Goal: Information Seeking & Learning: Check status

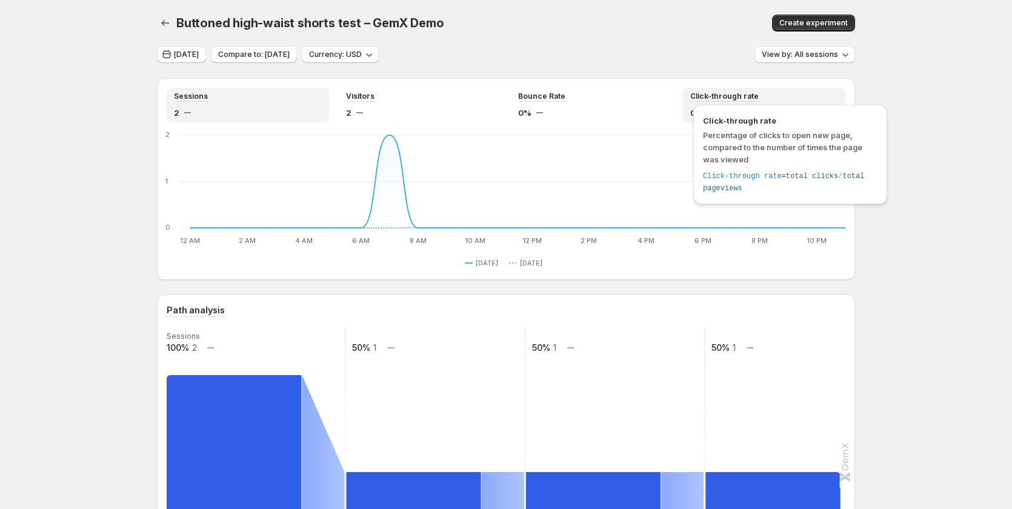
click at [704, 100] on span "Click-through rate" at bounding box center [724, 97] width 68 height 10
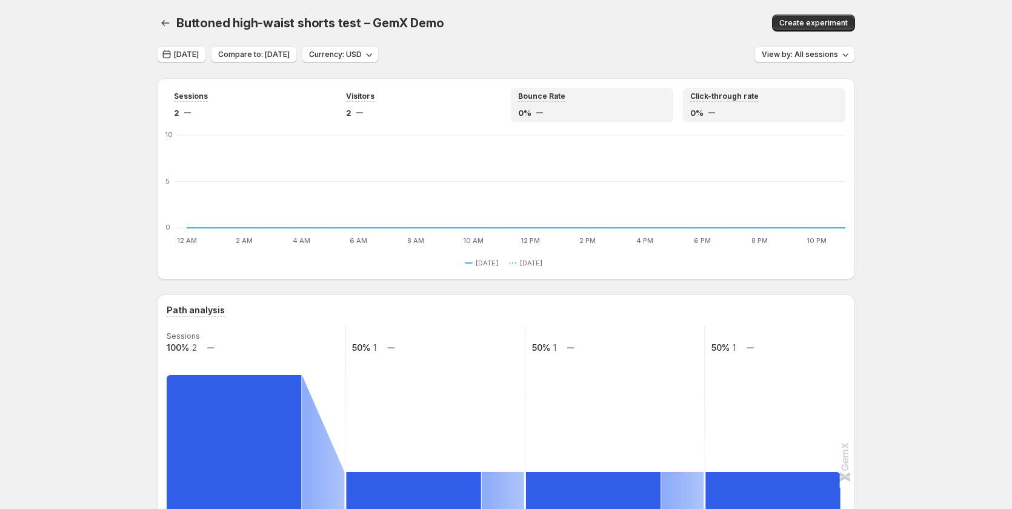
click at [643, 101] on div "Bounce Rate" at bounding box center [592, 97] width 148 height 10
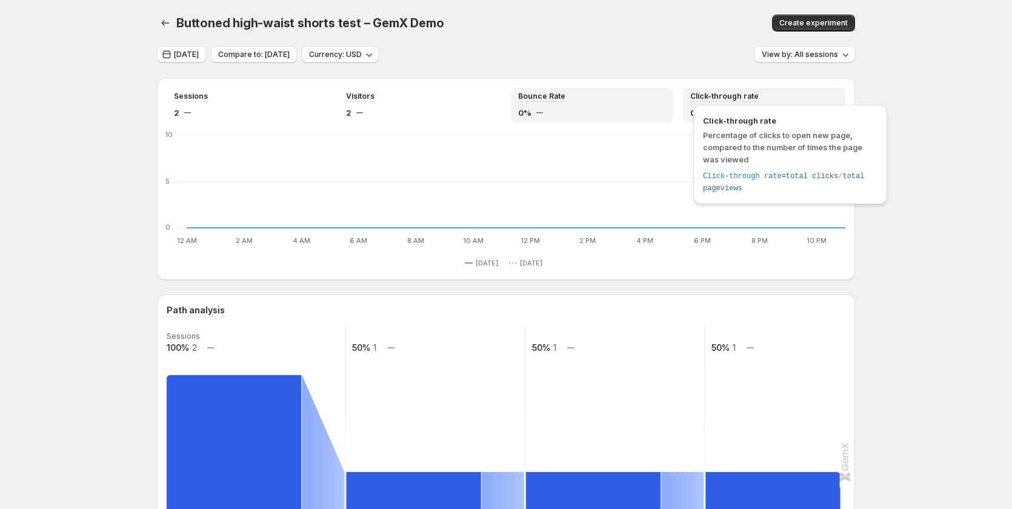
click at [712, 98] on span "Click-through rate" at bounding box center [724, 97] width 68 height 10
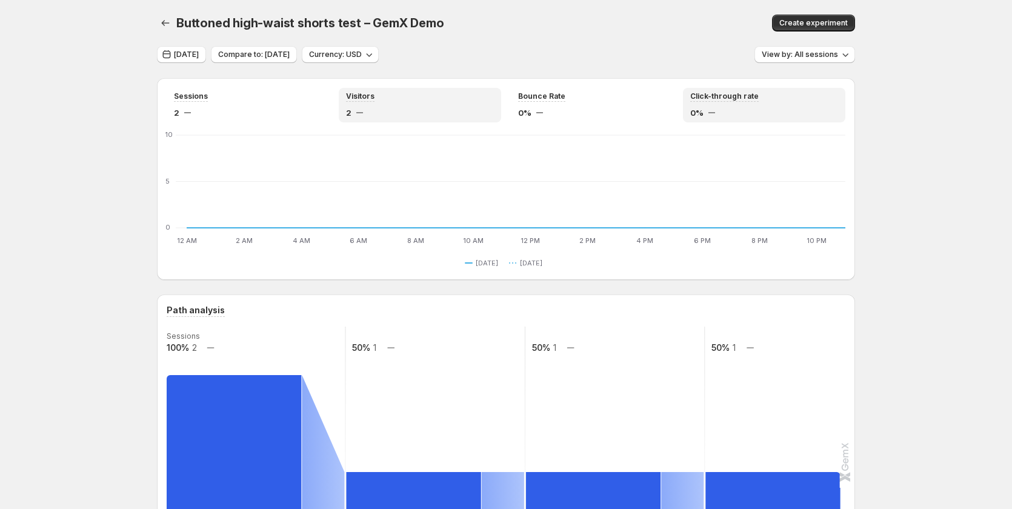
click at [432, 92] on div "Visitors" at bounding box center [420, 97] width 148 height 10
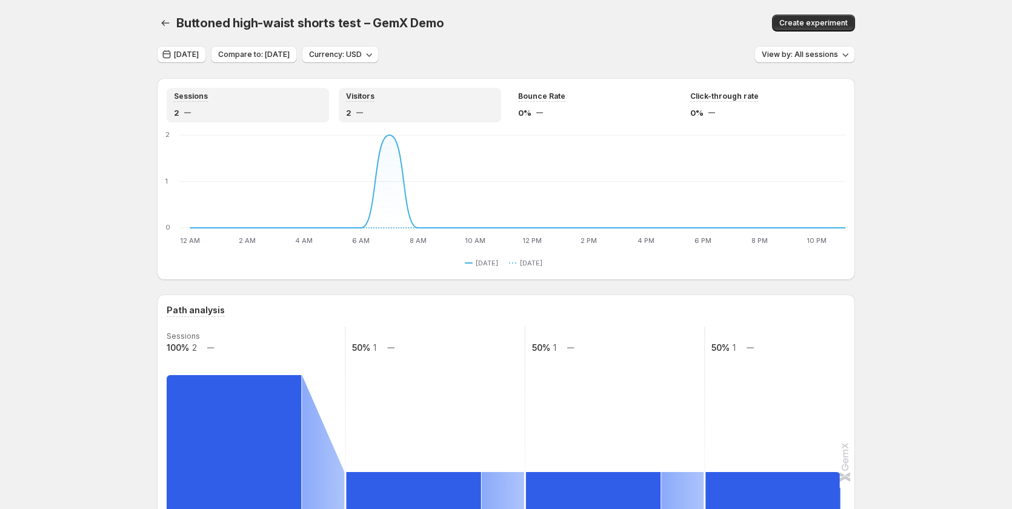
click at [246, 92] on div "Sessions" at bounding box center [248, 97] width 148 height 10
click at [167, 25] on icon "button" at bounding box center [165, 23] width 12 height 12
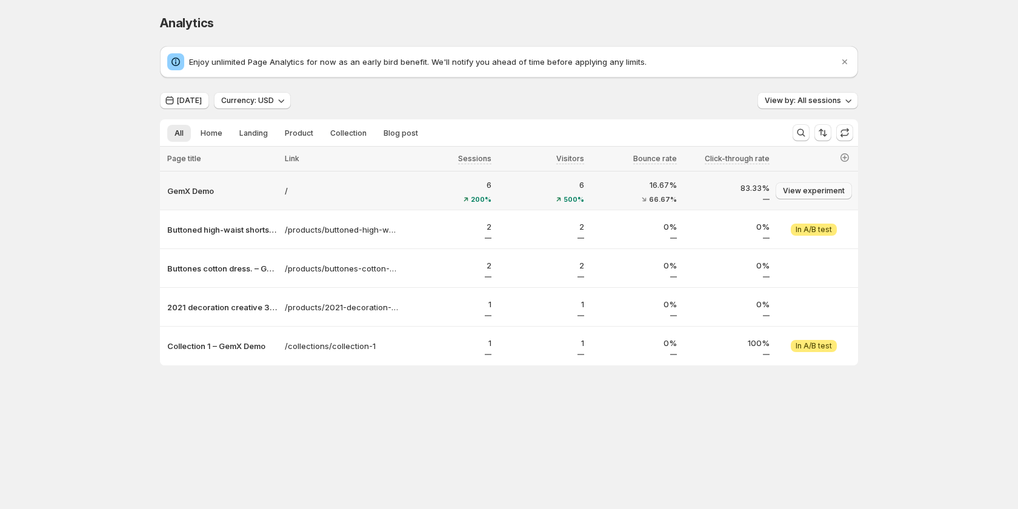
click at [816, 189] on span "View experiment" at bounding box center [814, 191] width 62 height 10
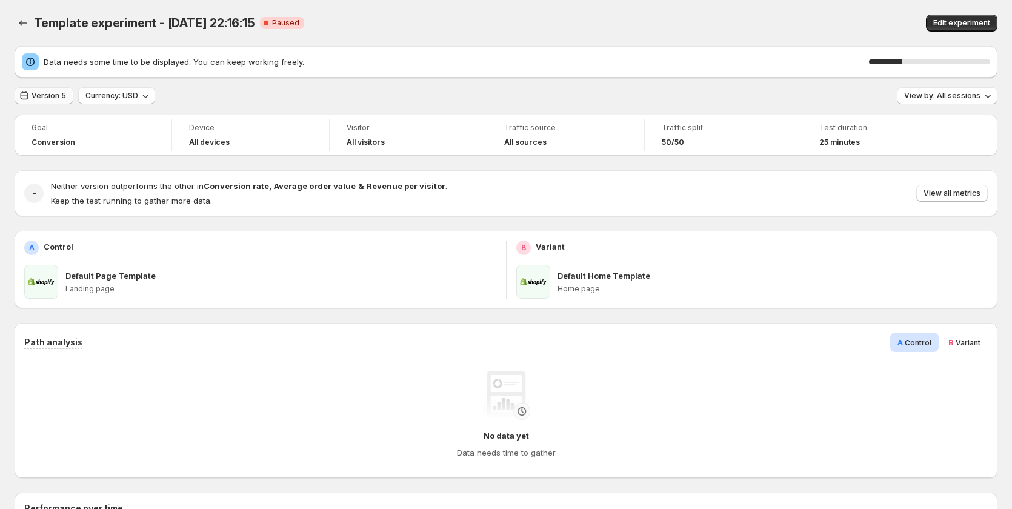
click at [56, 95] on span "Version 5" at bounding box center [49, 96] width 35 height 10
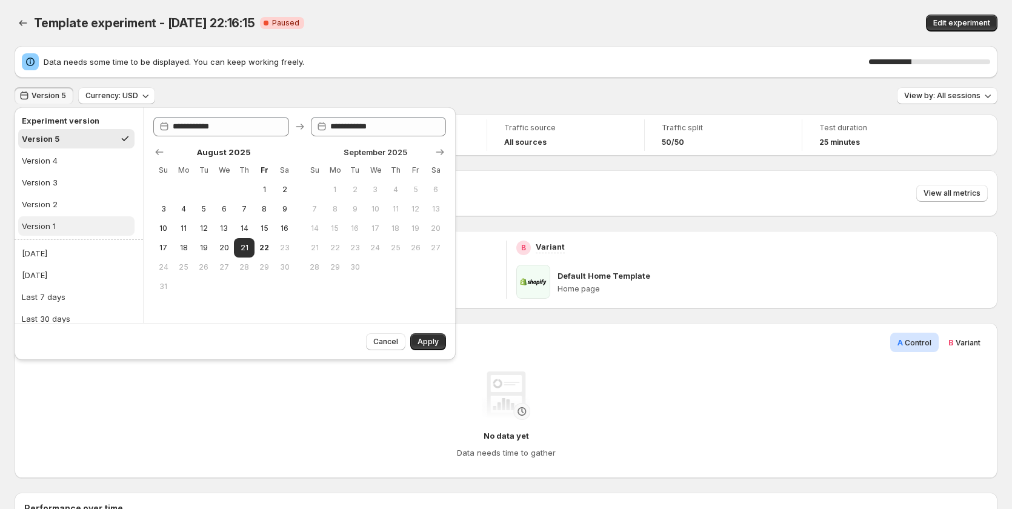
click at [74, 221] on button "Version 1" at bounding box center [76, 225] width 116 height 19
click at [45, 205] on div "Version 2" at bounding box center [40, 204] width 36 height 12
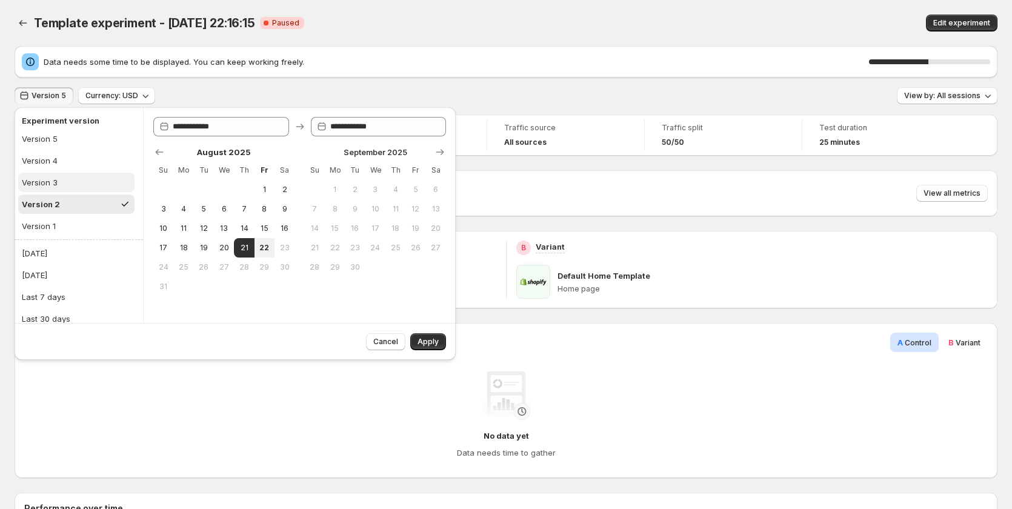
click at [52, 190] on button "Version 3" at bounding box center [76, 182] width 116 height 19
click at [70, 229] on button "Version 1" at bounding box center [76, 225] width 116 height 19
click at [421, 337] on button "Apply" at bounding box center [428, 341] width 36 height 17
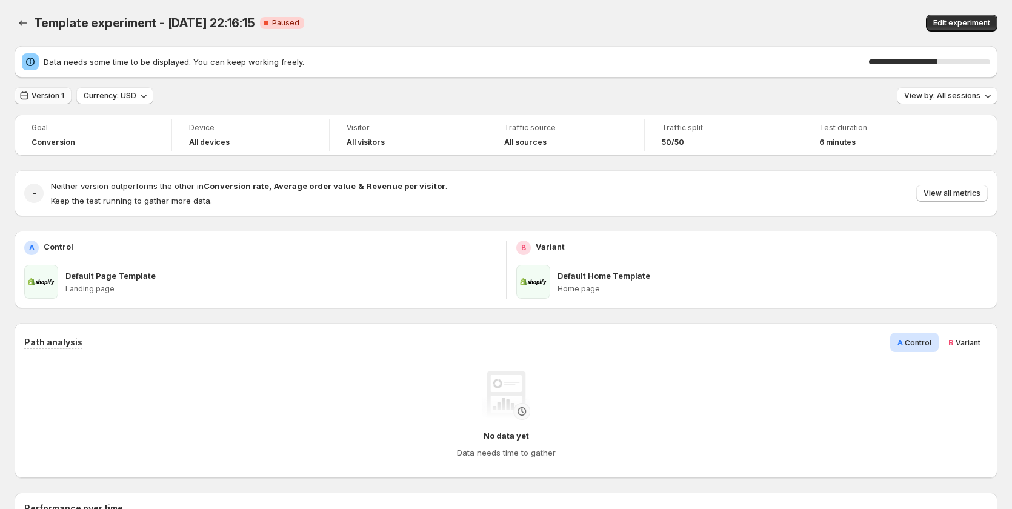
click at [37, 97] on span "Version 1" at bounding box center [48, 96] width 33 height 10
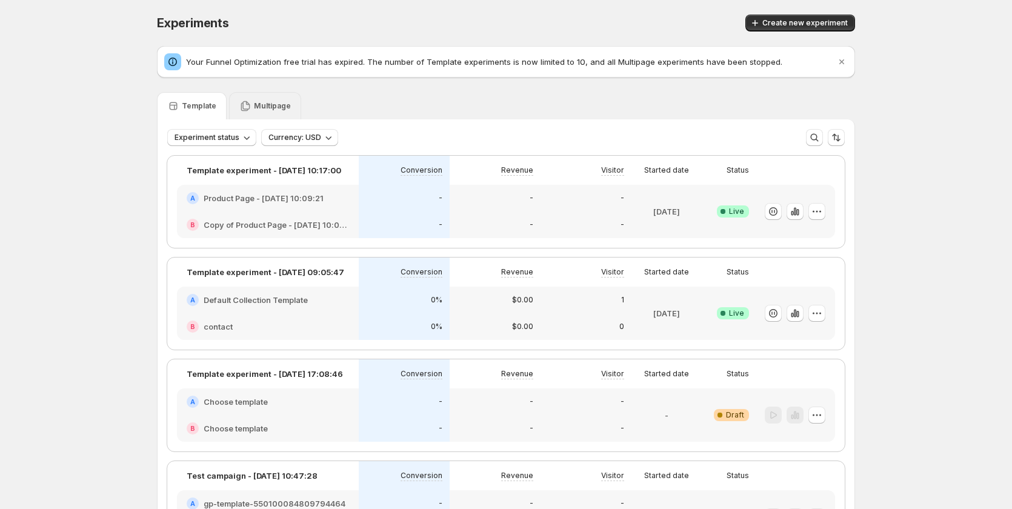
click at [272, 108] on p "Multipage" at bounding box center [272, 106] width 37 height 10
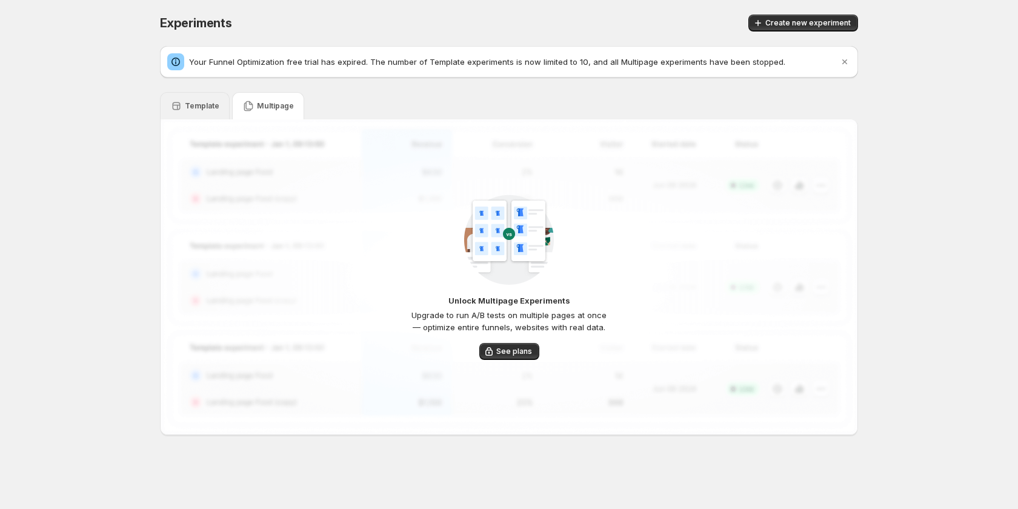
click at [205, 106] on p "Template" at bounding box center [202, 106] width 35 height 10
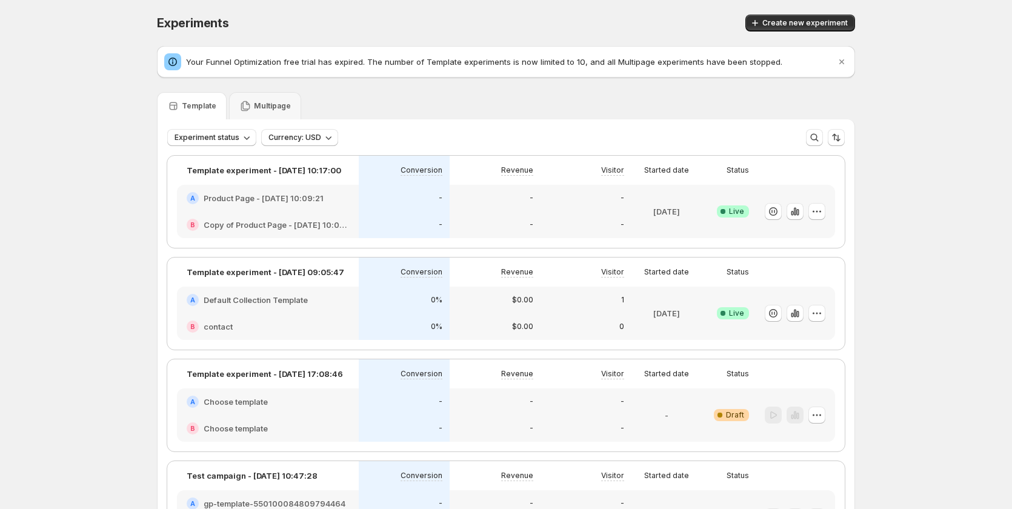
click at [450, 200] on div "-" at bounding box center [404, 198] width 91 height 27
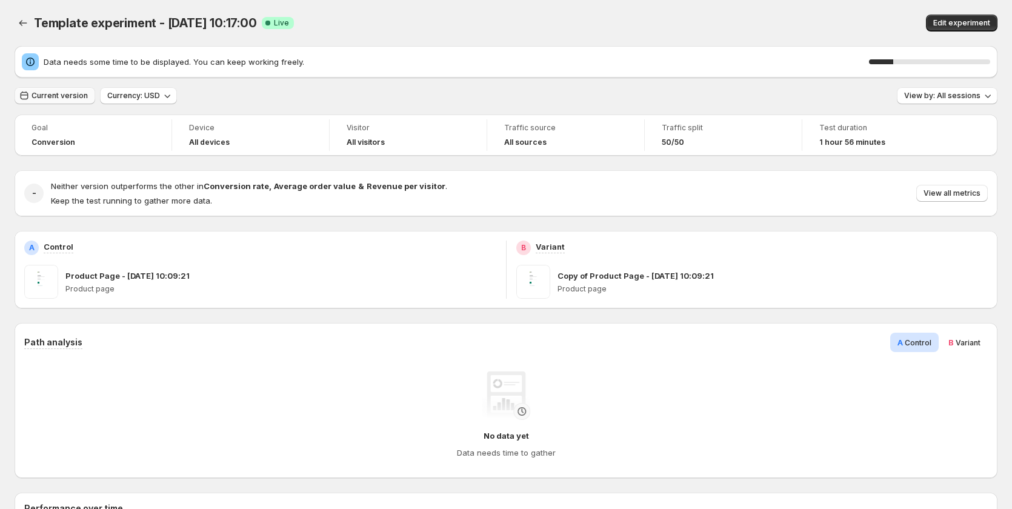
click at [59, 96] on span "Current version" at bounding box center [60, 96] width 56 height 10
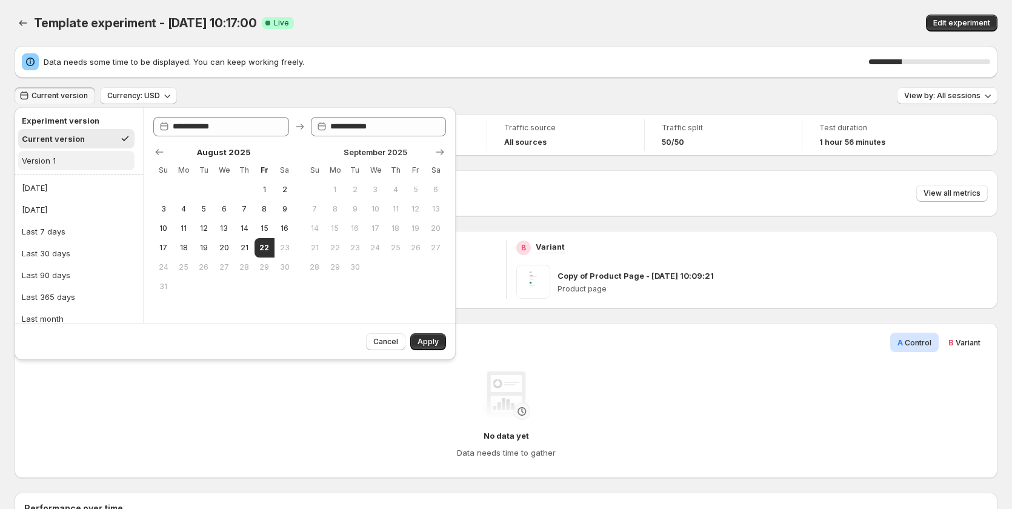
click at [58, 159] on button "Version 1" at bounding box center [76, 160] width 116 height 19
type input "**********"
click at [427, 344] on span "Apply" at bounding box center [428, 342] width 21 height 10
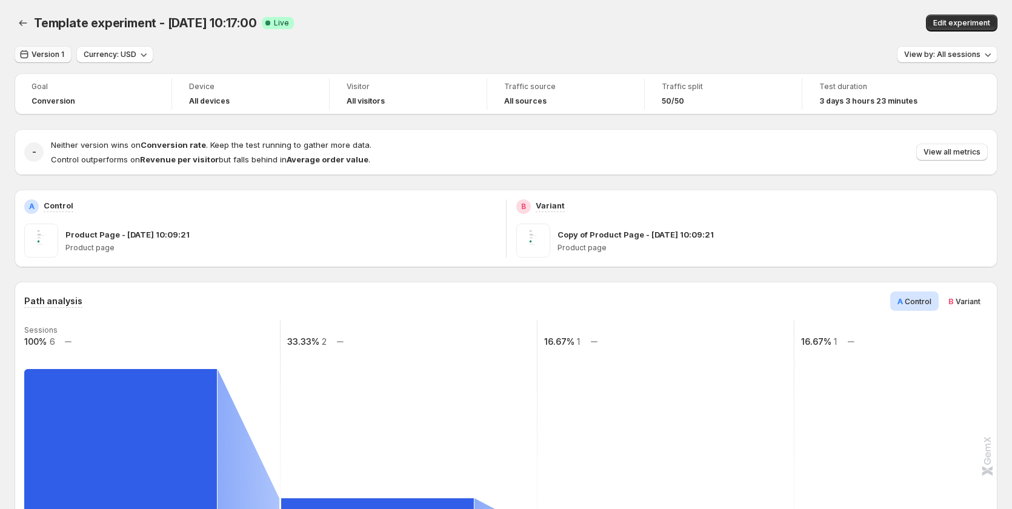
click at [43, 53] on span "Version 1" at bounding box center [48, 55] width 33 height 10
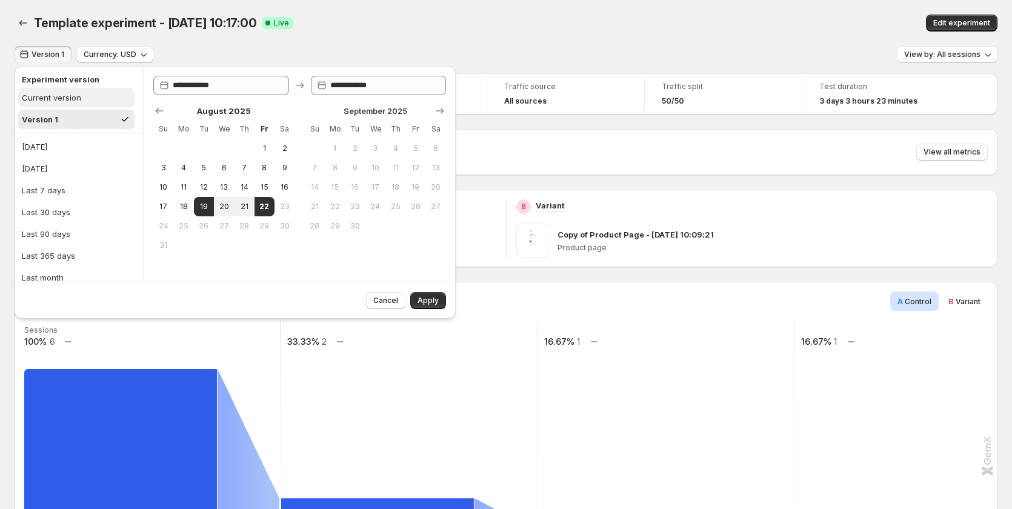
click at [62, 106] on button "Current version" at bounding box center [76, 97] width 116 height 19
type input "**********"
click at [438, 298] on span "Apply" at bounding box center [428, 301] width 21 height 10
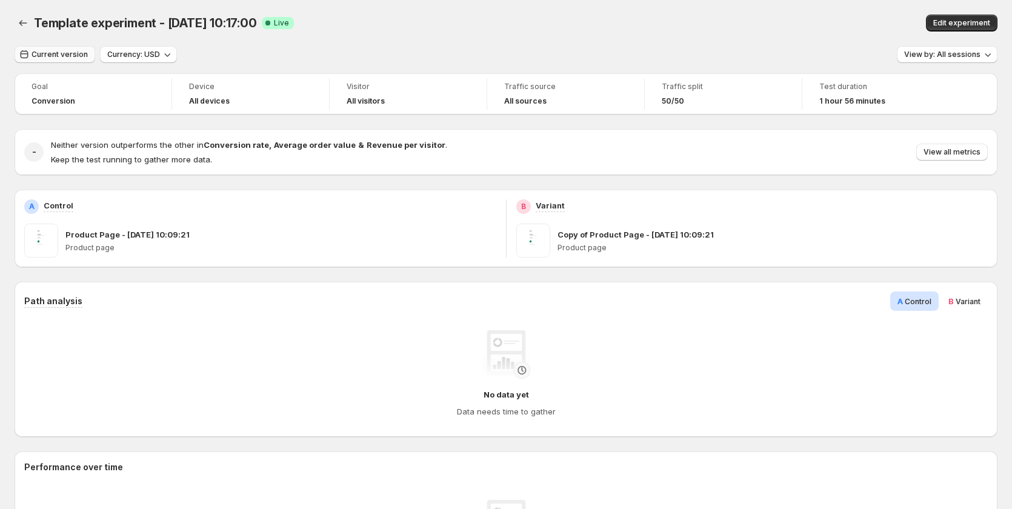
click at [62, 56] on span "Current version" at bounding box center [60, 55] width 56 height 10
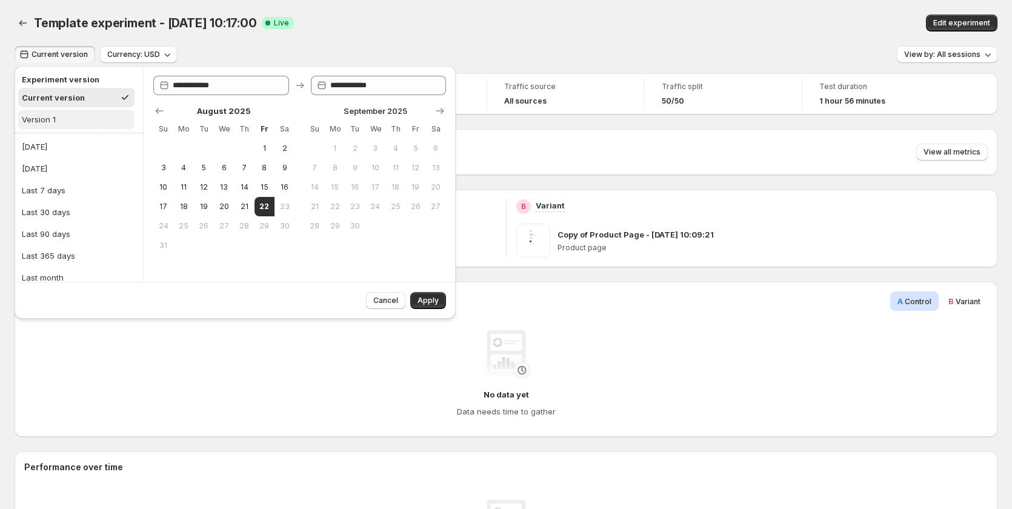
click at [57, 124] on button "Version 1" at bounding box center [76, 119] width 116 height 19
type input "**********"
click at [423, 294] on button "Apply" at bounding box center [428, 300] width 36 height 17
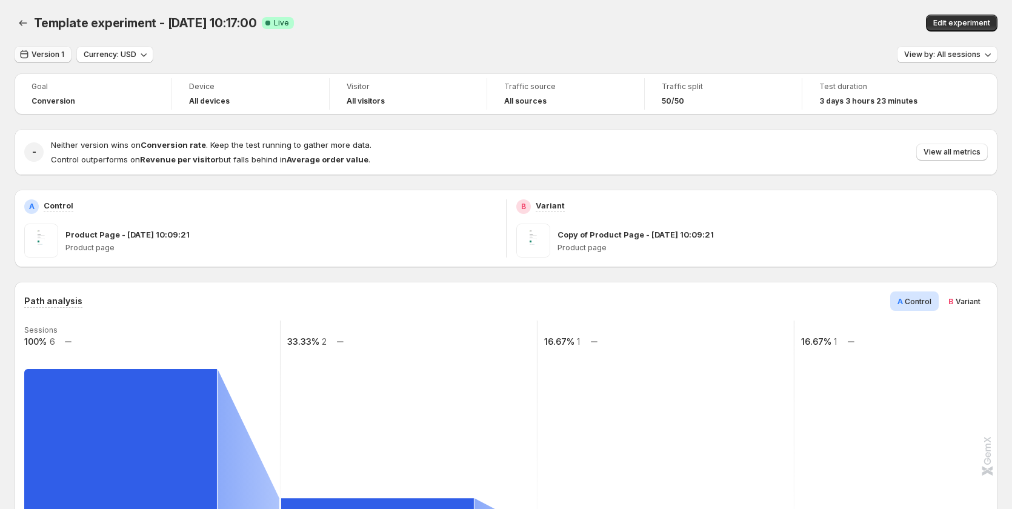
click at [36, 48] on button "Version 1" at bounding box center [43, 54] width 57 height 17
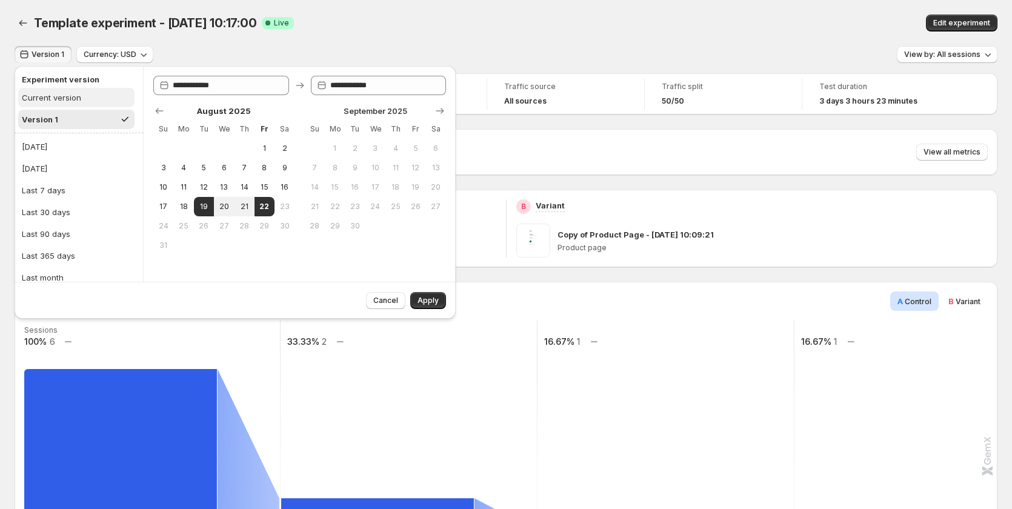
click at [64, 98] on div "Current version" at bounding box center [51, 98] width 59 height 12
type input "**********"
click at [442, 299] on button "Apply" at bounding box center [428, 300] width 36 height 17
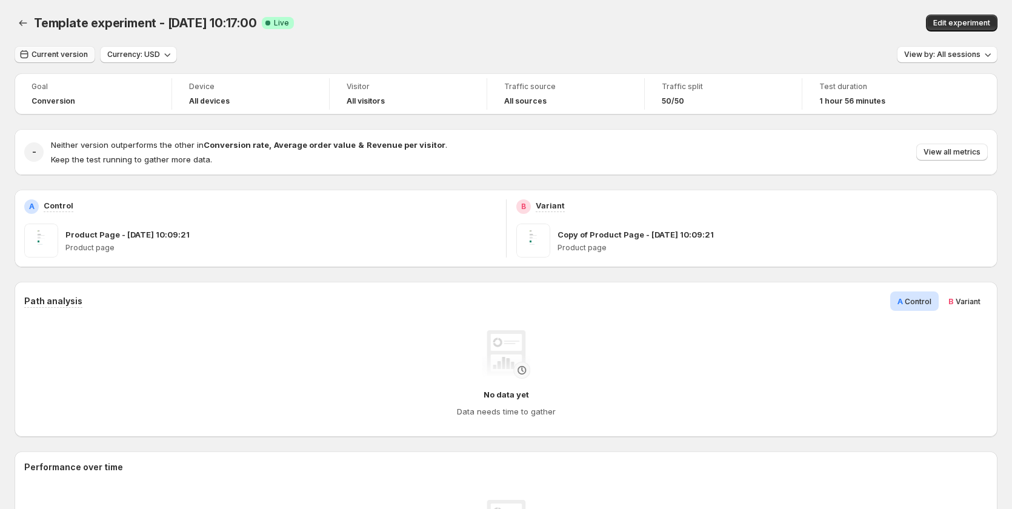
click at [62, 57] on span "Current version" at bounding box center [60, 55] width 56 height 10
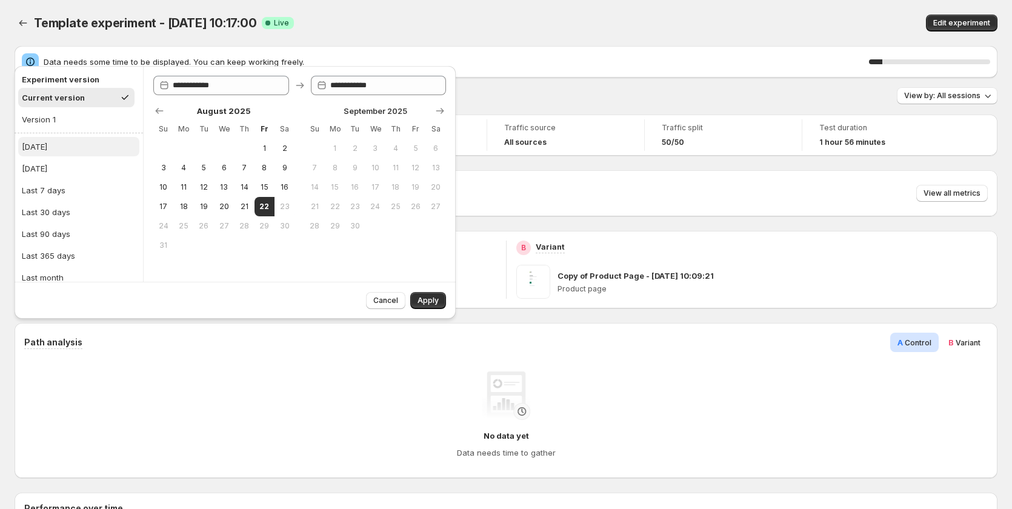
click at [62, 141] on button "Today" at bounding box center [78, 146] width 121 height 19
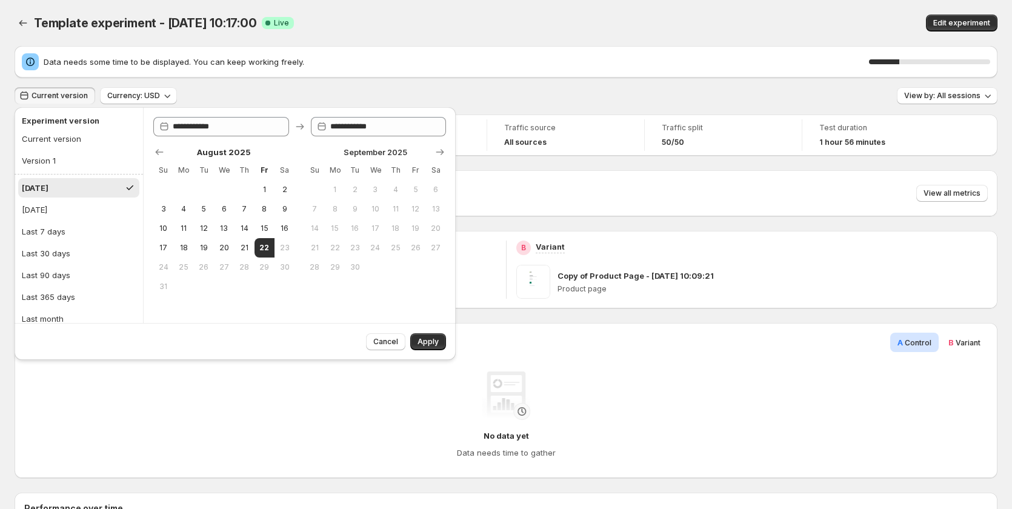
click at [61, 93] on span "Current version" at bounding box center [60, 96] width 56 height 10
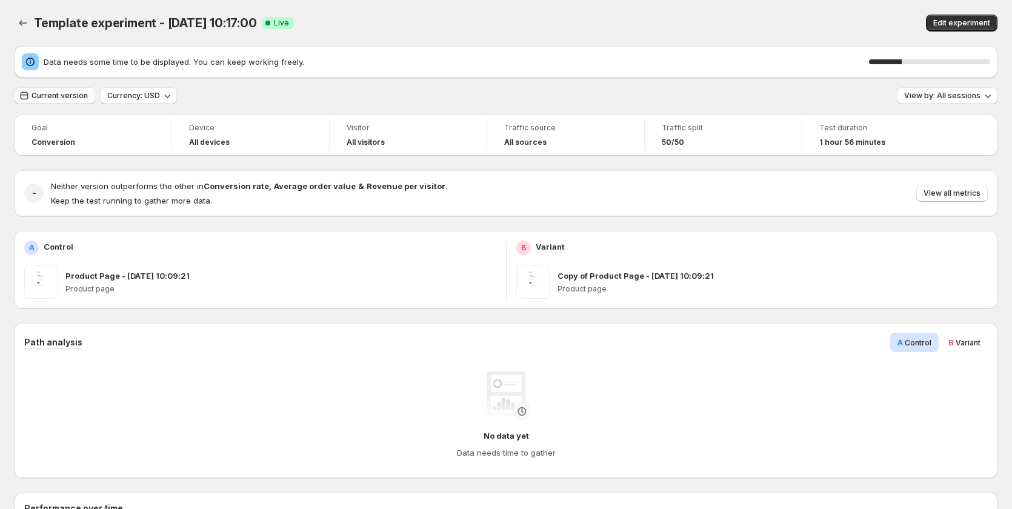
click at [61, 93] on span "Current version" at bounding box center [60, 96] width 56 height 10
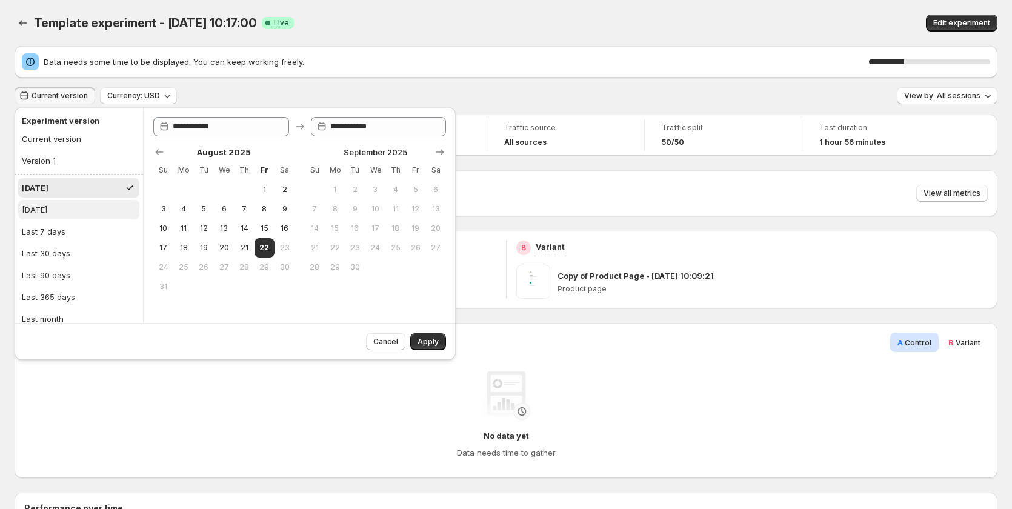
click at [76, 212] on button "Yesterday" at bounding box center [78, 209] width 121 height 19
type input "**********"
click at [318, 90] on div "Current version Currency: USD View by: All sessions" at bounding box center [506, 96] width 983 height 18
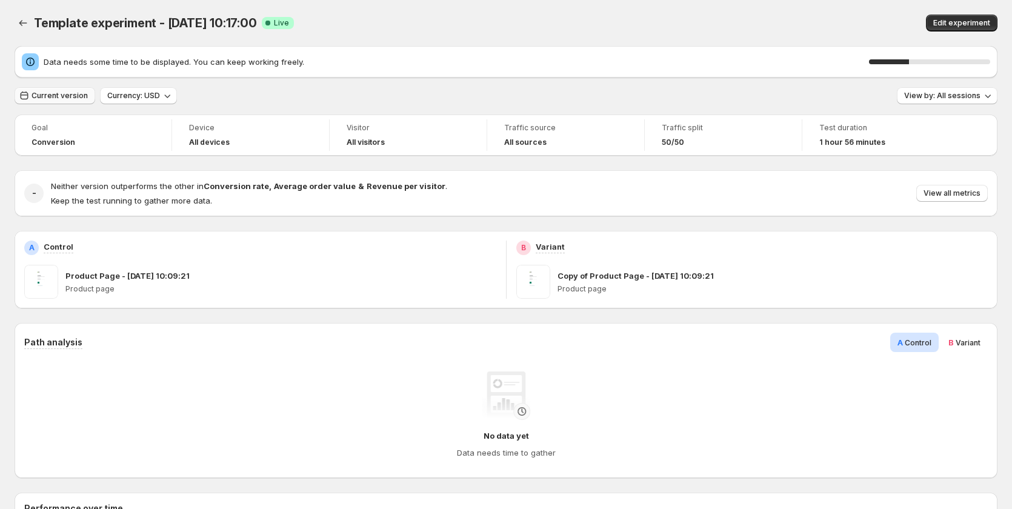
click at [55, 95] on span "Current version" at bounding box center [60, 96] width 56 height 10
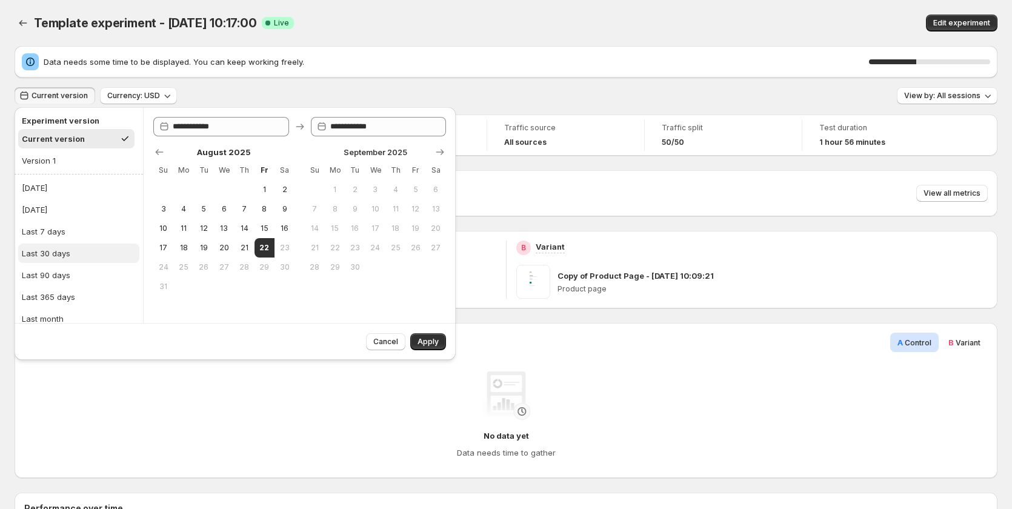
click at [47, 247] on div "Last 30 days" at bounding box center [46, 253] width 48 height 12
type input "**********"
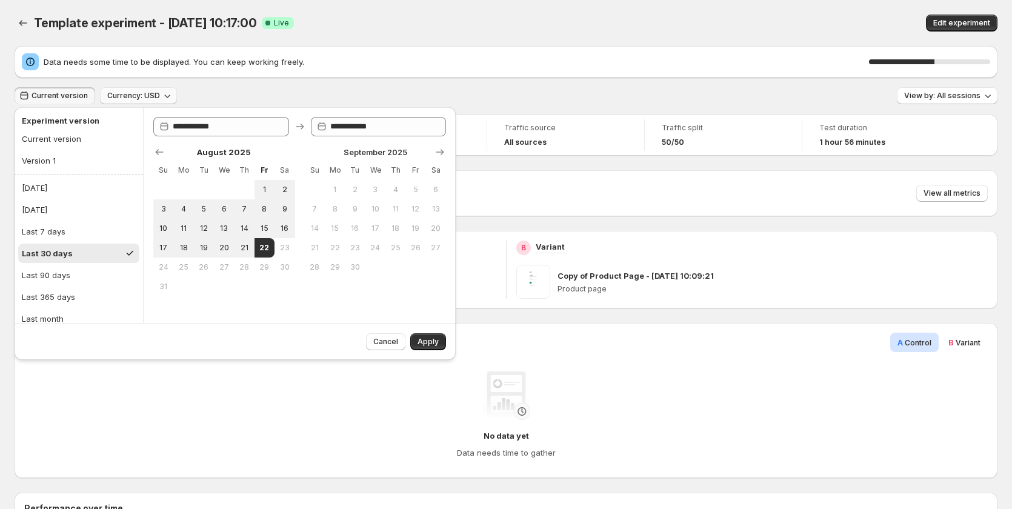
click at [161, 97] on icon "button" at bounding box center [167, 96] width 12 height 12
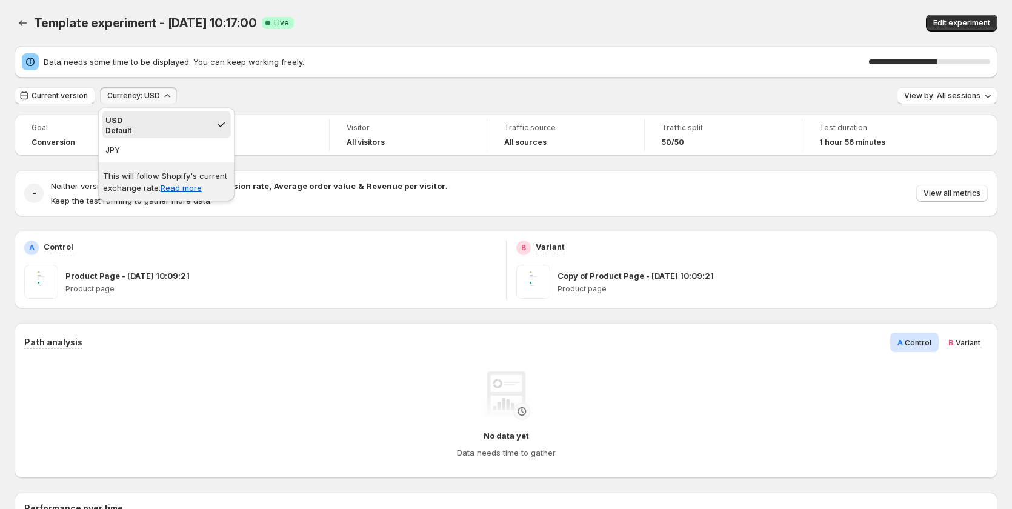
click at [190, 90] on div "Current version Currency: USD View by: All sessions" at bounding box center [506, 96] width 983 height 18
click at [79, 95] on span "Current version" at bounding box center [60, 96] width 56 height 10
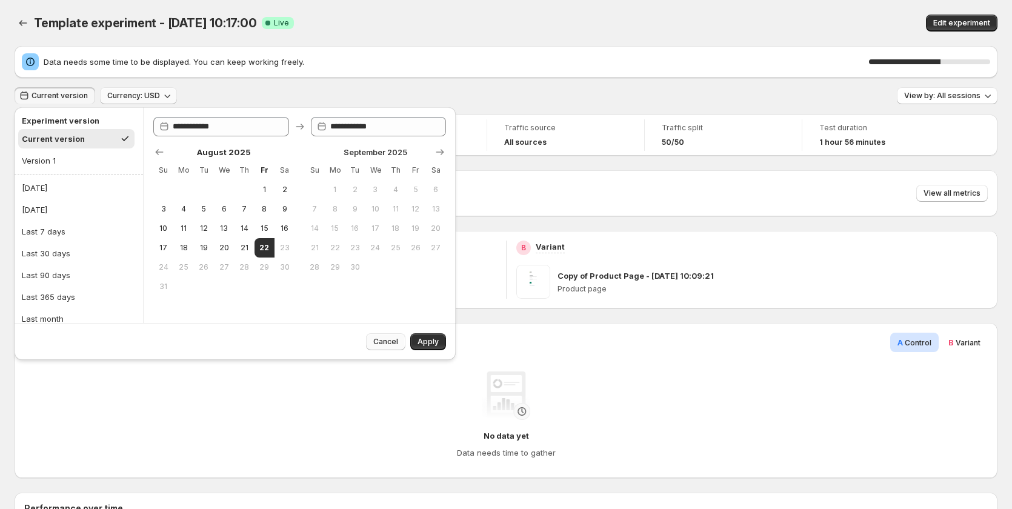
click at [376, 339] on span "Cancel" at bounding box center [385, 342] width 25 height 10
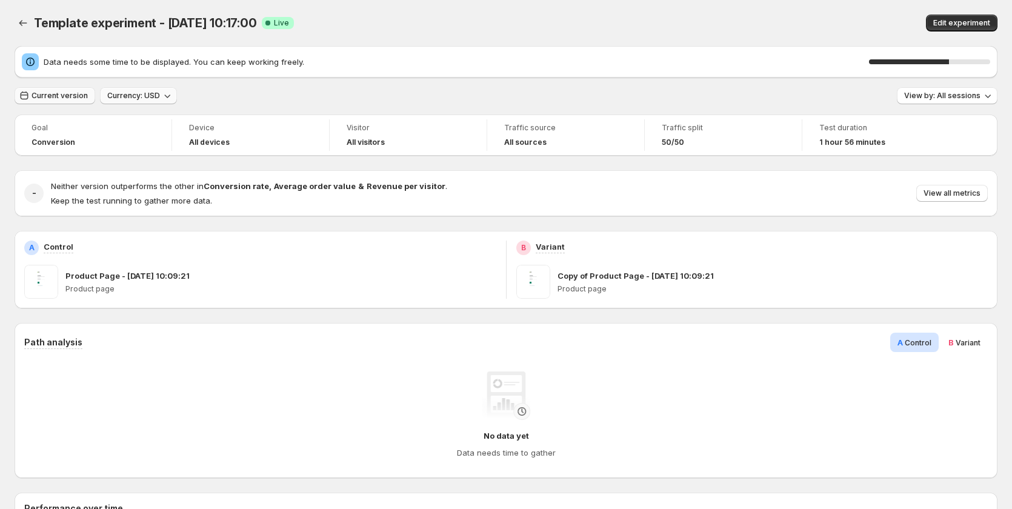
click at [41, 95] on span "Current version" at bounding box center [60, 96] width 56 height 10
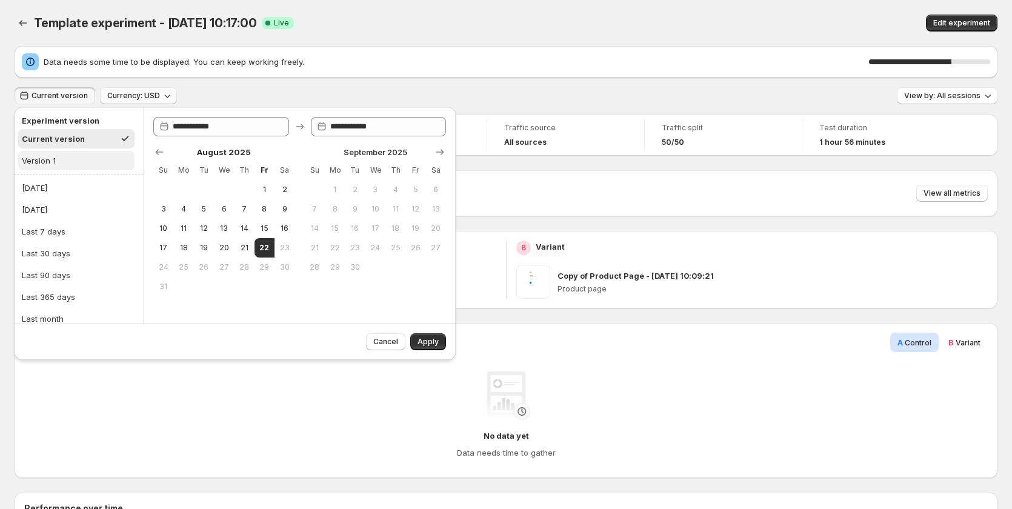
click at [68, 159] on button "Version 1" at bounding box center [76, 160] width 116 height 19
type input "**********"
click at [418, 338] on button "Apply" at bounding box center [428, 341] width 36 height 17
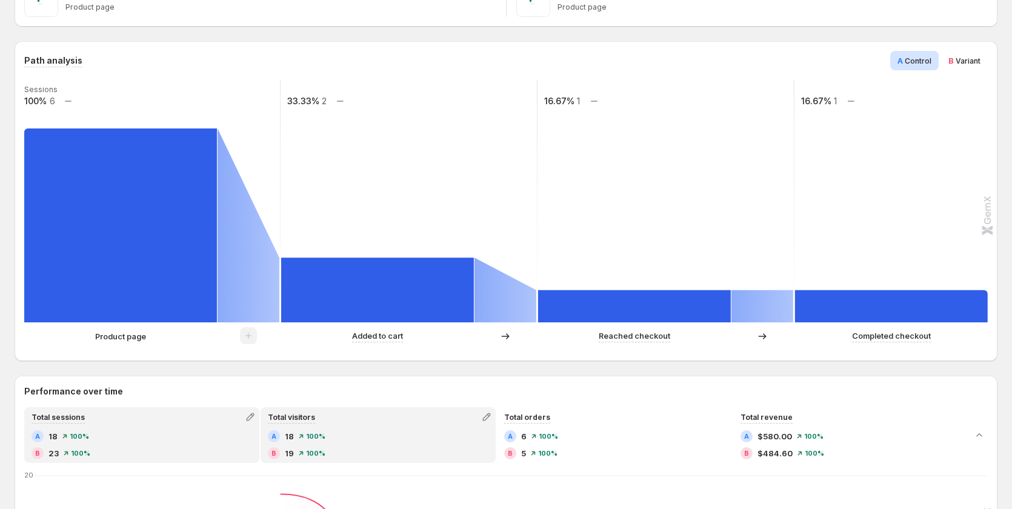
scroll to position [242, 0]
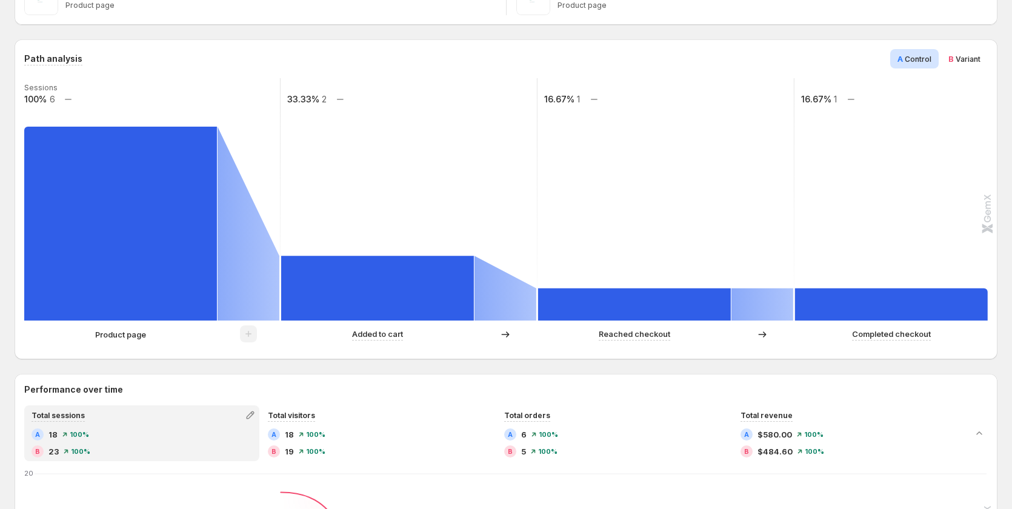
click at [970, 56] on span "Variant" at bounding box center [968, 59] width 25 height 9
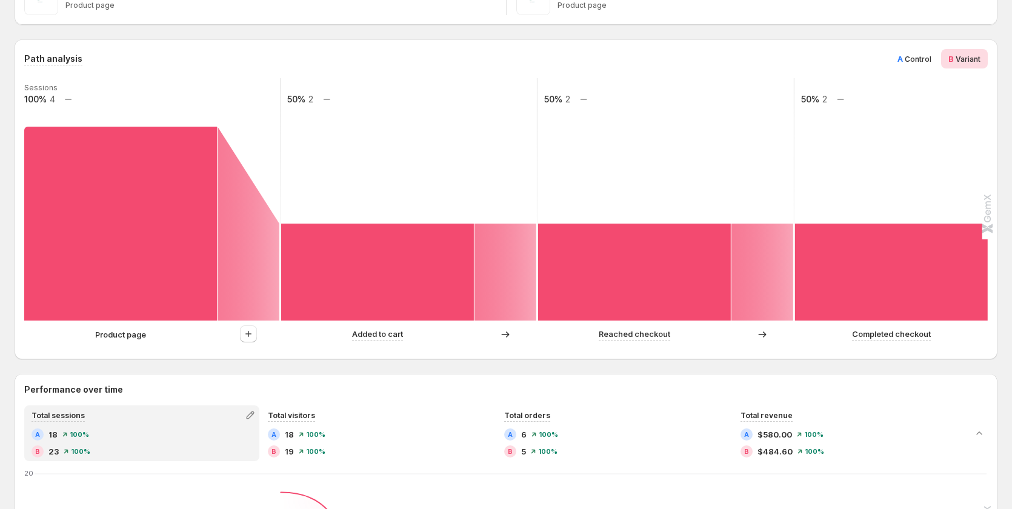
click at [929, 60] on span "Control" at bounding box center [918, 59] width 27 height 9
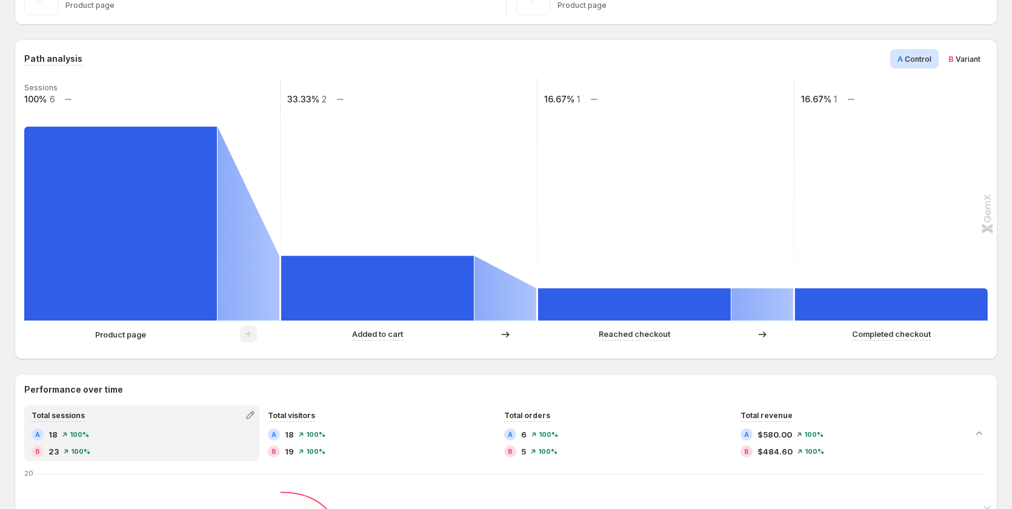
click at [954, 62] on span "B" at bounding box center [951, 59] width 5 height 10
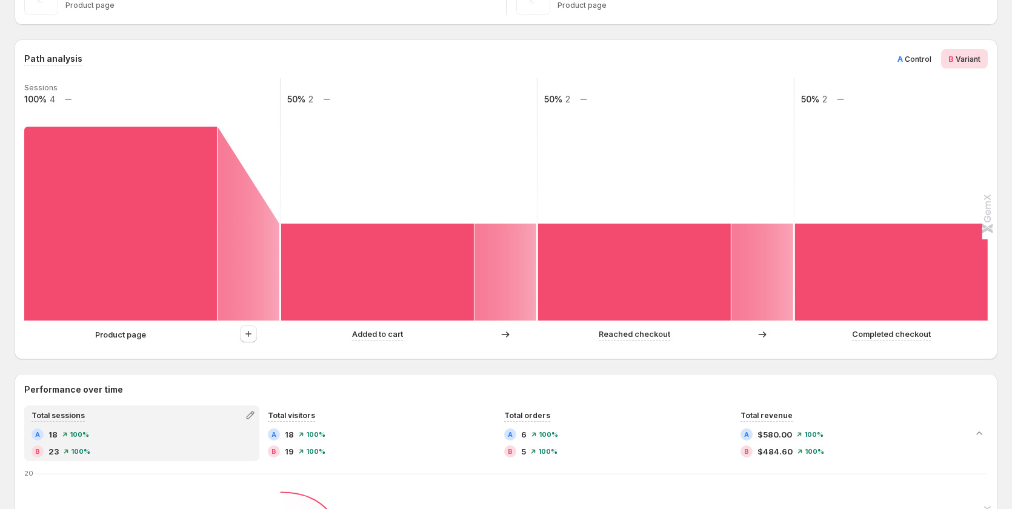
click at [900, 60] on div "A Control" at bounding box center [914, 58] width 48 height 19
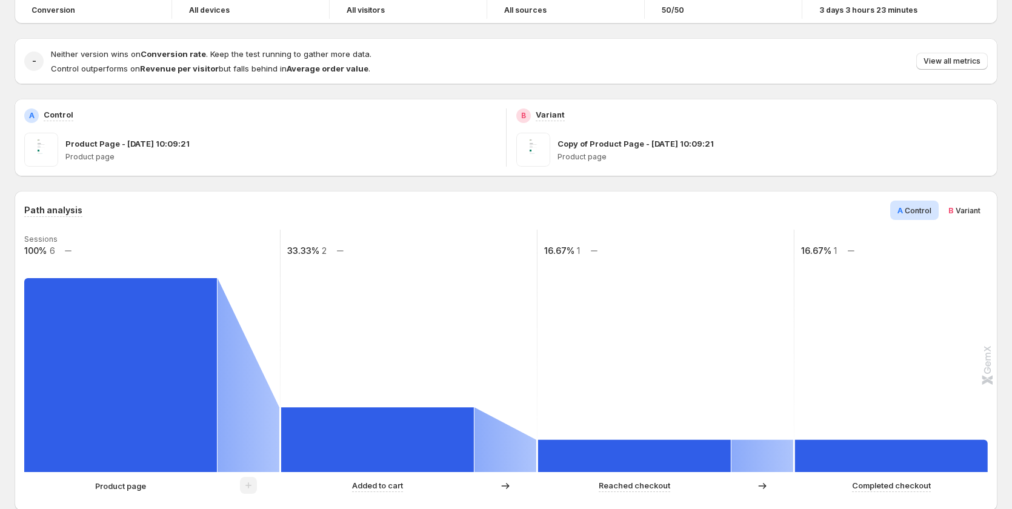
scroll to position [0, 0]
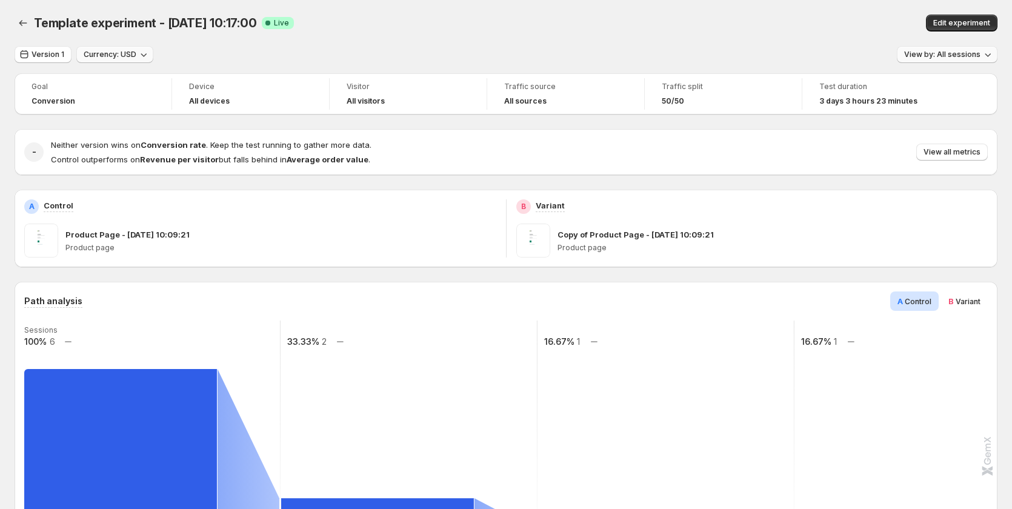
click at [939, 59] on span "View by: All sessions" at bounding box center [942, 55] width 76 height 10
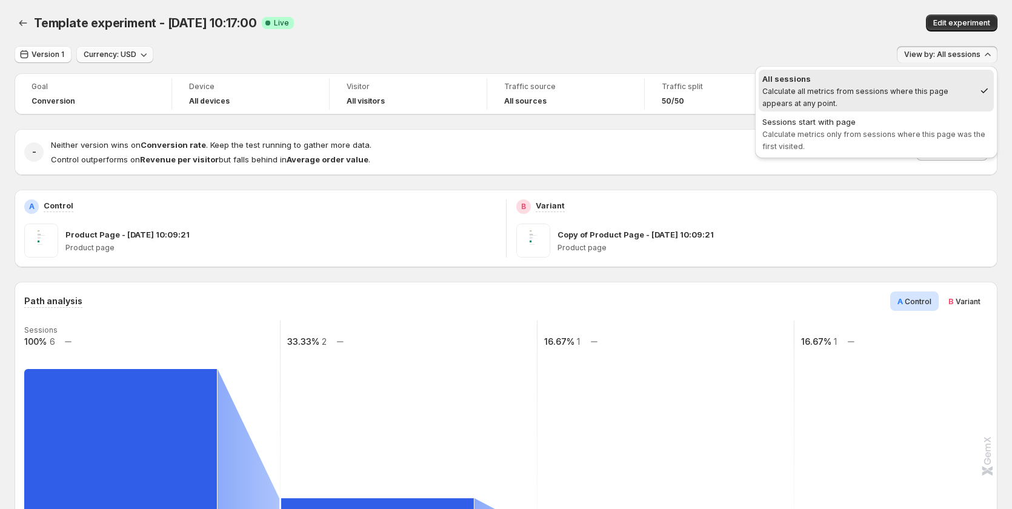
click at [909, 156] on div "All sessions Calculate all metrics from sessions where this page appears at any…" at bounding box center [876, 112] width 242 height 92
drag, startPoint x: 906, startPoint y: 132, endPoint x: 938, endPoint y: 193, distance: 69.1
click at [906, 132] on span "Calculate metrics only from sessions where this page was the first visited." at bounding box center [874, 140] width 223 height 21
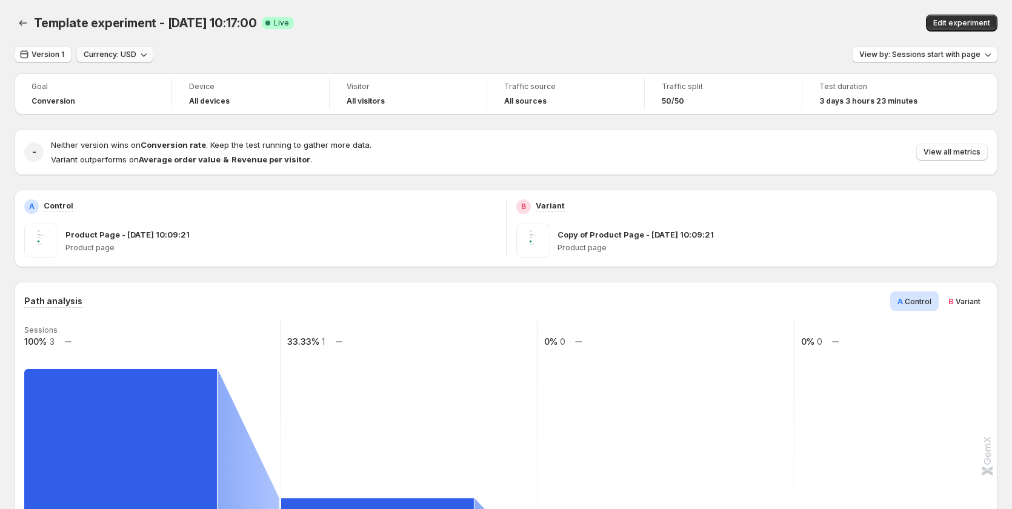
click at [963, 298] on span "Variant" at bounding box center [968, 301] width 25 height 9
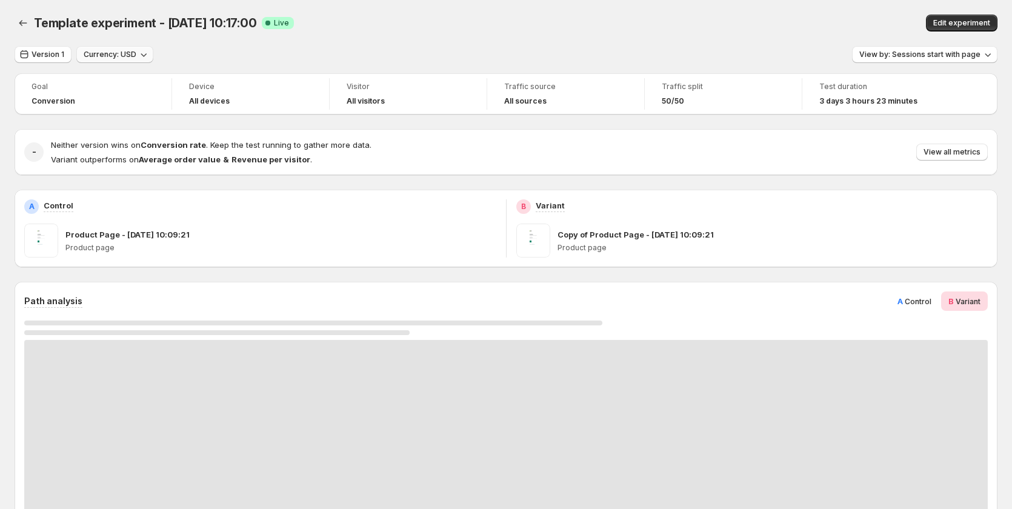
click at [921, 298] on span "Control" at bounding box center [918, 301] width 27 height 9
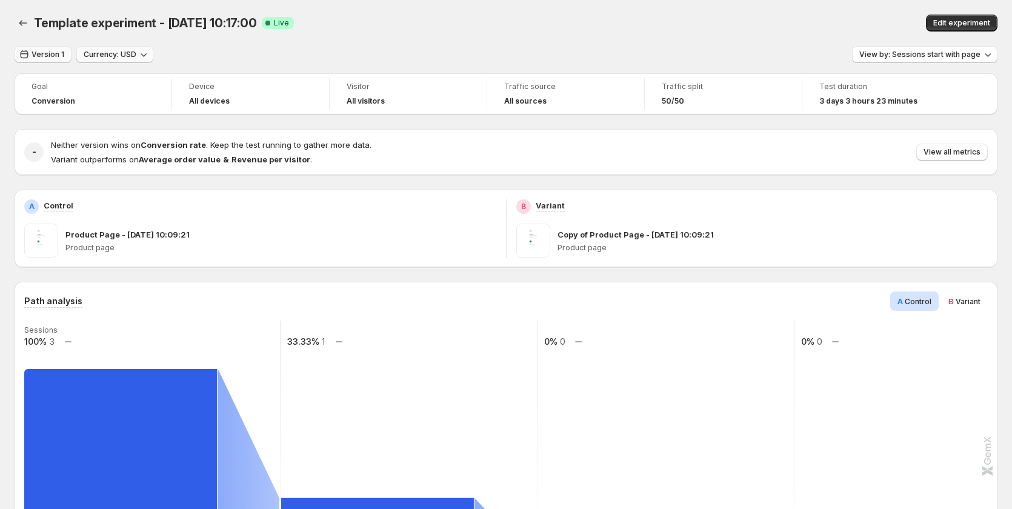
click at [38, 50] on button "Version 1" at bounding box center [43, 54] width 57 height 17
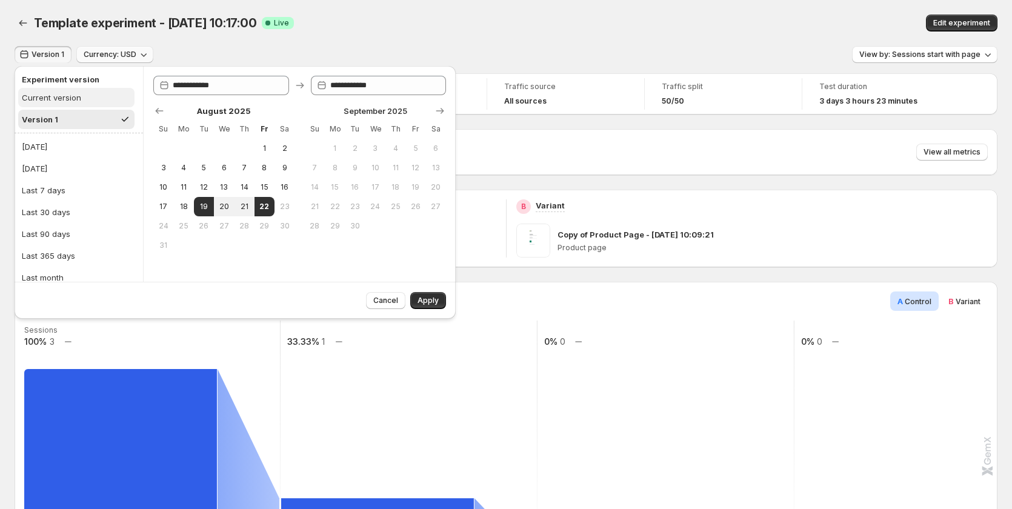
click at [53, 99] on div "Current version" at bounding box center [51, 98] width 59 height 12
drag, startPoint x: 50, startPoint y: 147, endPoint x: 112, endPoint y: 165, distance: 63.9
click at [51, 147] on button "Today" at bounding box center [78, 146] width 121 height 19
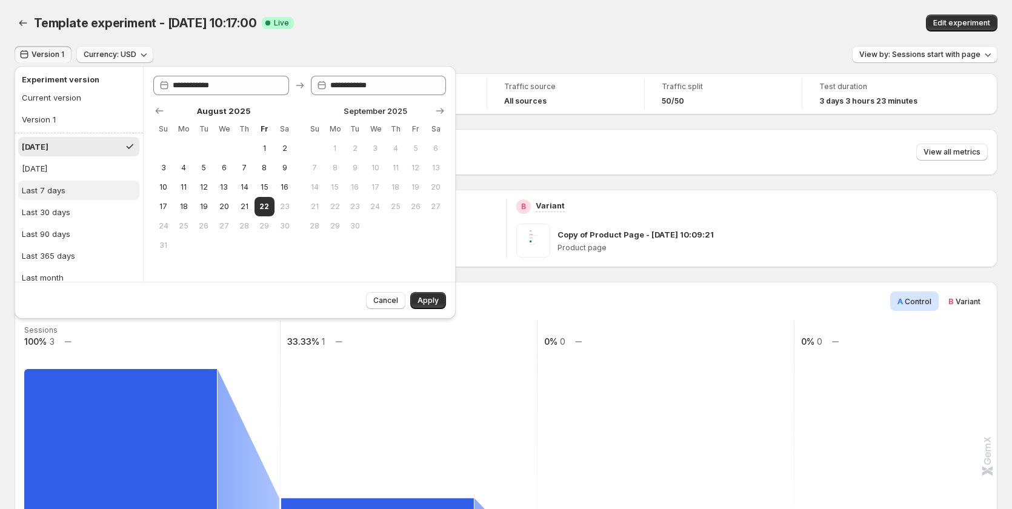
click at [65, 199] on button "Last 7 days" at bounding box center [78, 190] width 121 height 19
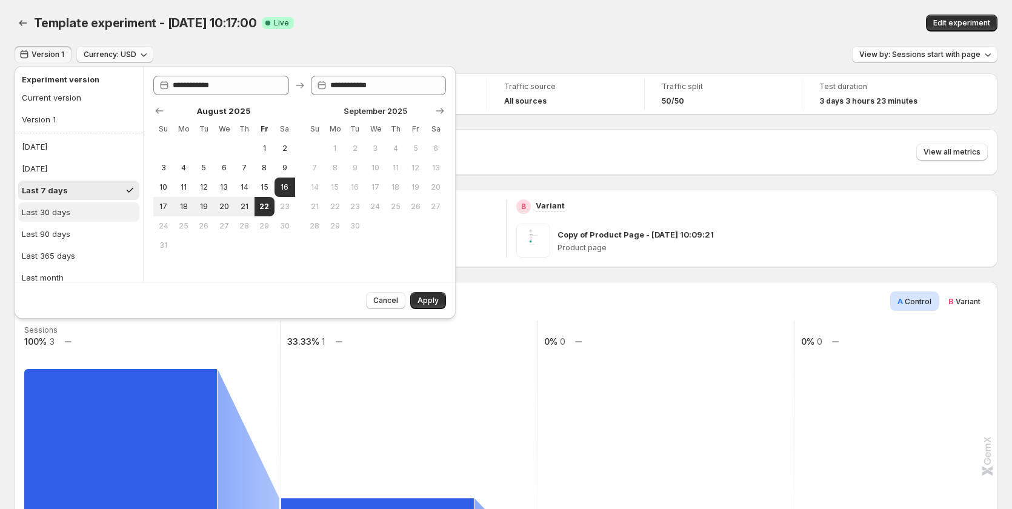
click at [65, 210] on div "Last 30 days" at bounding box center [46, 212] width 48 height 12
type input "**********"
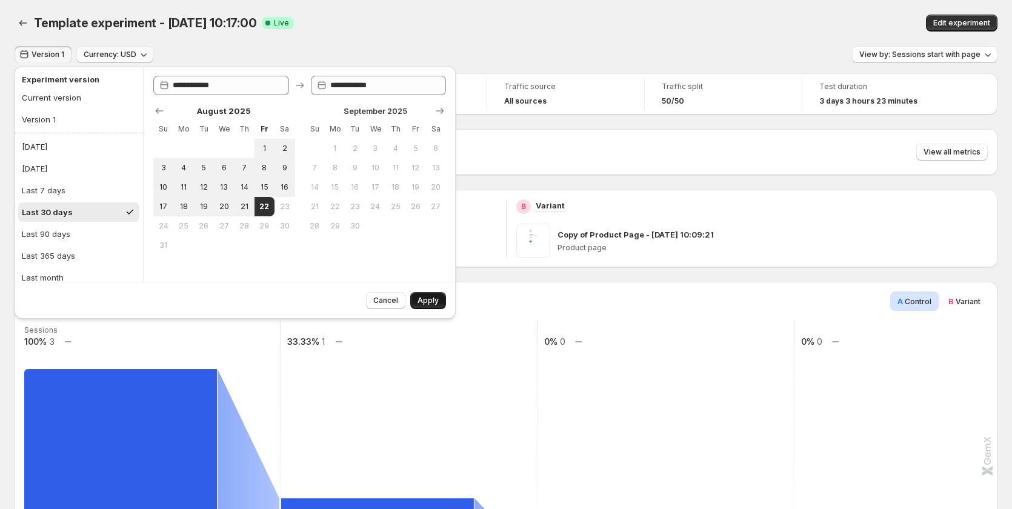
click at [422, 295] on button "Apply" at bounding box center [428, 300] width 36 height 17
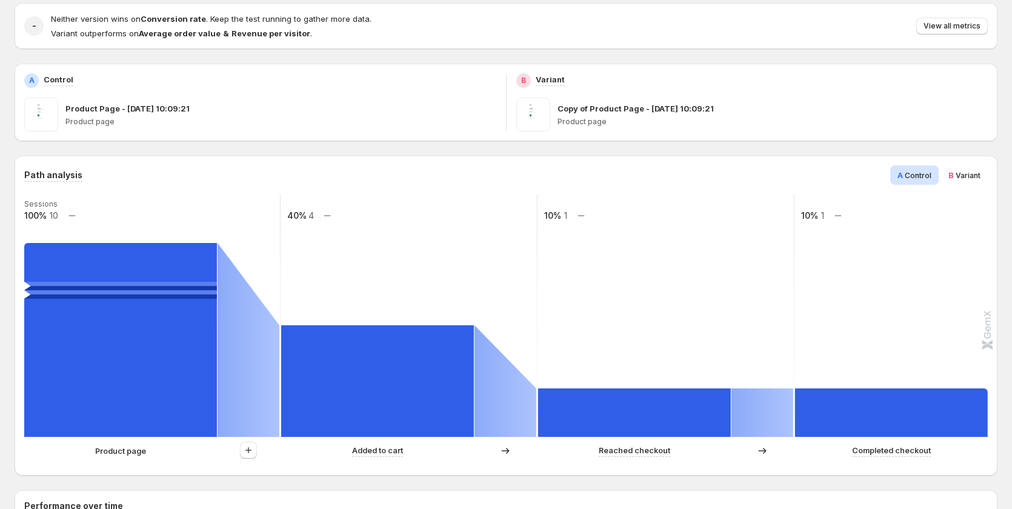
scroll to position [61, 0]
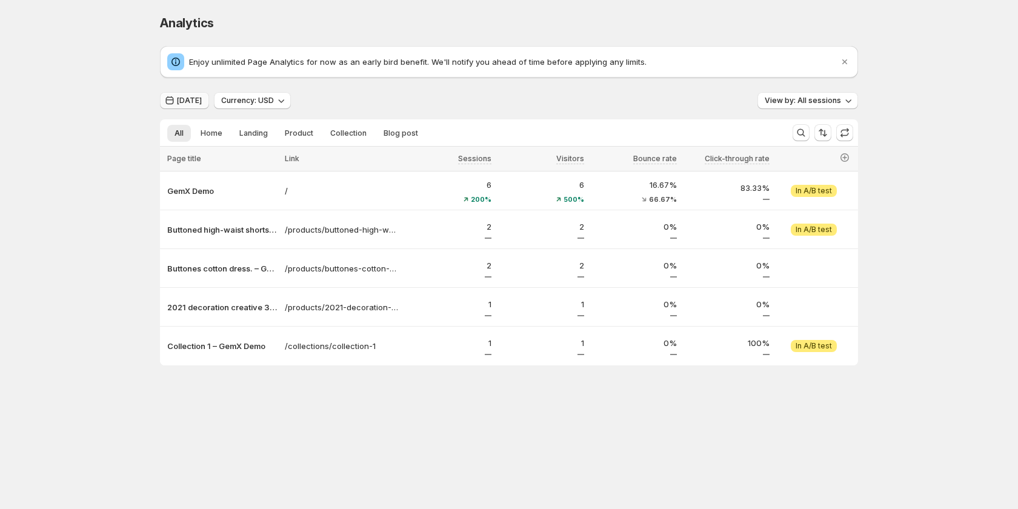
click at [202, 101] on span "Yesterday" at bounding box center [189, 101] width 25 height 10
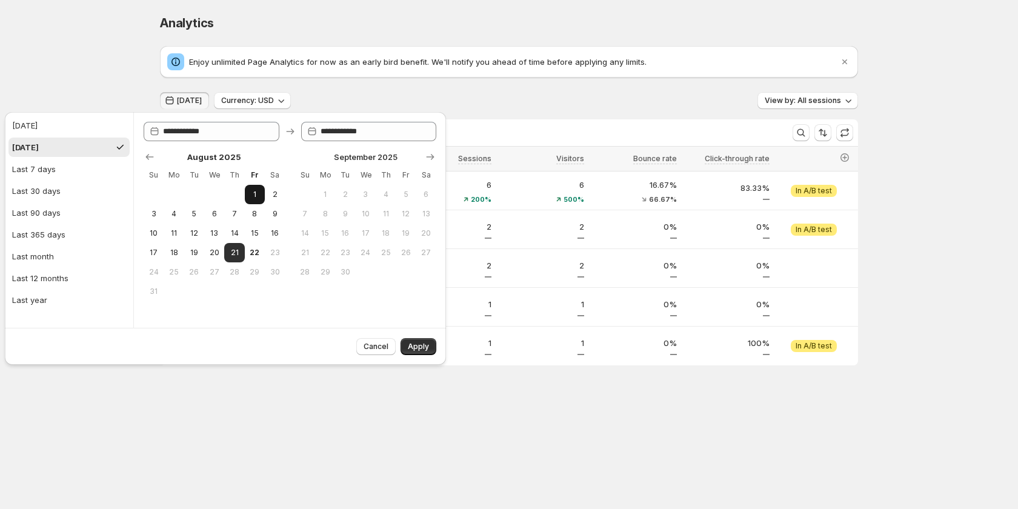
click at [251, 196] on span "1" at bounding box center [255, 195] width 10 height 10
type input "**********"
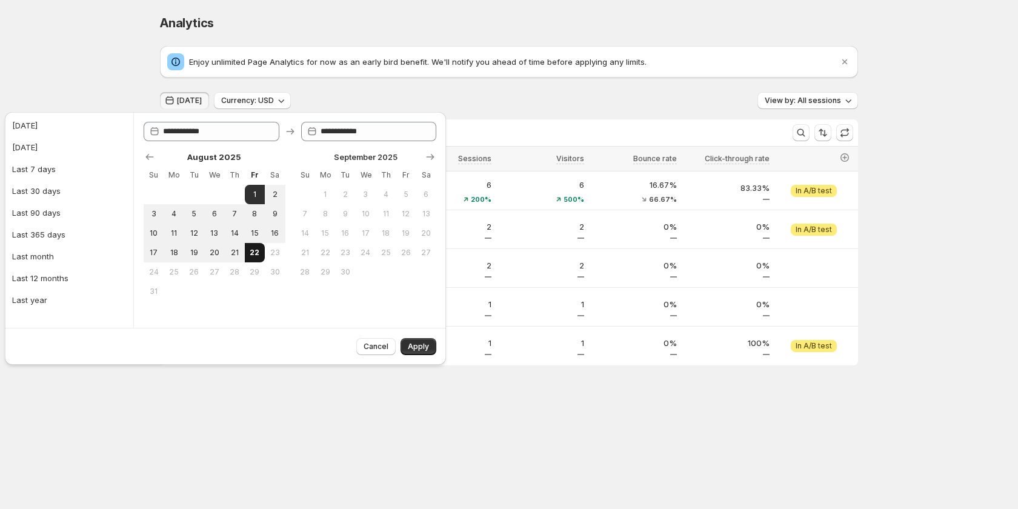
click at [253, 253] on span "22" at bounding box center [255, 253] width 10 height 10
type input "**********"
click at [426, 352] on button "Apply" at bounding box center [419, 346] width 36 height 17
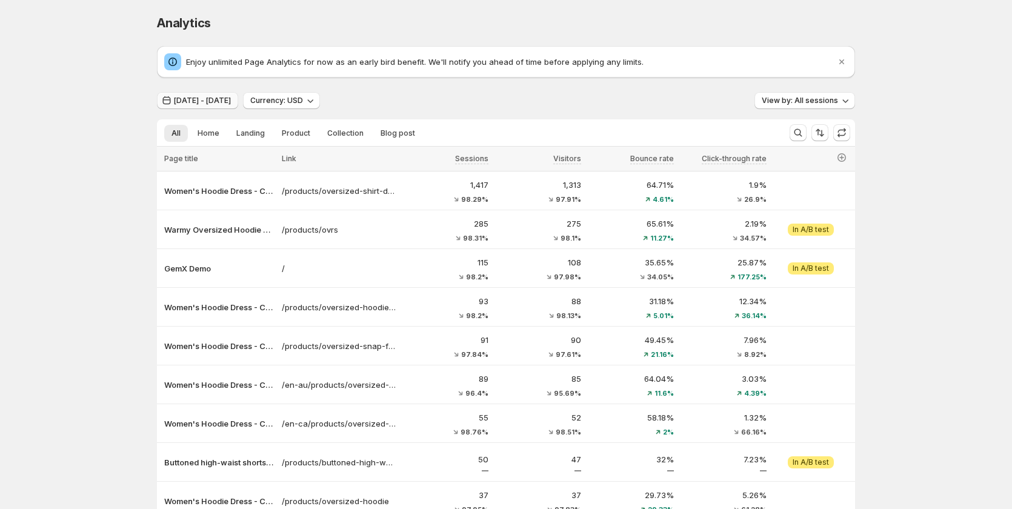
click at [231, 102] on span "Jul 31, 2025 - Aug 21, 2025" at bounding box center [202, 101] width 57 height 10
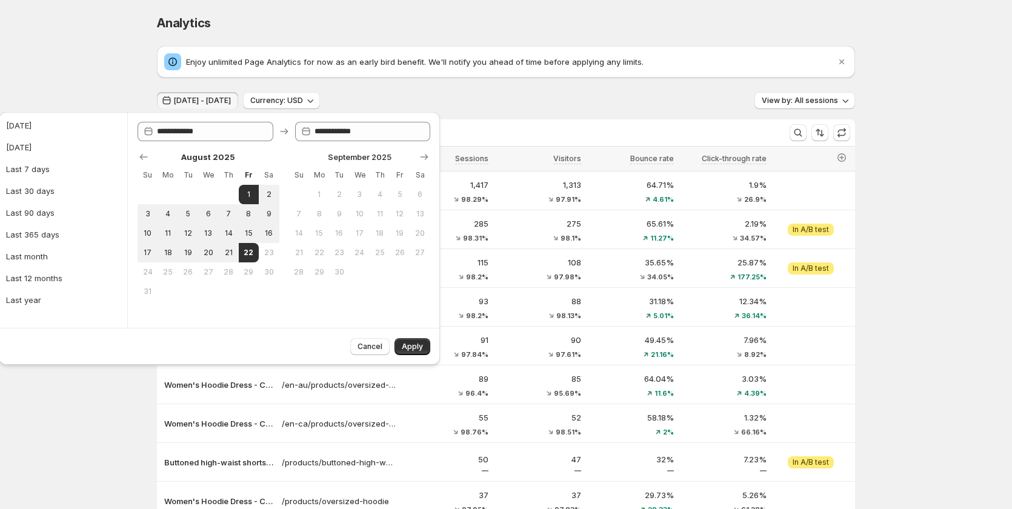
click at [112, 82] on div "Analytics. This page is ready Analytics Enjoy unlimited Page Analytics for now …" at bounding box center [506, 326] width 1012 height 652
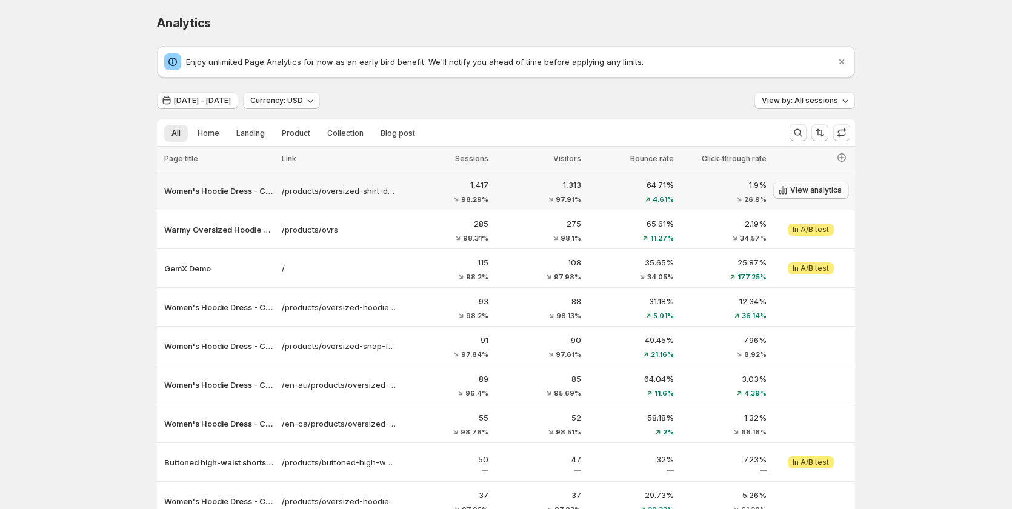
click at [829, 195] on span "View analytics" at bounding box center [816, 190] width 52 height 10
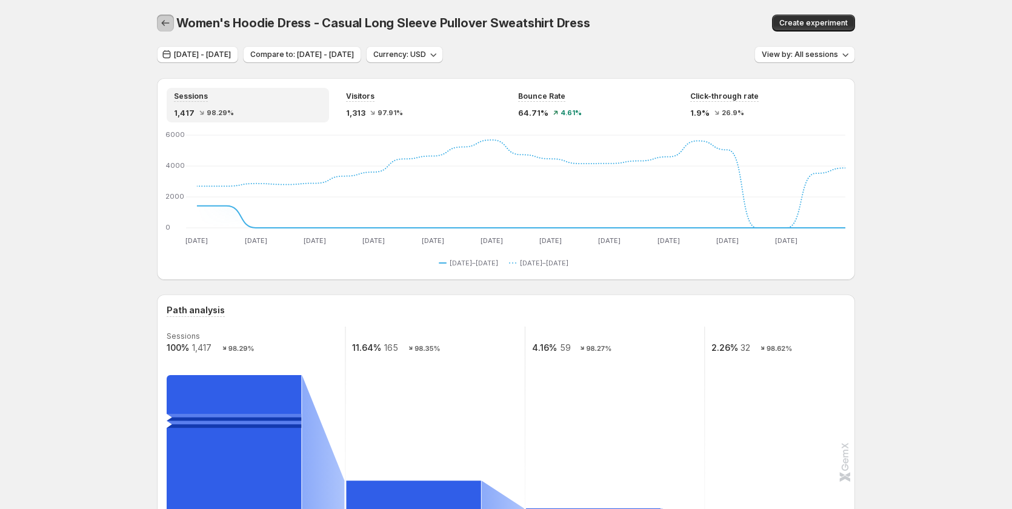
click at [168, 21] on icon "button" at bounding box center [165, 23] width 12 height 12
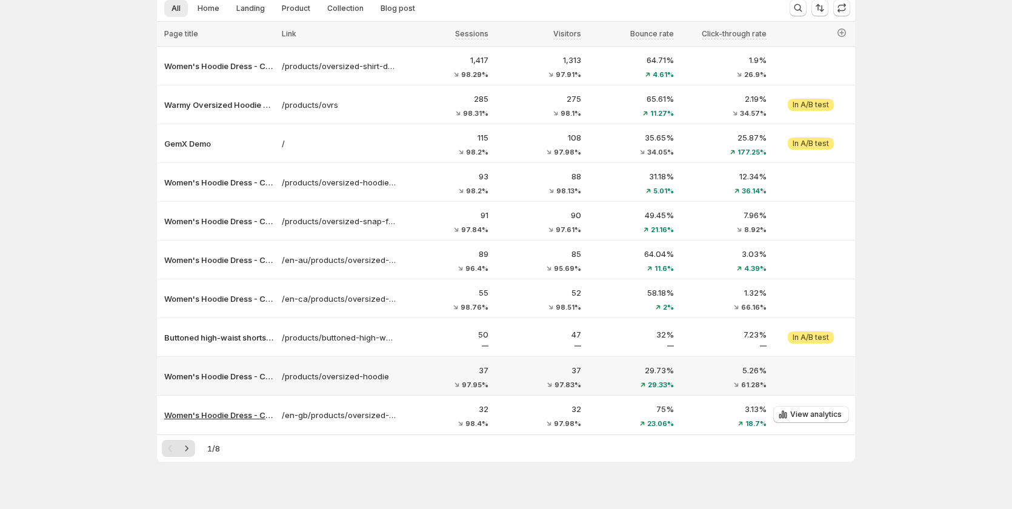
scroll to position [143, 0]
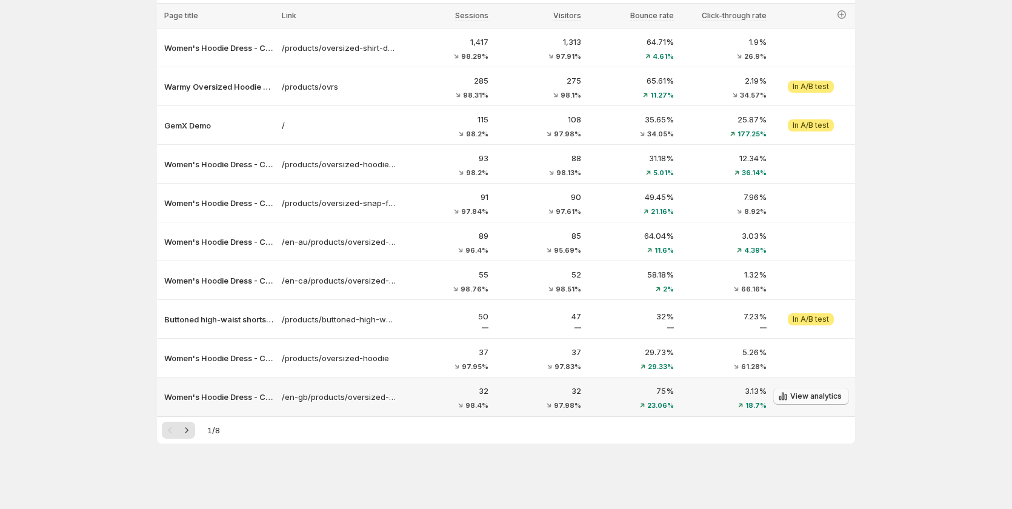
click at [814, 398] on span "View analytics" at bounding box center [816, 397] width 52 height 10
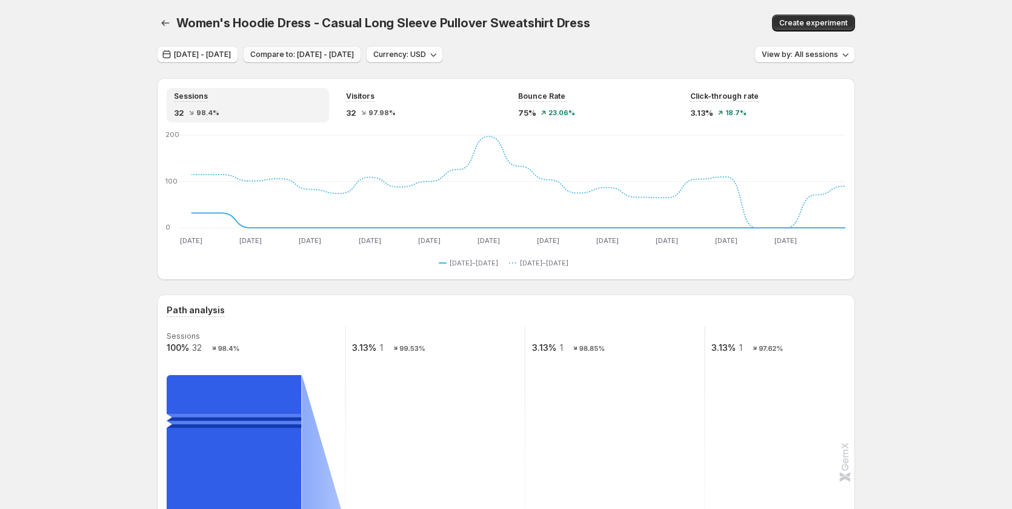
click at [354, 58] on span "Compare to: Jul 09, 2025 - Jul 30, 2025" at bounding box center [302, 55] width 104 height 10
click at [231, 57] on span "Jul 31, 2025 - Aug 21, 2025" at bounding box center [202, 55] width 57 height 10
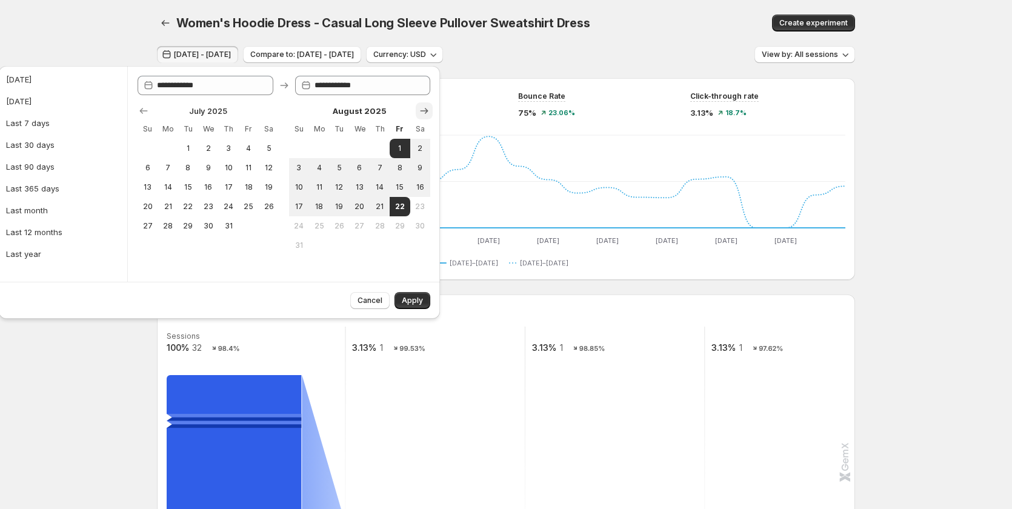
click at [423, 108] on icon "Show next month, September 2025" at bounding box center [424, 111] width 12 height 12
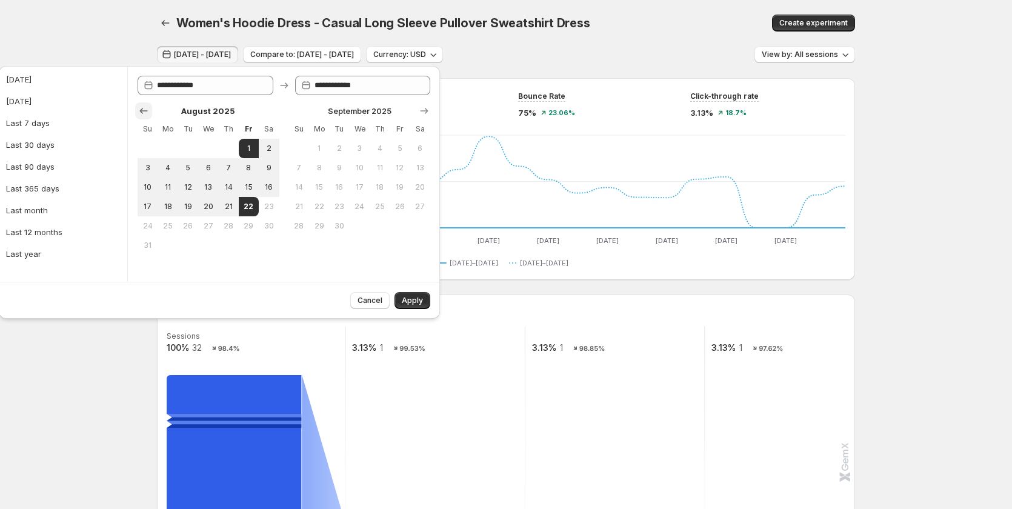
click at [141, 113] on icon "Show previous month, July 2025" at bounding box center [144, 111] width 12 height 12
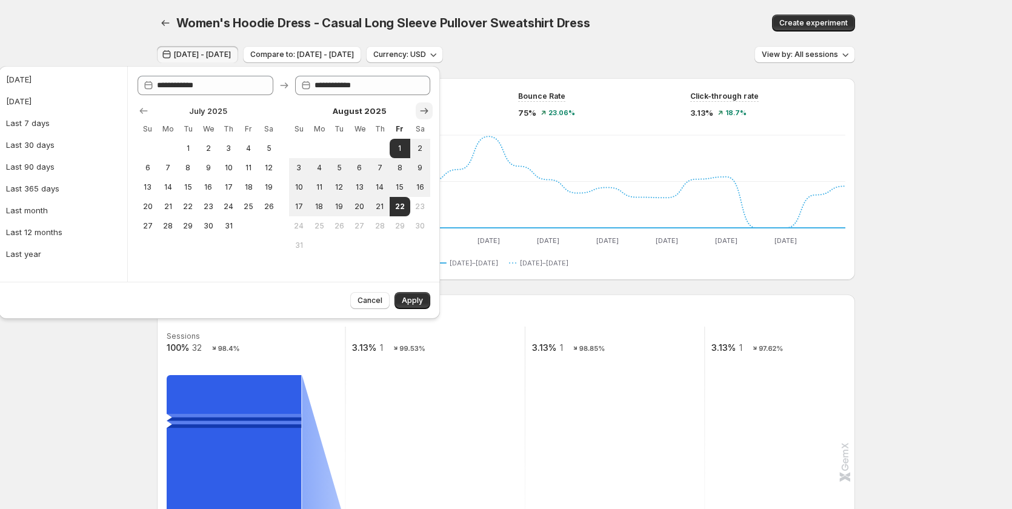
click at [425, 112] on icon "Show next month, September 2025" at bounding box center [424, 111] width 12 height 12
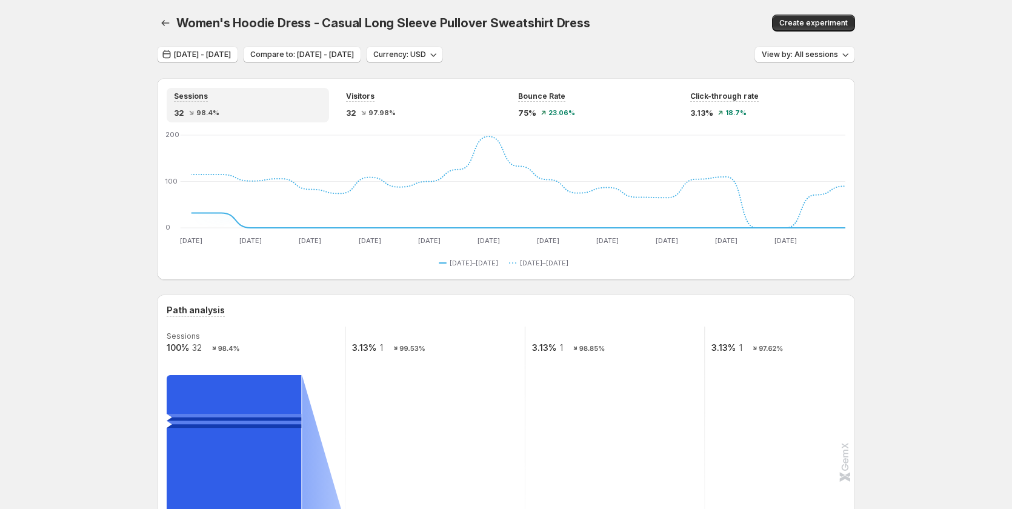
click at [262, 103] on div "Sessions 32 98.4%" at bounding box center [248, 105] width 148 height 27
click at [375, 100] on span "Visitors" at bounding box center [360, 97] width 28 height 10
click at [501, 99] on div "Visitors 32 97.98%" at bounding box center [420, 105] width 162 height 35
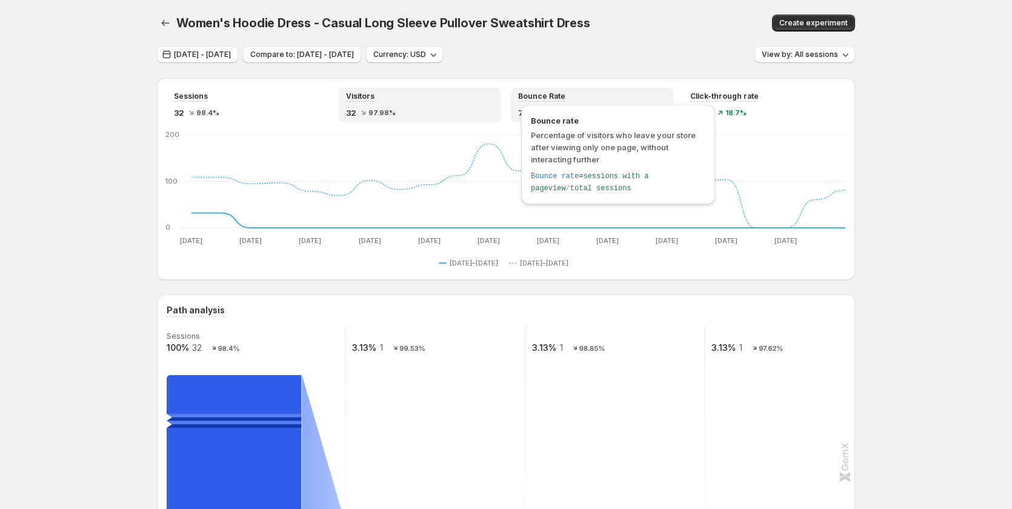
click at [529, 98] on span "Bounce Rate" at bounding box center [541, 97] width 47 height 10
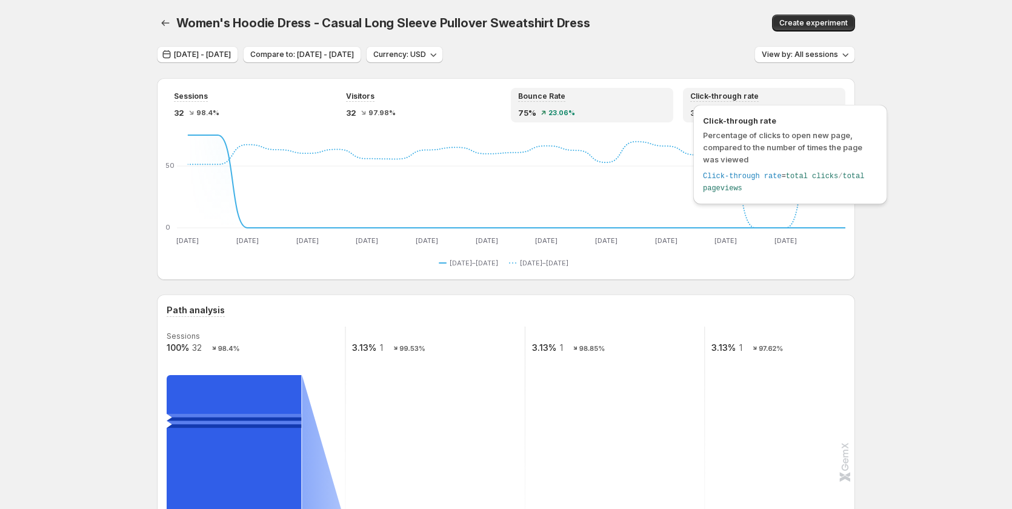
click at [730, 104] on div "Click-through rate Percentage of clicks to open new page, compared to the numbe…" at bounding box center [791, 158] width 204 height 112
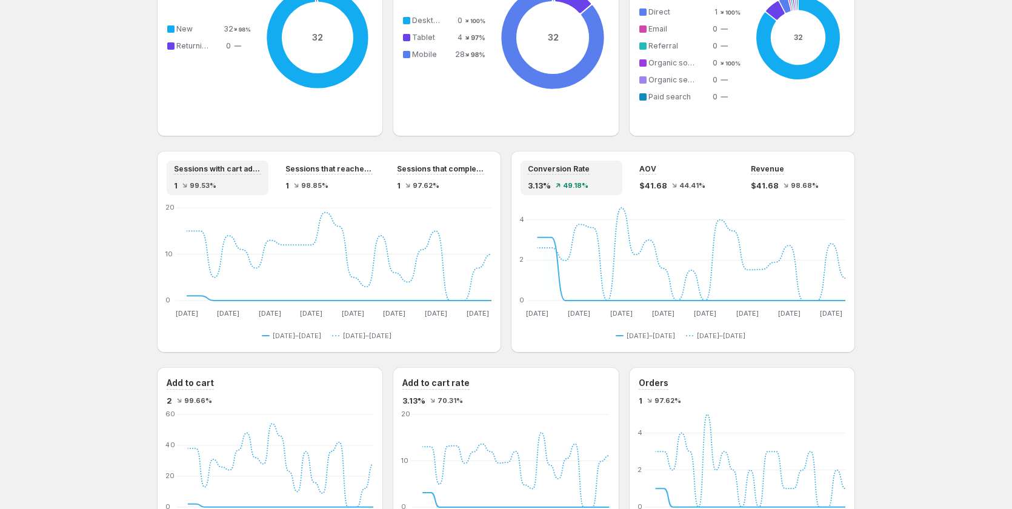
scroll to position [909, 0]
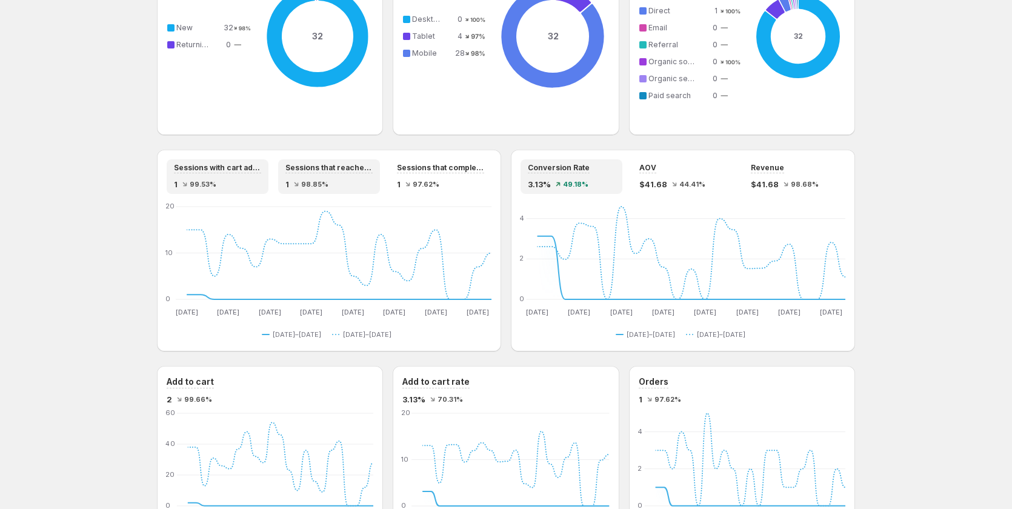
click at [350, 176] on div "Sessions that reached checkout 1 98.85%" at bounding box center [329, 176] width 87 height 27
click at [261, 179] on div "1 99.53%" at bounding box center [217, 184] width 87 height 12
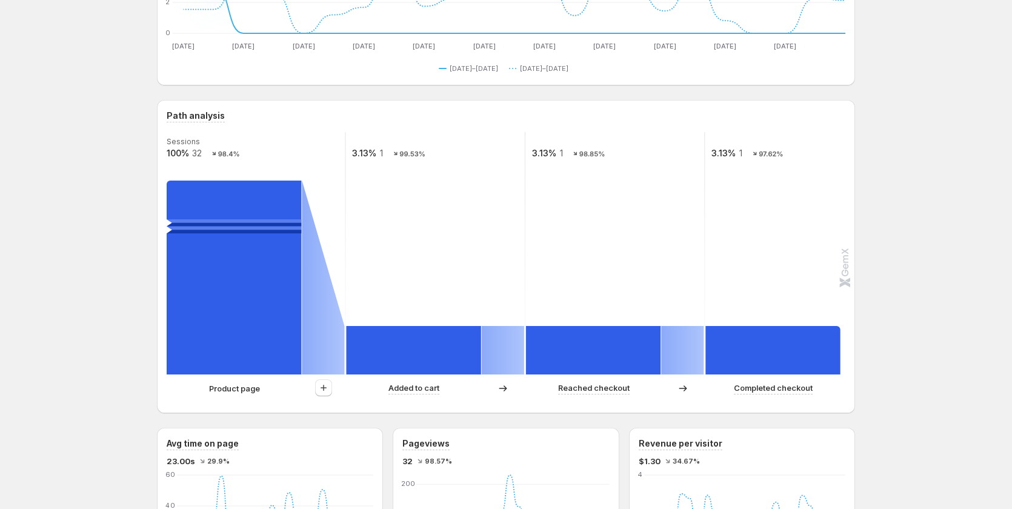
scroll to position [182, 0]
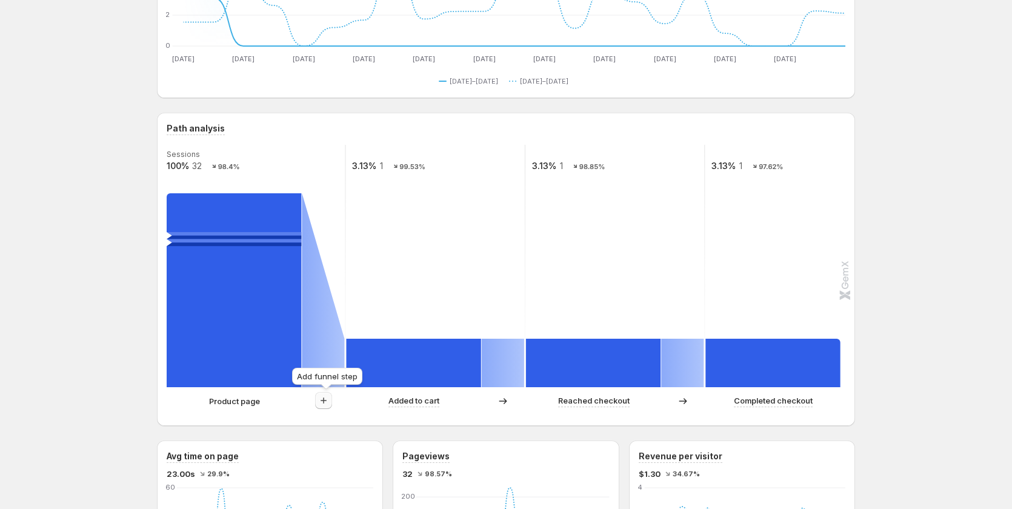
click at [322, 401] on icon "button" at bounding box center [324, 401] width 12 height 12
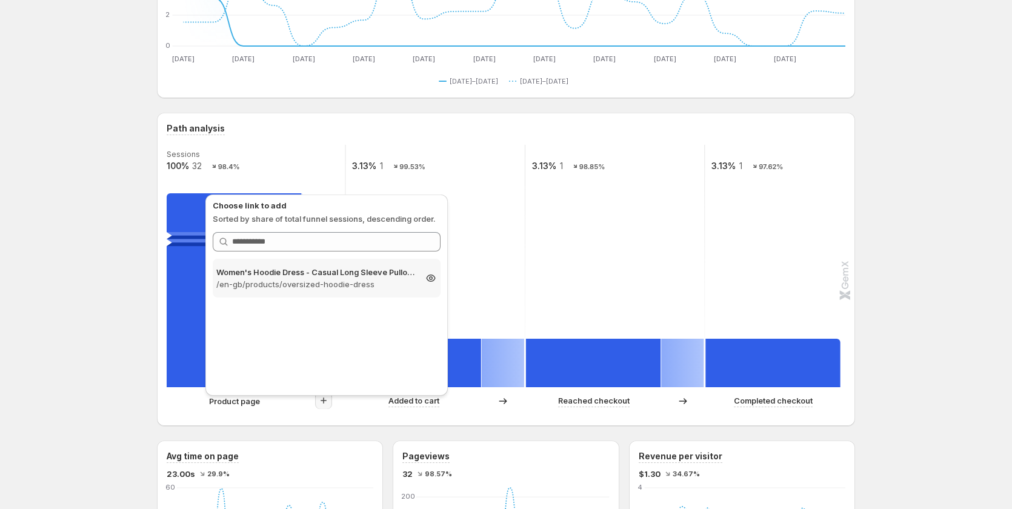
click at [278, 283] on p "/en-gb/products/oversized-hoodie-dress" at bounding box center [315, 284] width 199 height 12
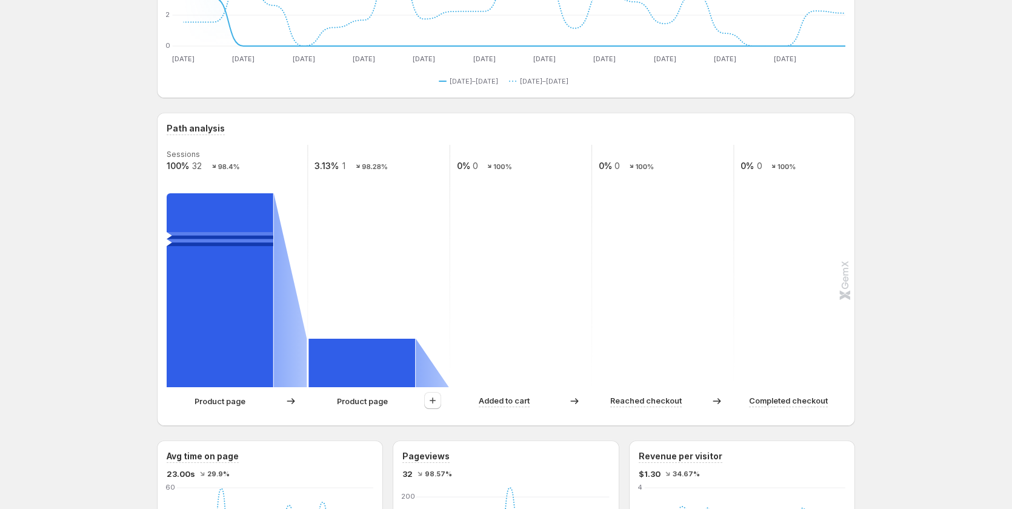
click at [241, 242] on rect at bounding box center [220, 290] width 107 height 194
click at [347, 243] on rect at bounding box center [378, 266] width 143 height 242
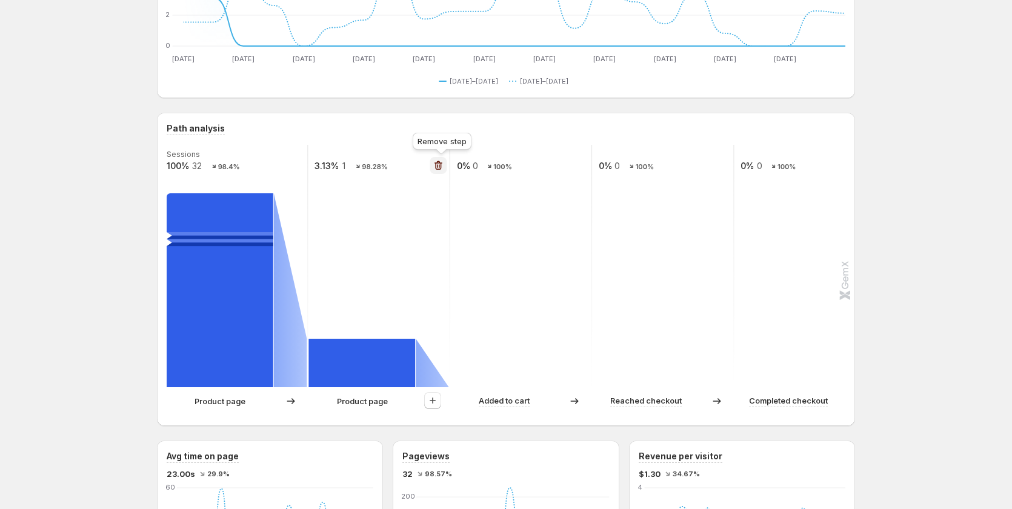
click at [440, 163] on icon "button" at bounding box center [439, 165] width 8 height 9
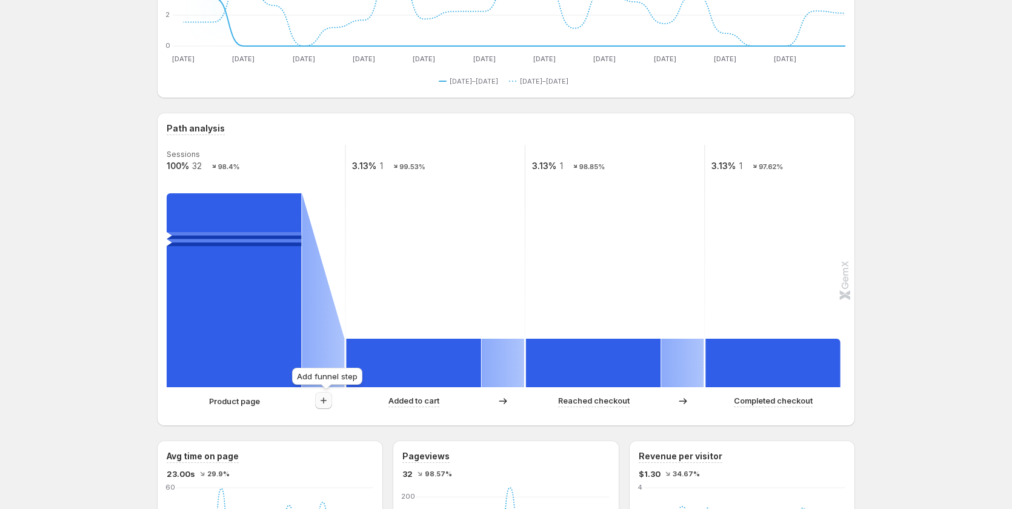
click at [325, 406] on icon "button" at bounding box center [324, 401] width 12 height 12
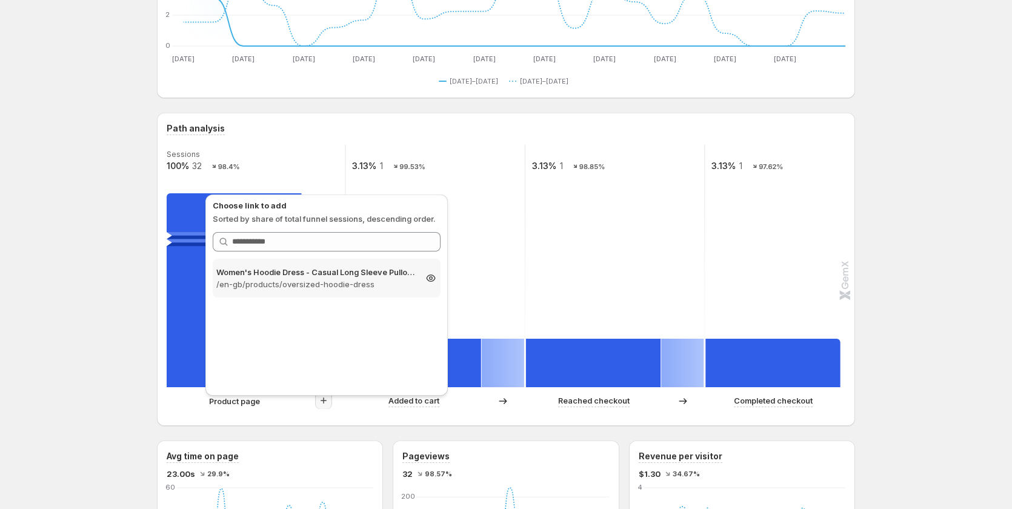
click at [284, 282] on p "/en-gb/products/oversized-hoodie-dress" at bounding box center [315, 284] width 199 height 12
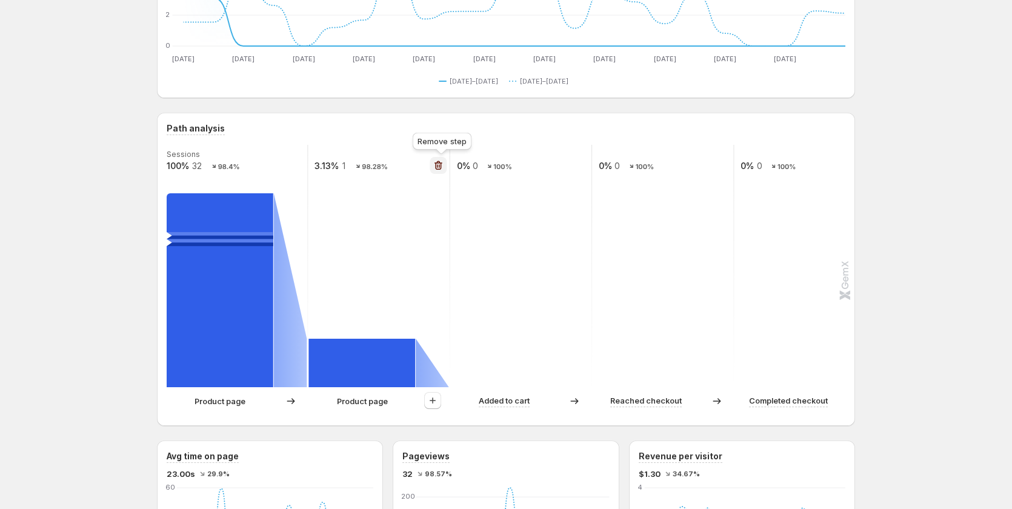
click at [444, 159] on icon "button" at bounding box center [439, 165] width 12 height 12
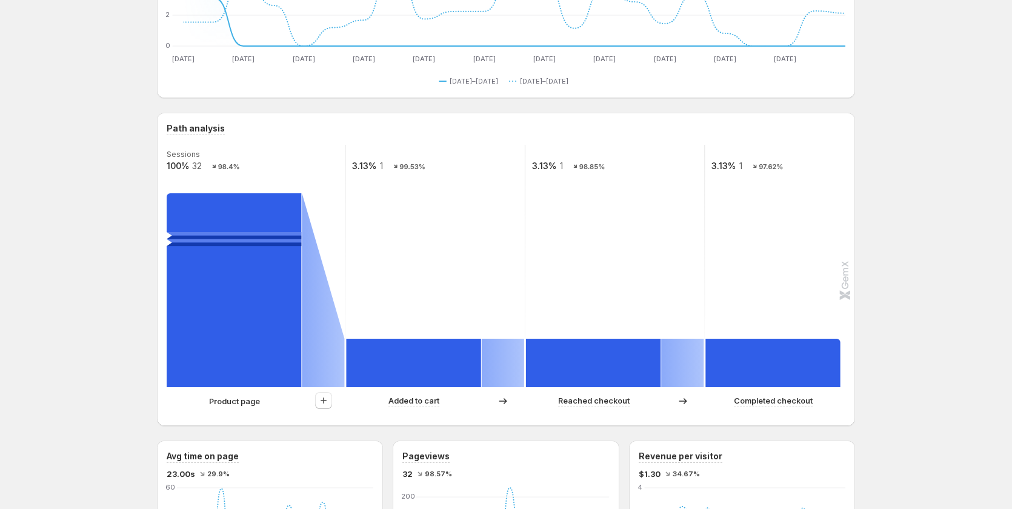
click at [202, 238] on rect at bounding box center [234, 290] width 135 height 194
click at [315, 158] on rect at bounding box center [255, 266] width 181 height 242
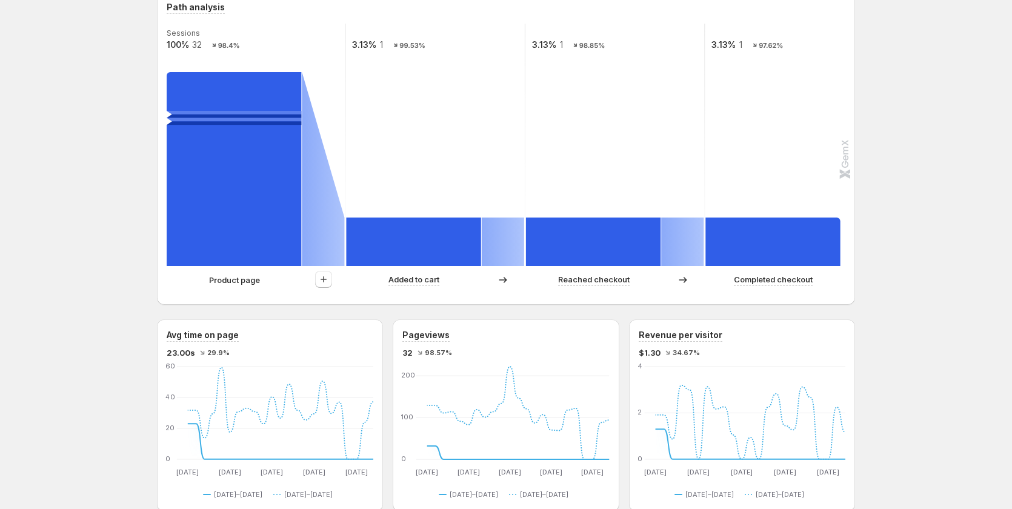
scroll to position [0, 0]
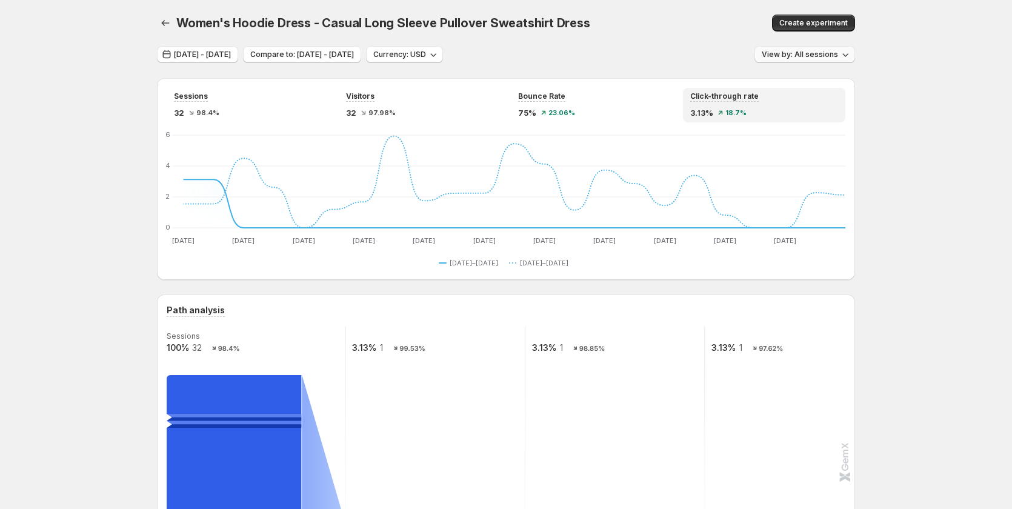
click at [811, 50] on button "View by: All sessions" at bounding box center [805, 54] width 101 height 17
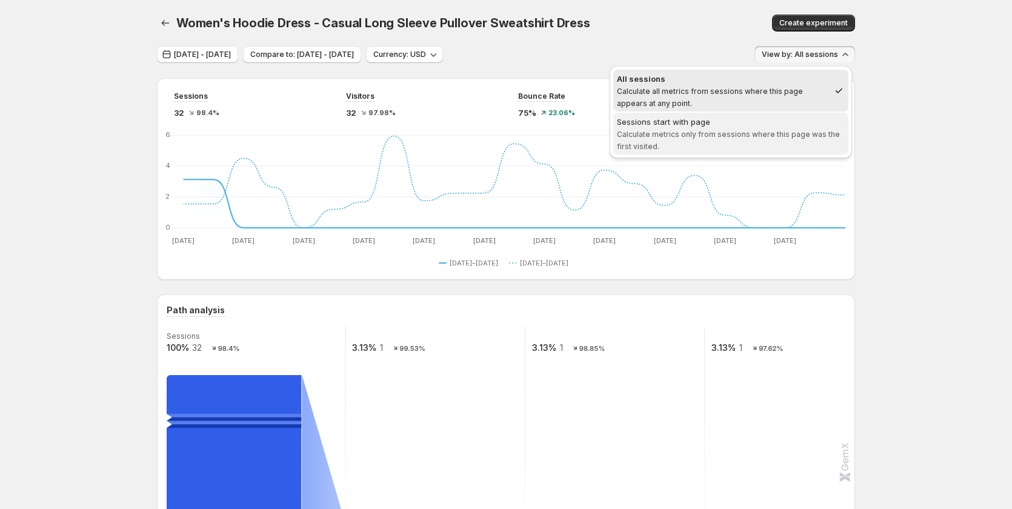
click at [774, 124] on div "Sessions start with page" at bounding box center [731, 122] width 228 height 12
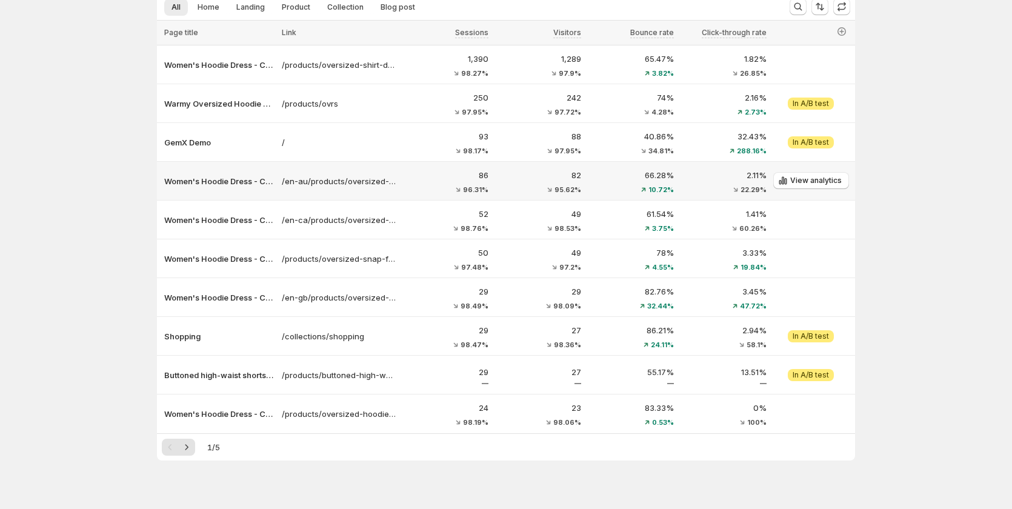
scroll to position [143, 0]
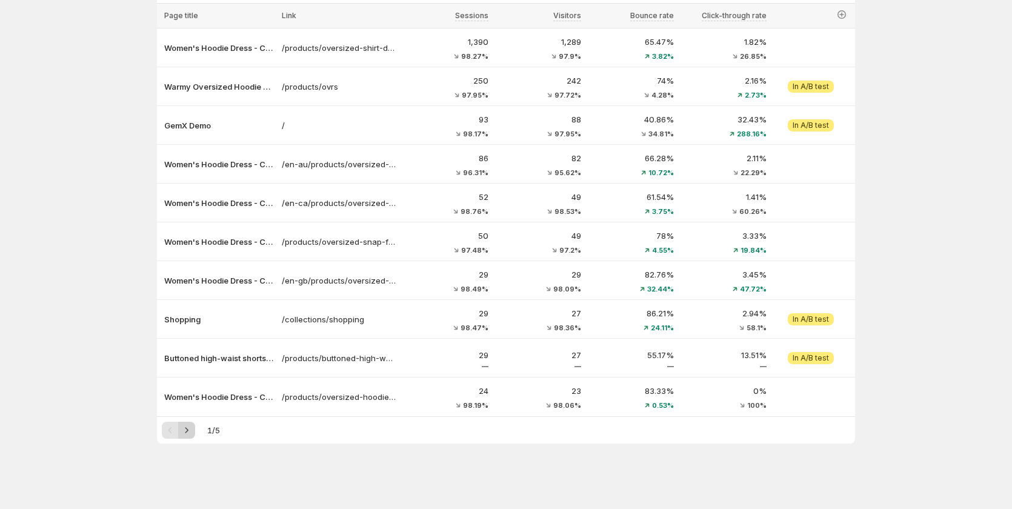
click at [191, 427] on icon "Next" at bounding box center [187, 430] width 12 height 12
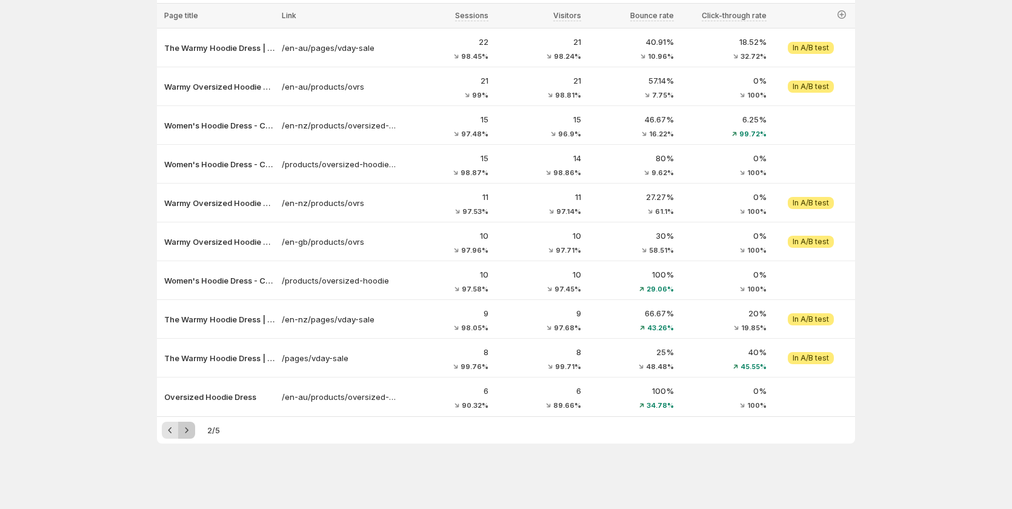
click at [191, 427] on icon "Next" at bounding box center [187, 430] width 12 height 12
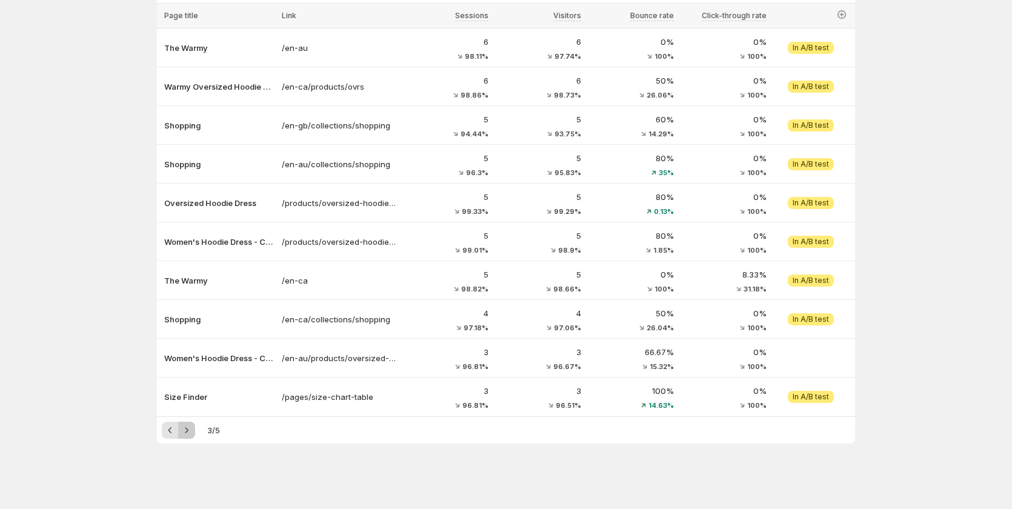
click at [191, 427] on icon "Next" at bounding box center [187, 430] width 12 height 12
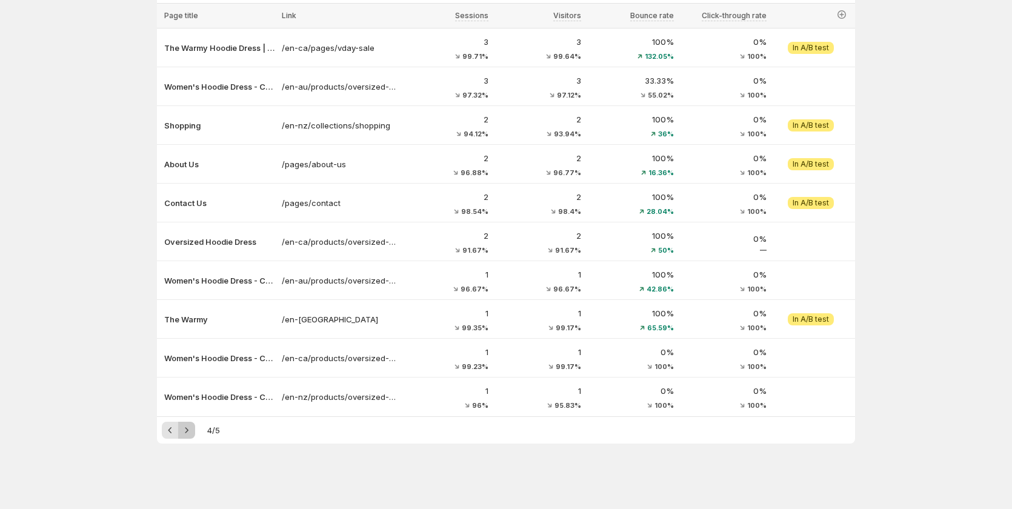
click at [191, 427] on icon "Next" at bounding box center [187, 430] width 12 height 12
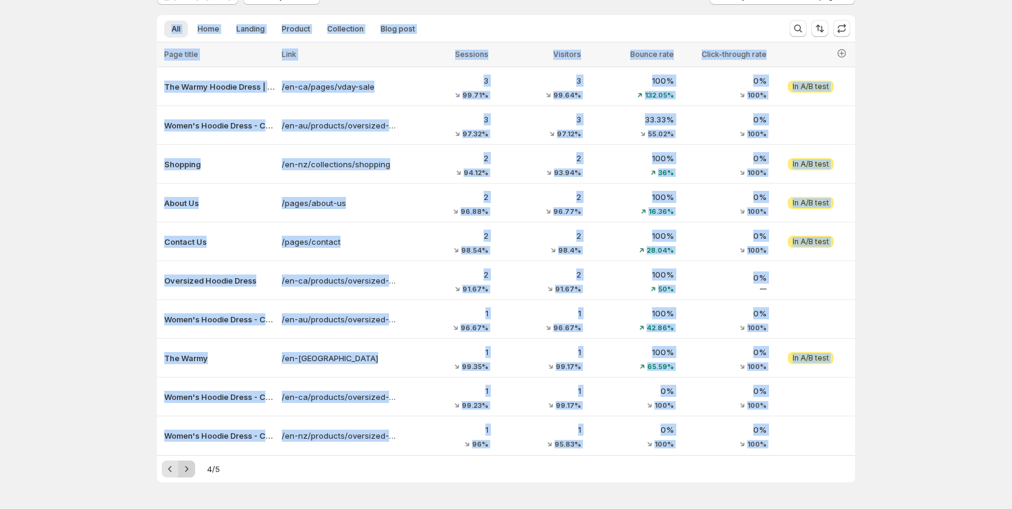
click at [191, 461] on div "Pagination" at bounding box center [186, 469] width 17 height 17
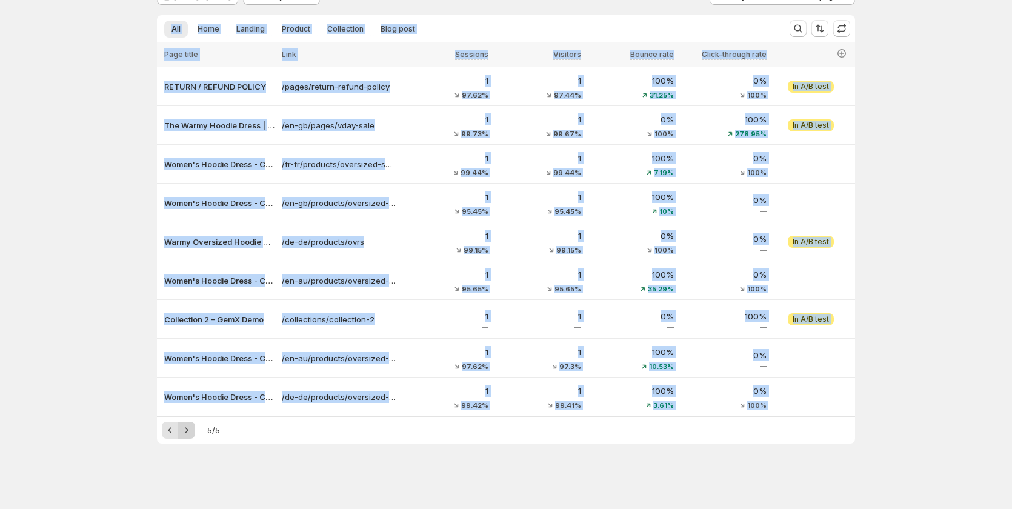
click at [191, 427] on div "Pagination" at bounding box center [186, 430] width 17 height 17
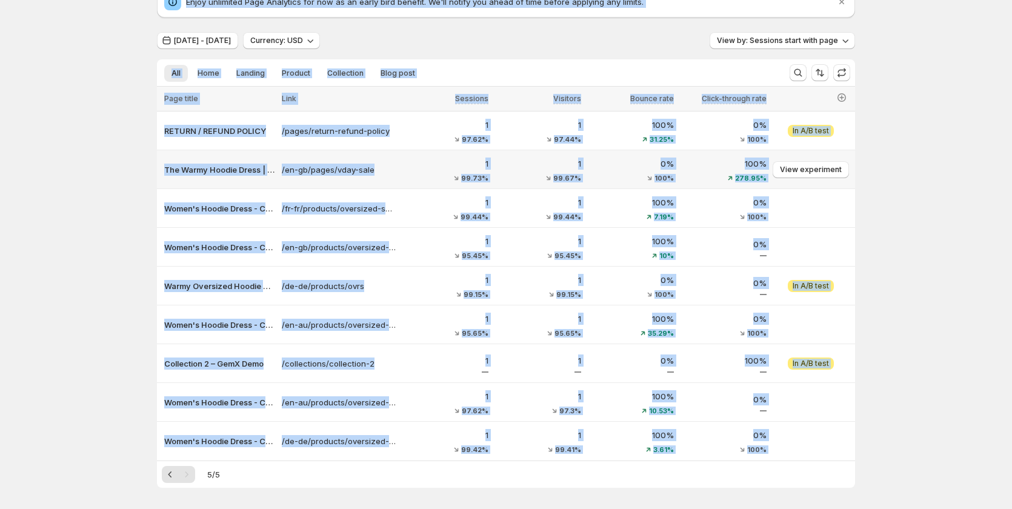
scroll to position [0, 0]
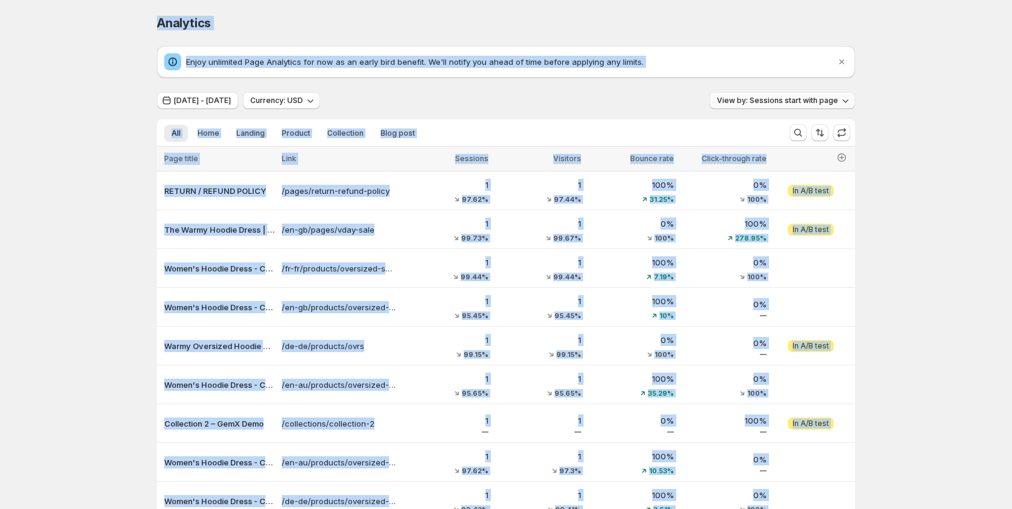
click at [765, 98] on span "View by: Sessions start with page" at bounding box center [777, 101] width 121 height 10
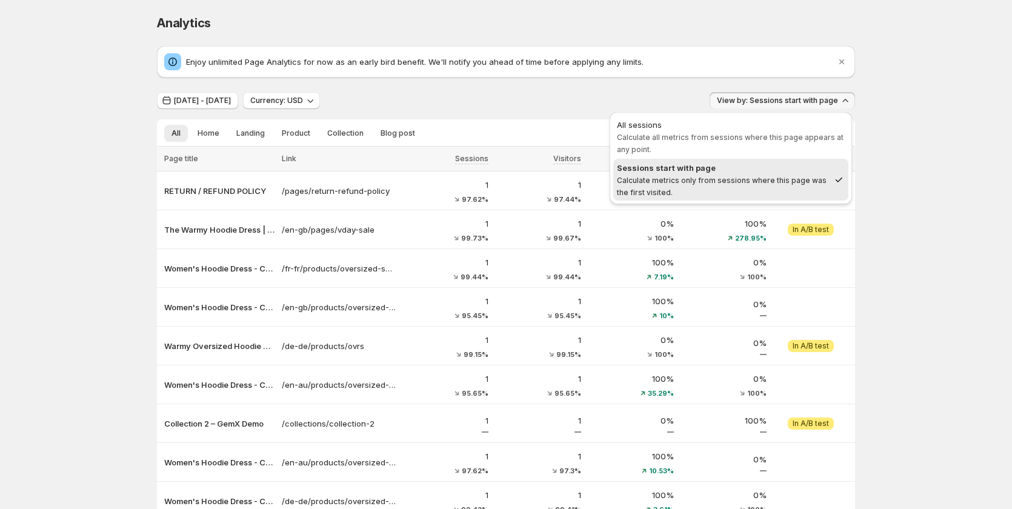
click at [889, 161] on div "Analytics. This page is ready Analytics Enjoy unlimited Page Analytics for now …" at bounding box center [506, 306] width 1012 height 613
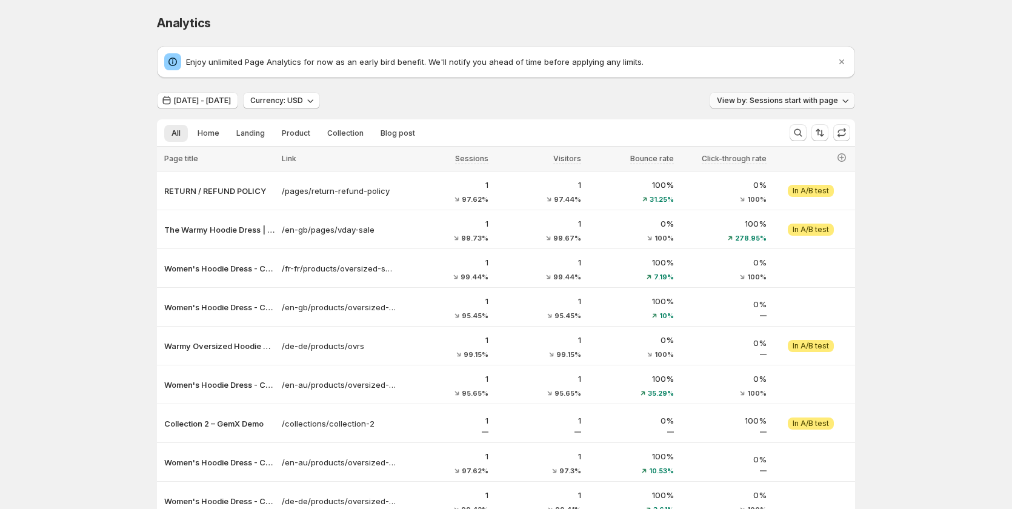
click at [790, 98] on span "View by: Sessions start with page" at bounding box center [777, 101] width 121 height 10
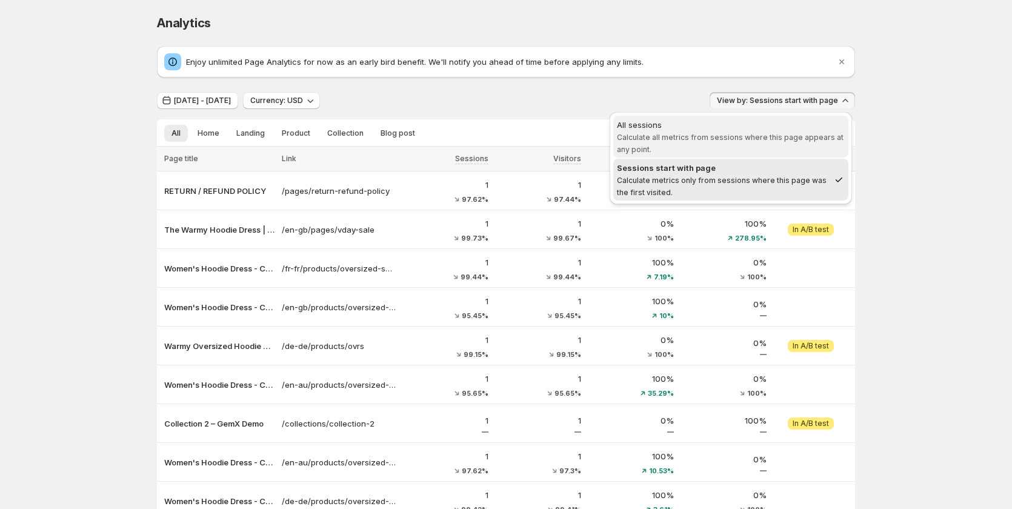
click at [764, 135] on span "Calculate all metrics from sessions where this page appears at any point." at bounding box center [730, 143] width 227 height 21
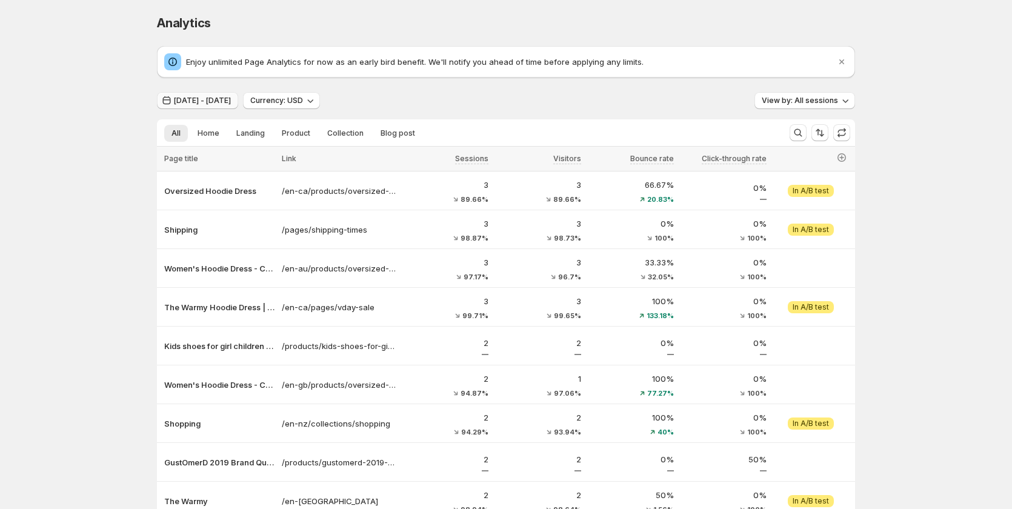
click at [200, 96] on span "Jul 31, 2025 - Aug 21, 2025" at bounding box center [202, 101] width 57 height 10
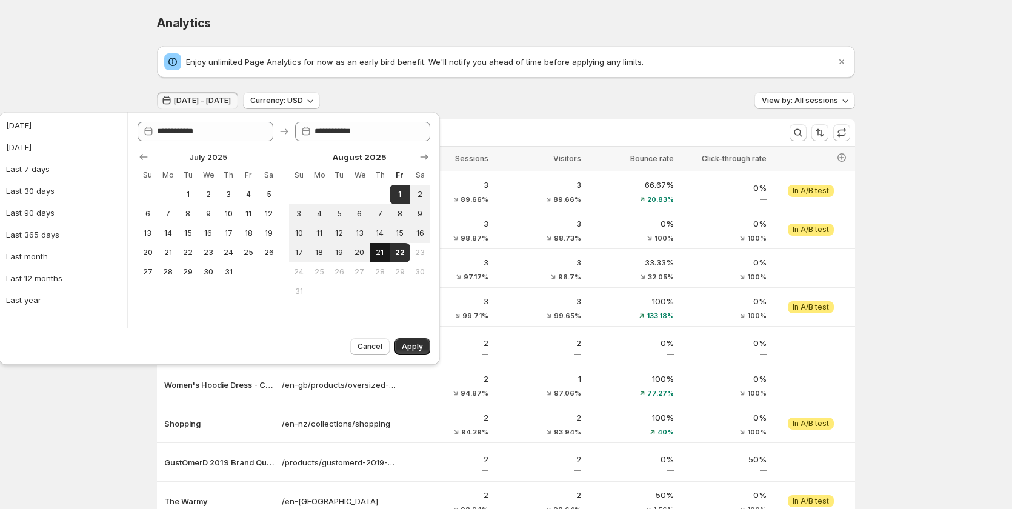
click at [375, 249] on span "21" at bounding box center [380, 253] width 10 height 10
type input "**********"
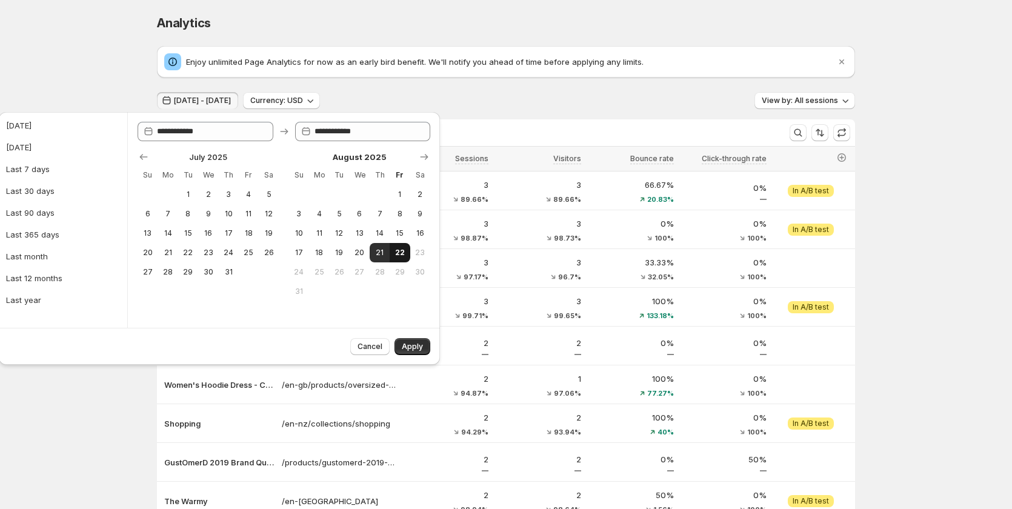
click at [401, 252] on span "22" at bounding box center [400, 253] width 10 height 10
type input "**********"
click at [410, 340] on button "Apply" at bounding box center [413, 346] width 36 height 17
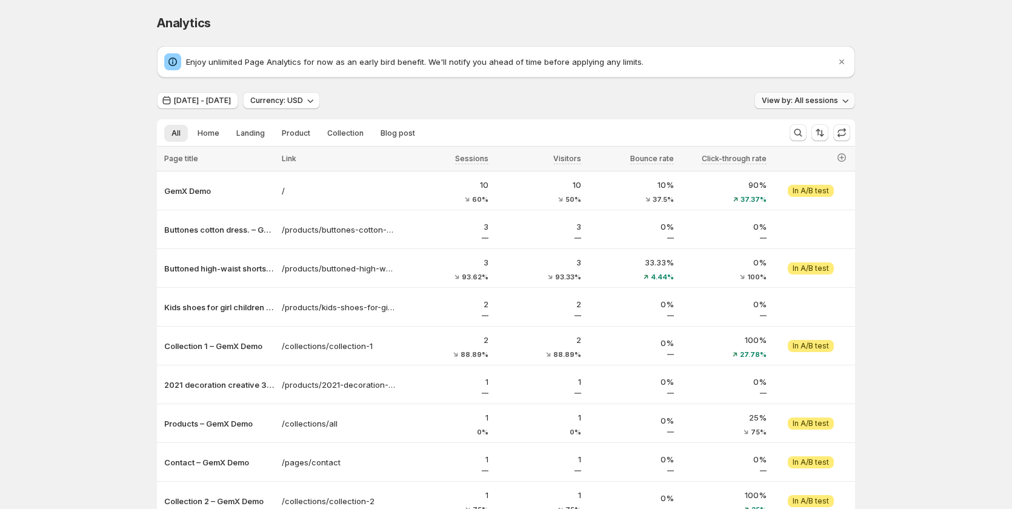
click at [797, 101] on span "View by: All sessions" at bounding box center [800, 101] width 76 height 10
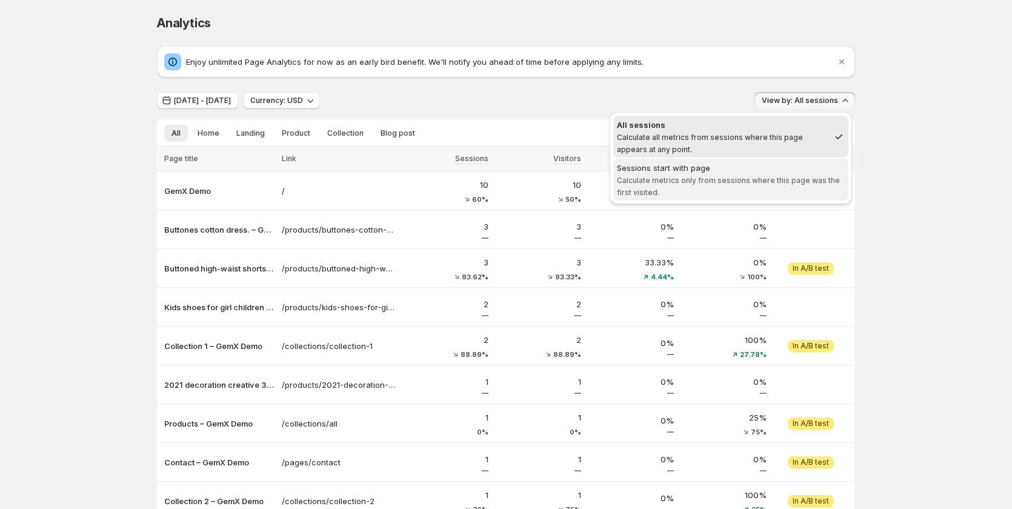
drag, startPoint x: 768, startPoint y: 136, endPoint x: 777, endPoint y: 194, distance: 58.3
click at [777, 194] on ul "All sessions Calculate all metrics from sessions where this page appears at any…" at bounding box center [730, 158] width 235 height 85
click at [783, 184] on span "Calculate metrics only from sessions where this page was the first visited." at bounding box center [728, 186] width 223 height 21
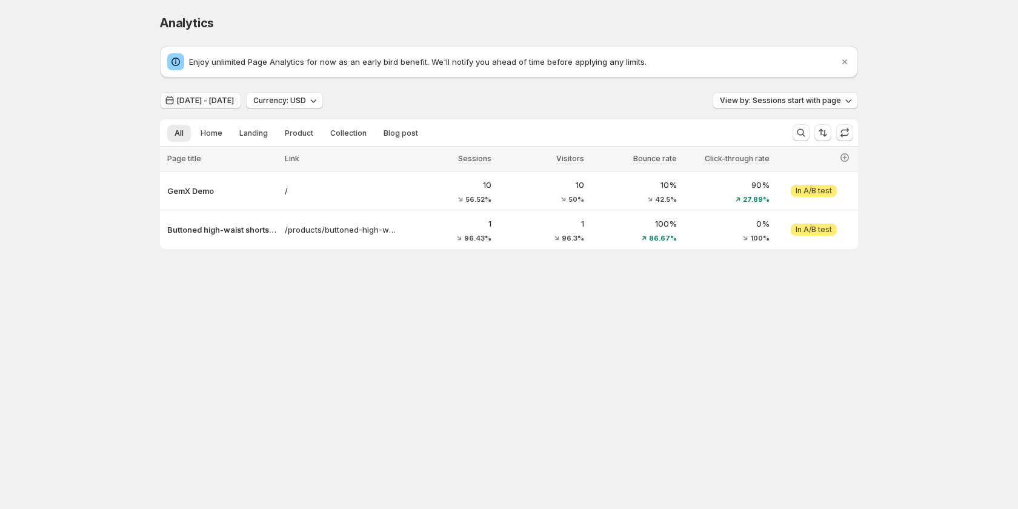
click at [234, 96] on span "[DATE] - [DATE]" at bounding box center [205, 101] width 57 height 10
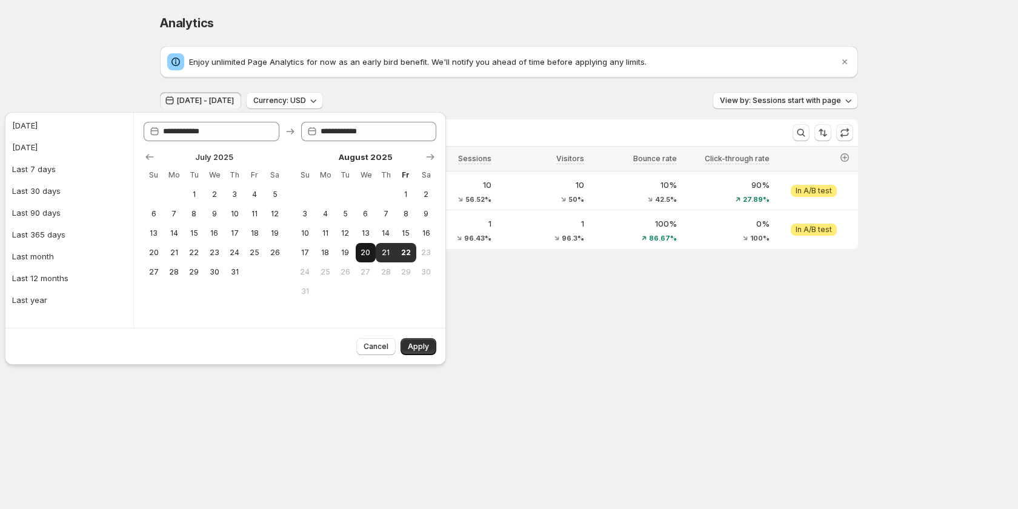
click at [364, 249] on span "20" at bounding box center [366, 253] width 10 height 10
type input "**********"
click at [401, 252] on span "22" at bounding box center [406, 253] width 10 height 10
type input "**********"
click at [421, 347] on span "Apply" at bounding box center [418, 347] width 21 height 10
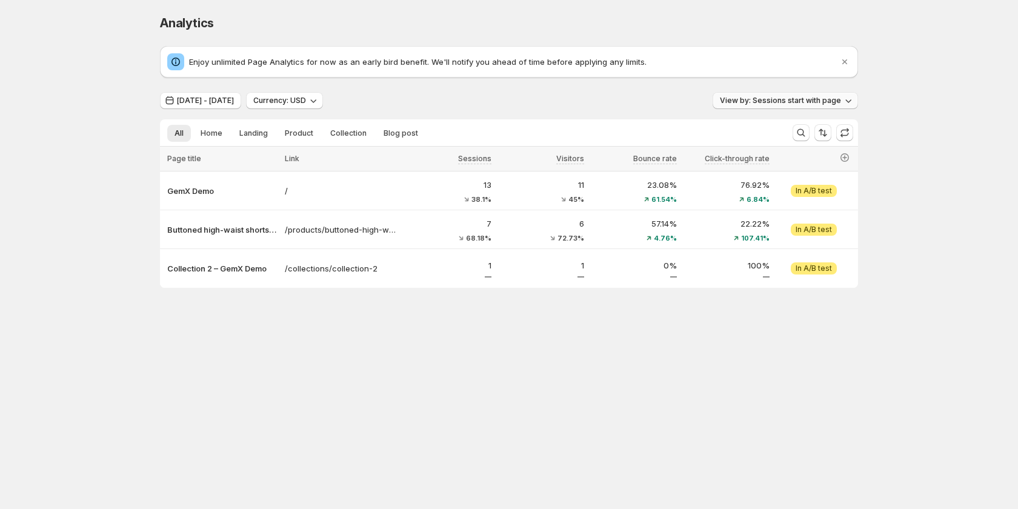
click at [801, 105] on button "View by: Sessions start with page" at bounding box center [785, 100] width 145 height 17
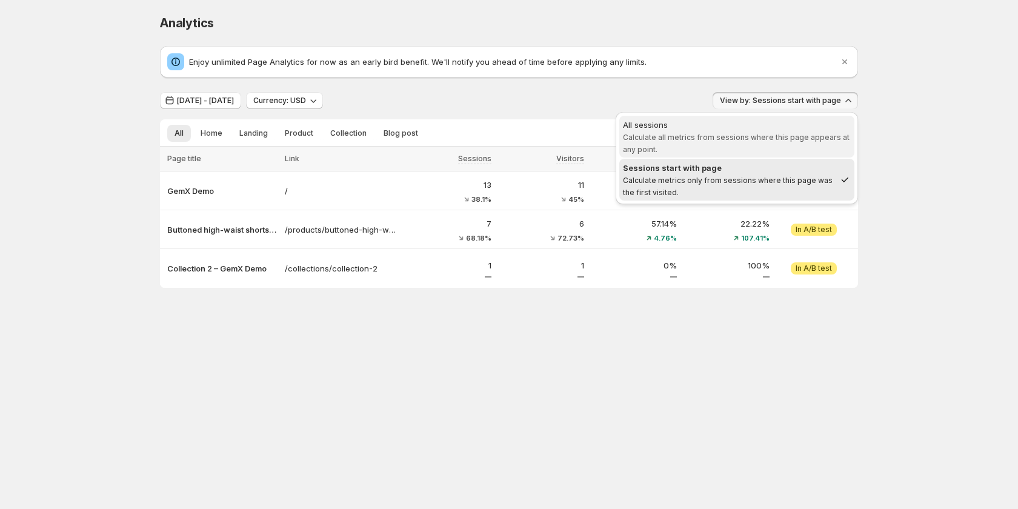
click at [753, 130] on div "All sessions" at bounding box center [737, 125] width 228 height 12
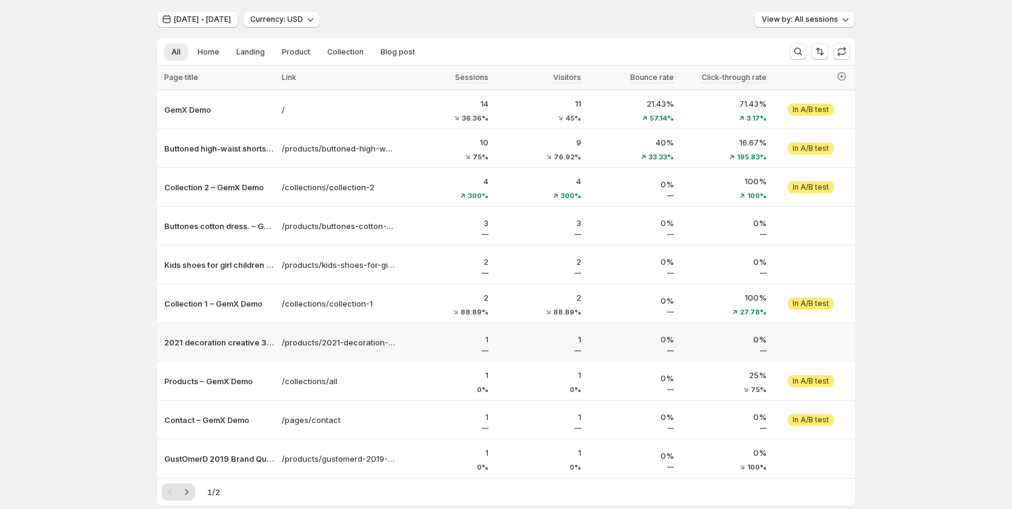
scroll to position [143, 0]
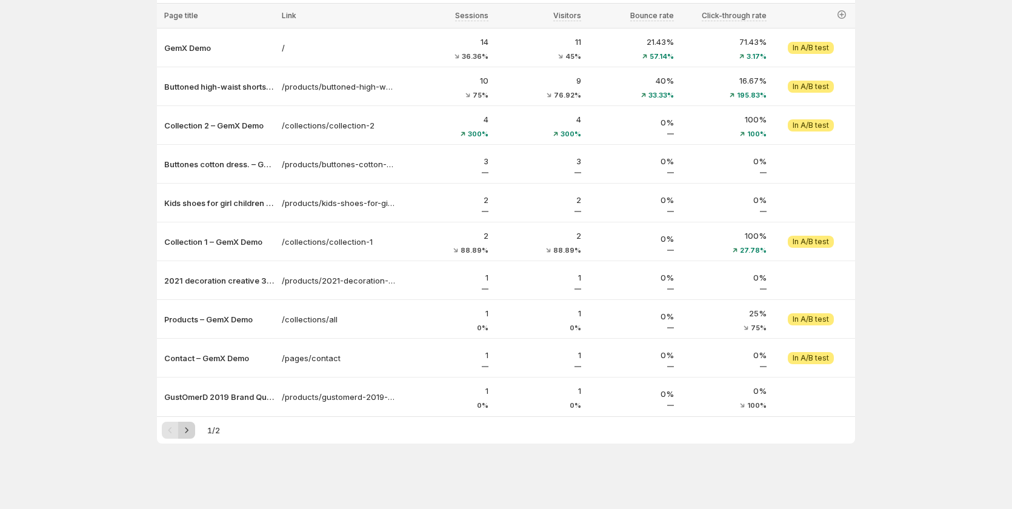
click at [190, 435] on icon "Next" at bounding box center [187, 430] width 12 height 12
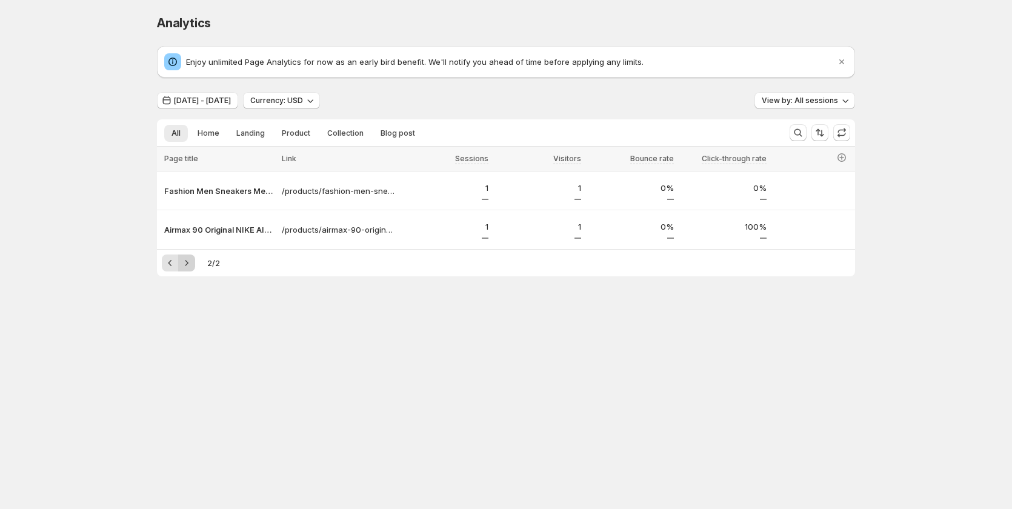
scroll to position [0, 0]
click at [810, 99] on span "View by: All sessions" at bounding box center [803, 101] width 76 height 10
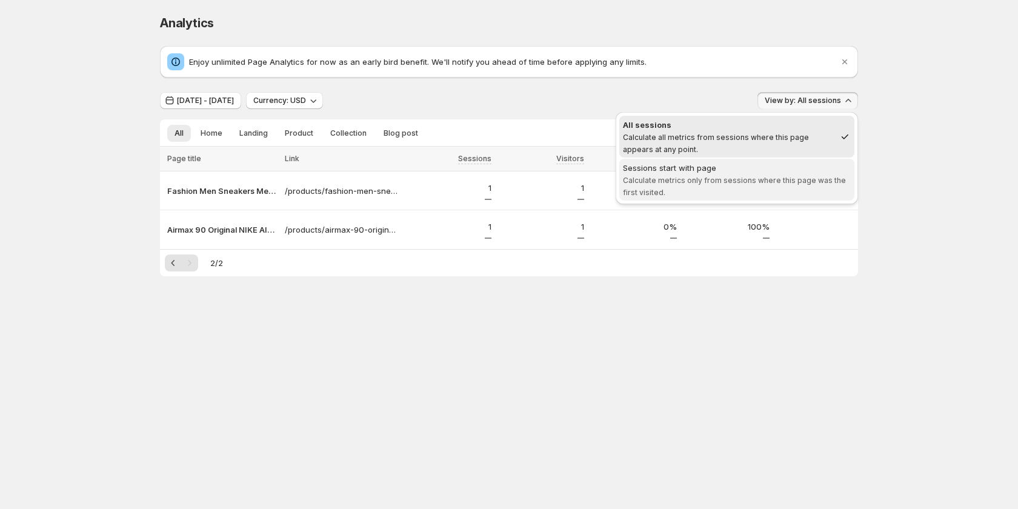
click at [788, 172] on div "Sessions start with page" at bounding box center [737, 168] width 228 height 12
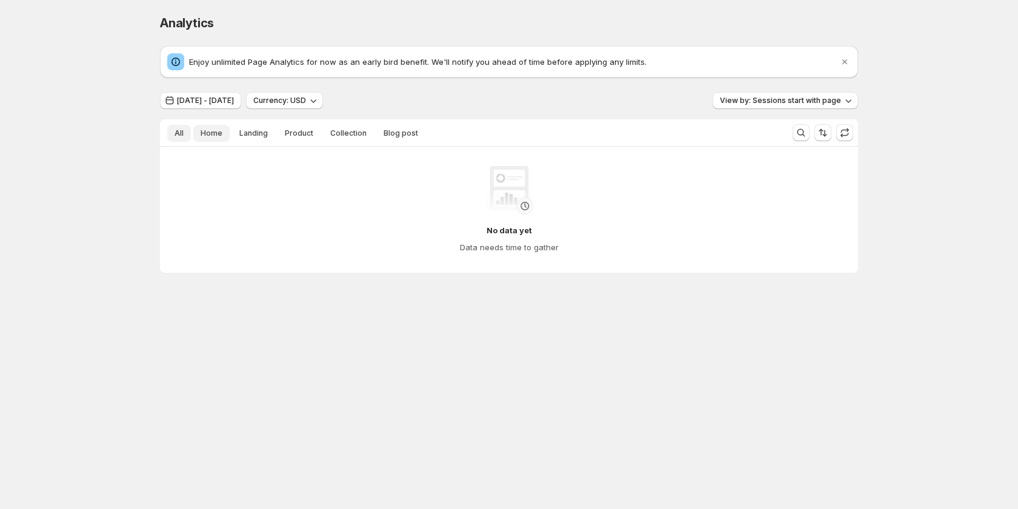
click at [204, 130] on span "Home" at bounding box center [212, 134] width 22 height 10
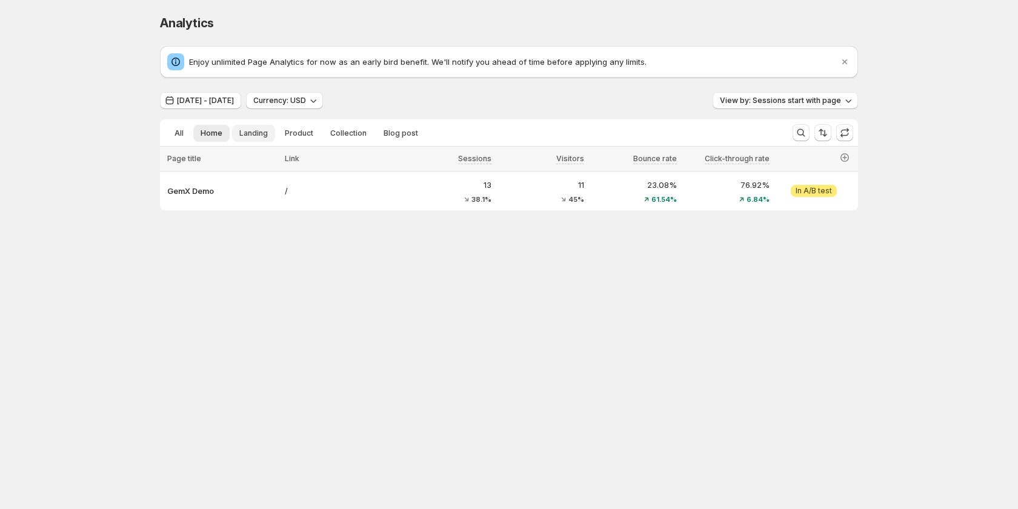
click at [246, 130] on span "Landing" at bounding box center [253, 134] width 28 height 10
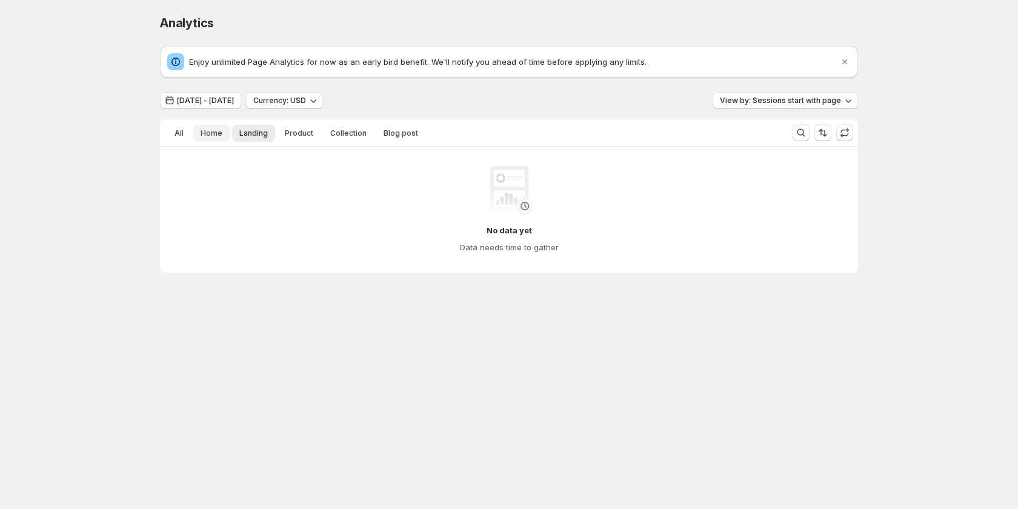
click at [204, 130] on span "Home" at bounding box center [212, 134] width 22 height 10
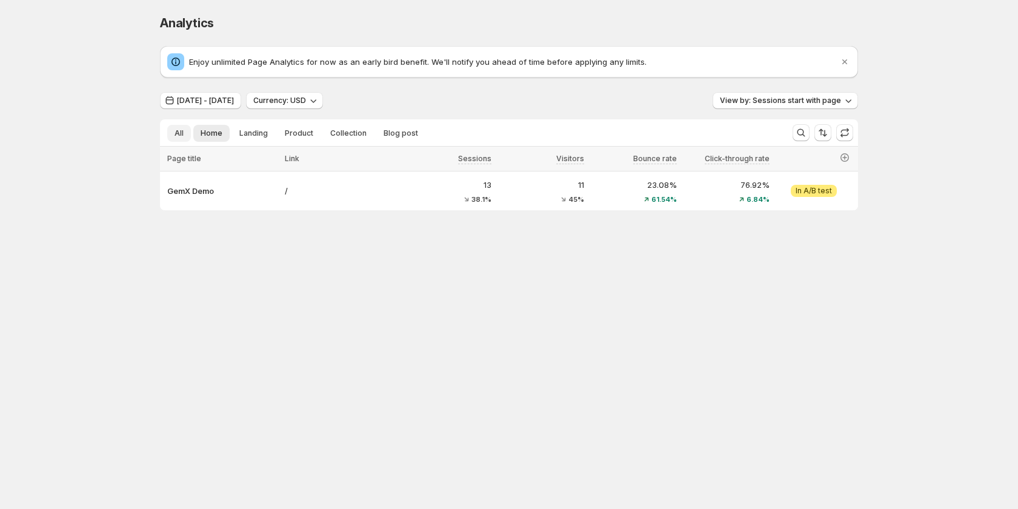
click at [181, 131] on span "All" at bounding box center [179, 134] width 9 height 10
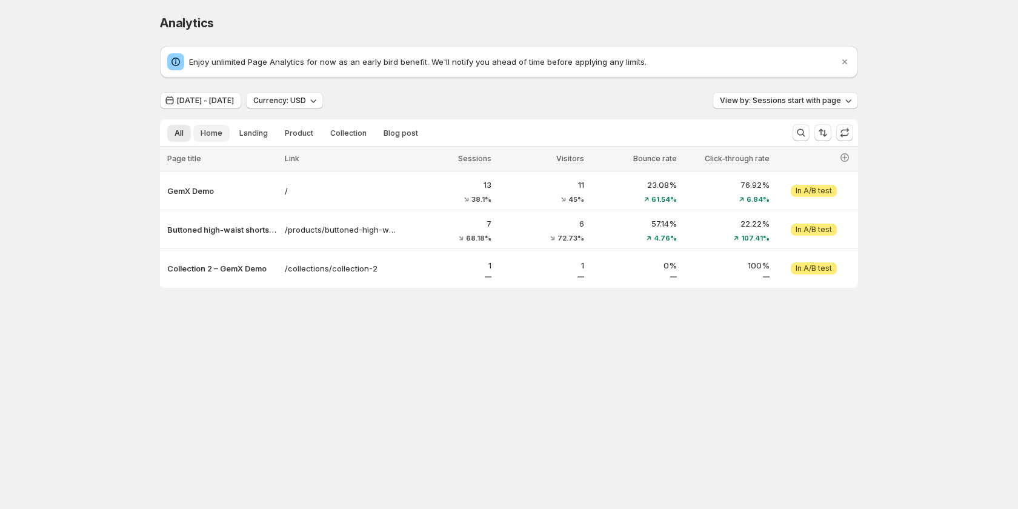
click at [202, 131] on span "Home" at bounding box center [212, 134] width 22 height 10
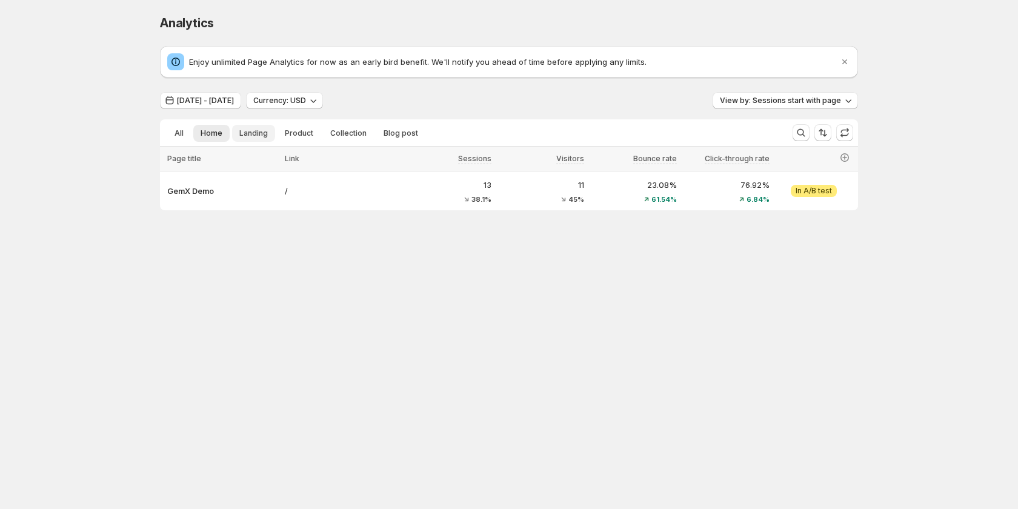
click at [242, 130] on span "Landing" at bounding box center [253, 134] width 28 height 10
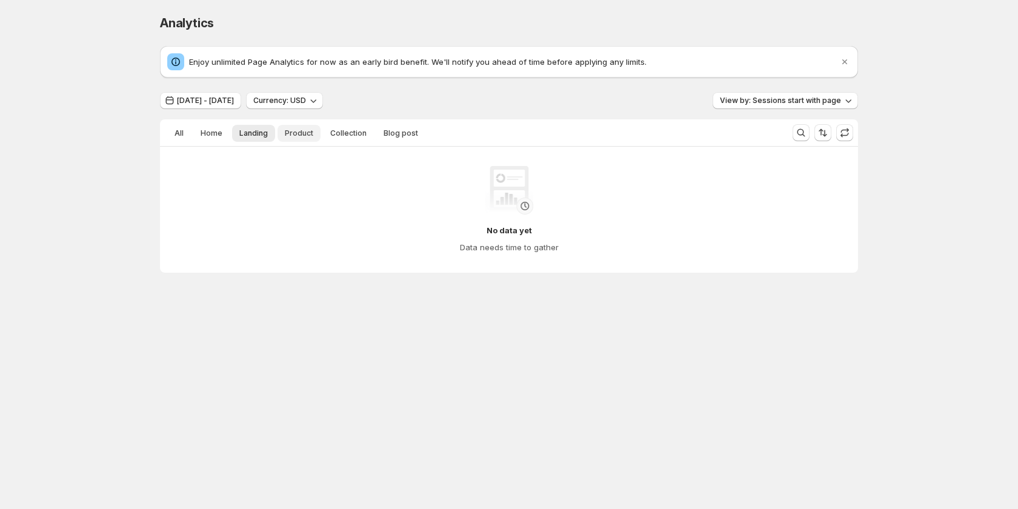
click at [287, 128] on button "Product" at bounding box center [299, 133] width 43 height 17
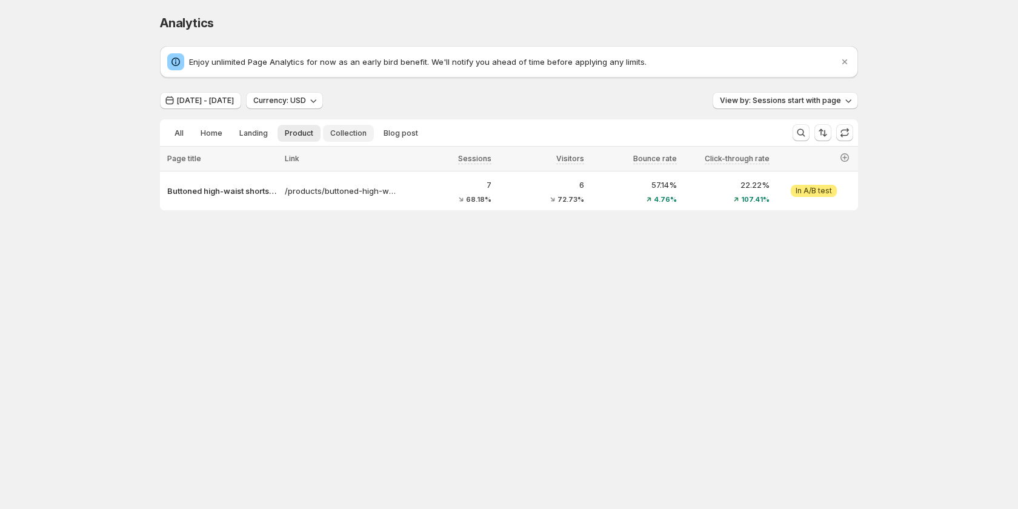
click at [324, 125] on button "Collection" at bounding box center [348, 133] width 51 height 17
click at [741, 107] on button "View by: Sessions start with page" at bounding box center [785, 100] width 145 height 17
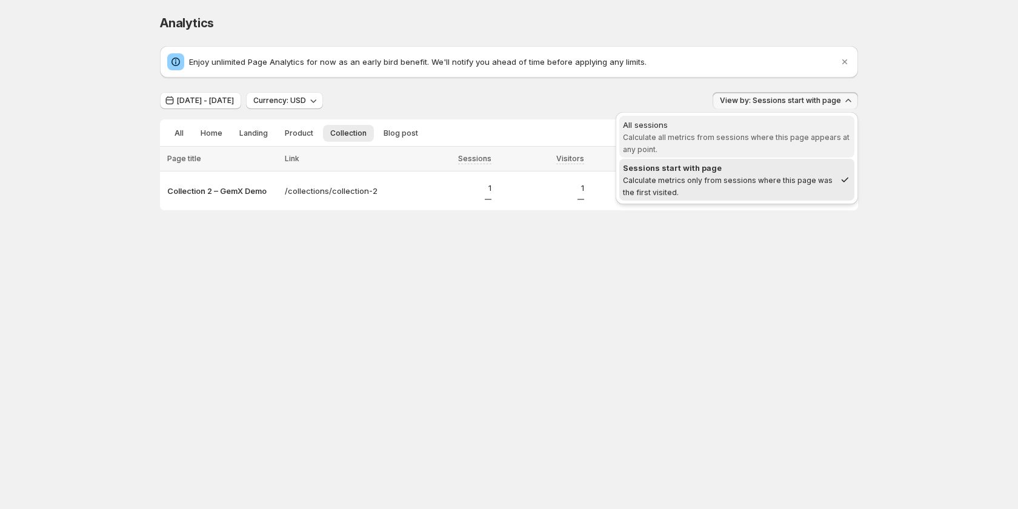
click at [718, 129] on div "All sessions" at bounding box center [737, 125] width 228 height 12
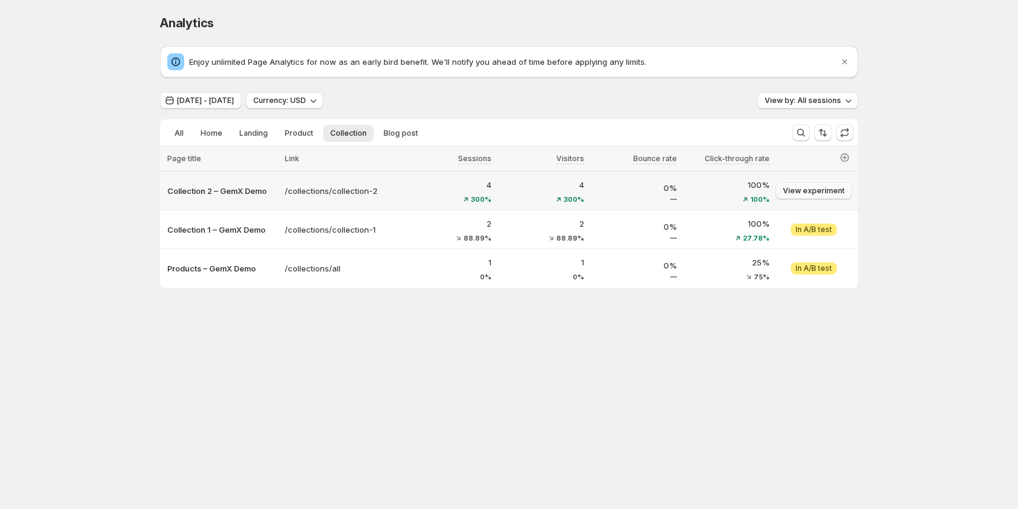
click at [835, 192] on span "View experiment" at bounding box center [814, 191] width 62 height 10
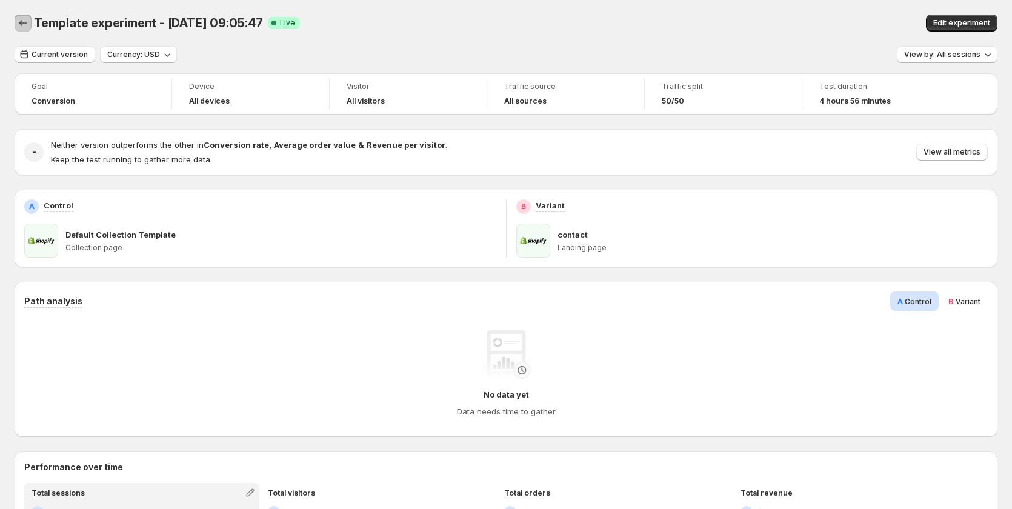
click at [24, 26] on icon "Back" at bounding box center [23, 23] width 12 height 12
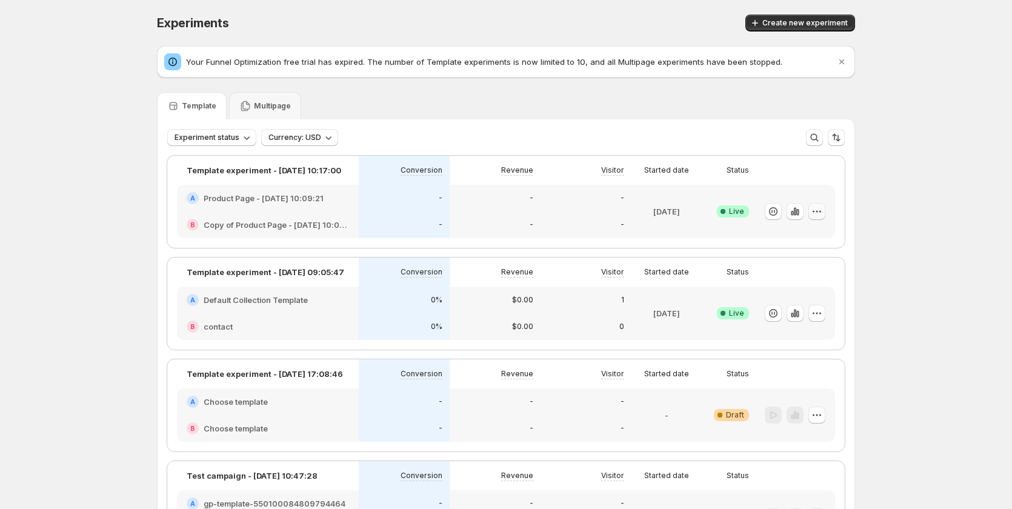
click at [823, 211] on icon "button" at bounding box center [817, 211] width 12 height 12
click at [905, 170] on div "Experiments. This page is ready Experiments Create new experiment Your Funnel O…" at bounding box center [506, 518] width 1012 height 1037
click at [404, 195] on div "-" at bounding box center [404, 198] width 76 height 12
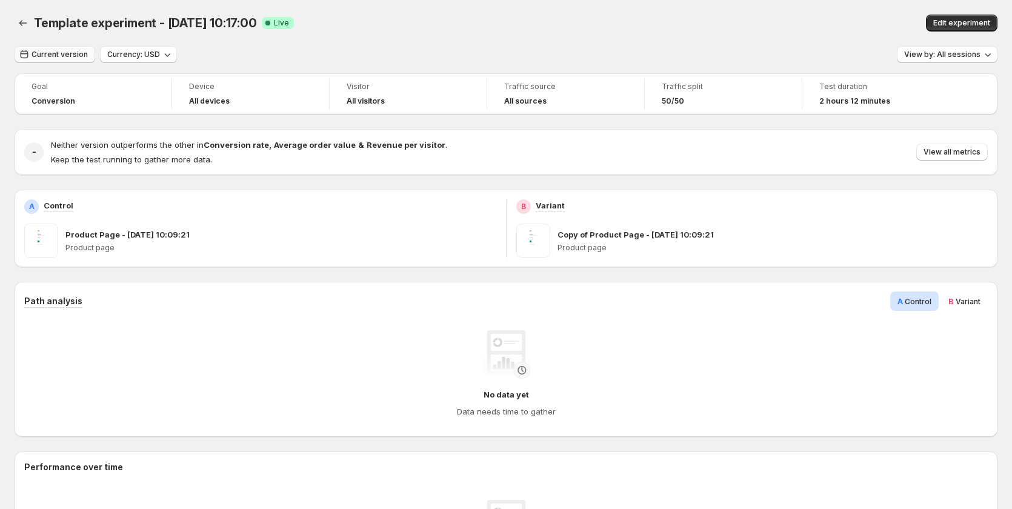
click at [35, 47] on button "Current version" at bounding box center [55, 54] width 81 height 17
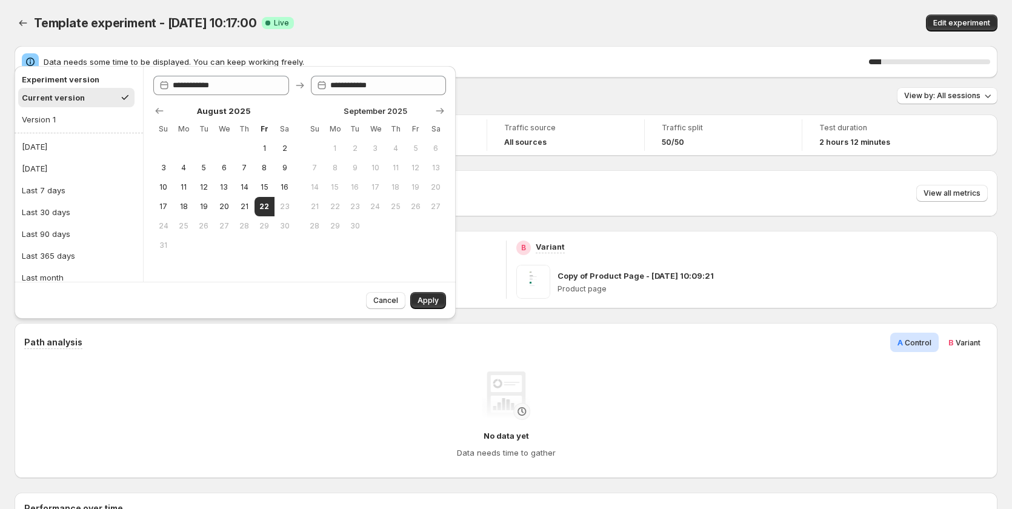
click at [327, 27] on div "Template experiment - Aug 19, 10:17:00 Success Complete Live" at bounding box center [318, 23] width 569 height 17
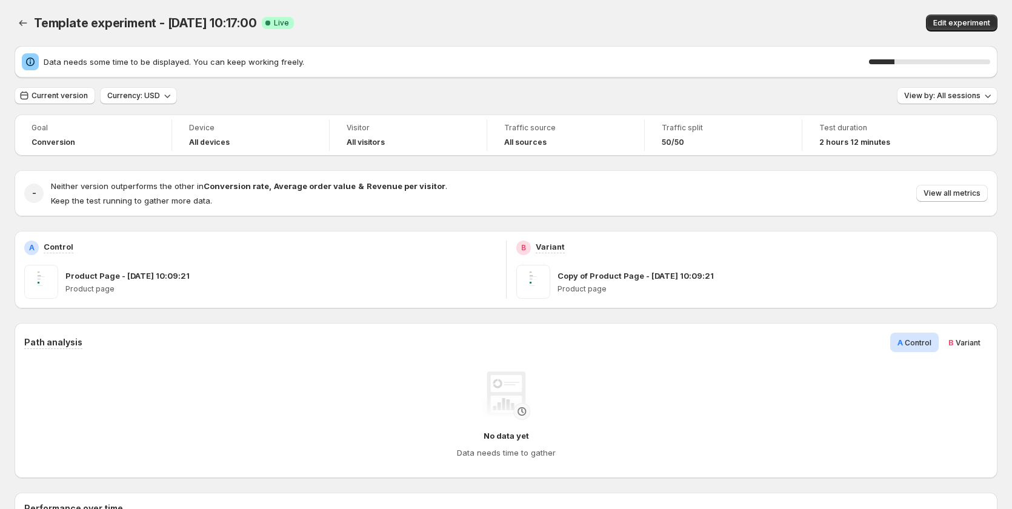
click at [359, 3] on div "Template experiment - Aug 19, 10:17:00. This page is ready Template experiment …" at bounding box center [506, 23] width 983 height 46
click at [30, 28] on button "Back" at bounding box center [23, 23] width 17 height 17
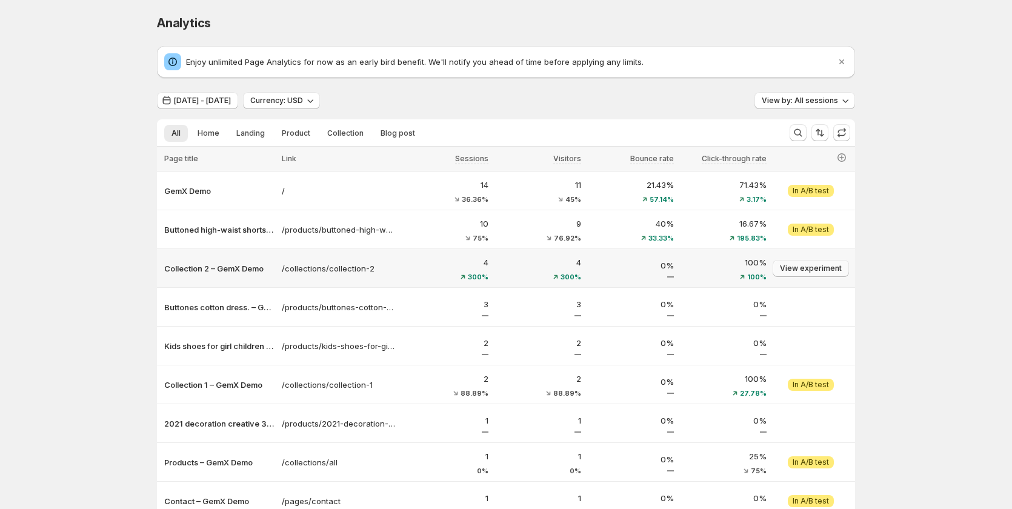
click at [823, 268] on span "View experiment" at bounding box center [811, 269] width 62 height 10
click at [238, 105] on button "Aug 19, 2025 - Aug 21, 2025" at bounding box center [197, 100] width 81 height 17
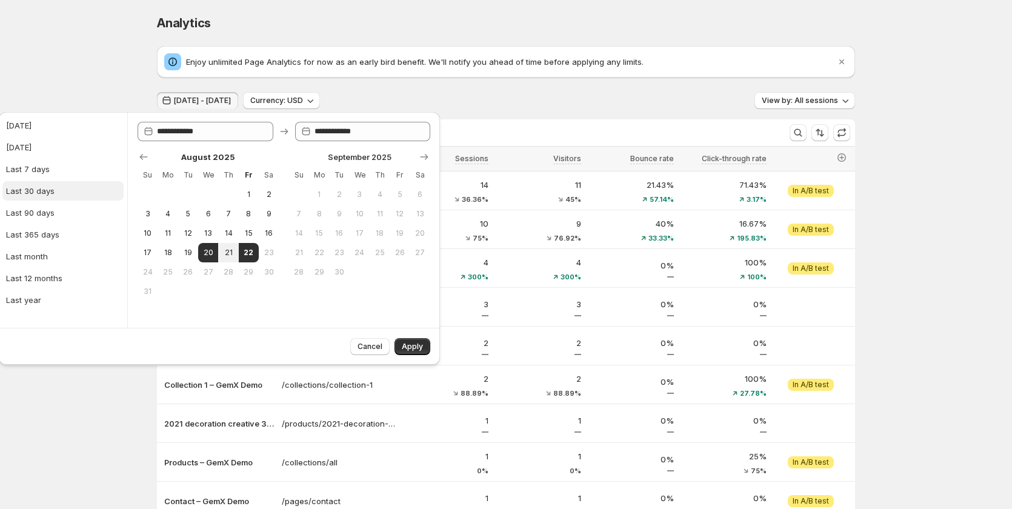
click at [49, 193] on div "Last 30 days" at bounding box center [30, 191] width 48 height 12
type input "**********"
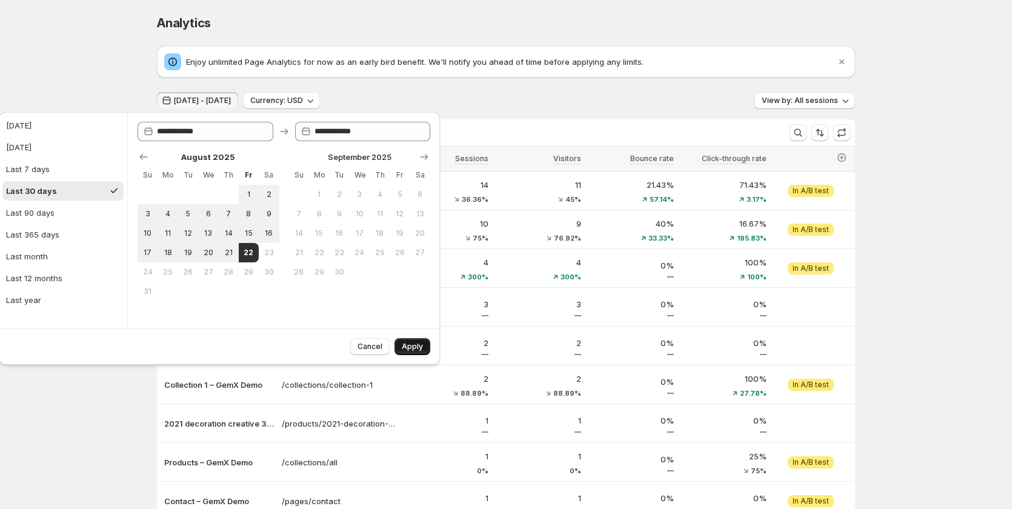
click at [415, 341] on button "Apply" at bounding box center [413, 346] width 36 height 17
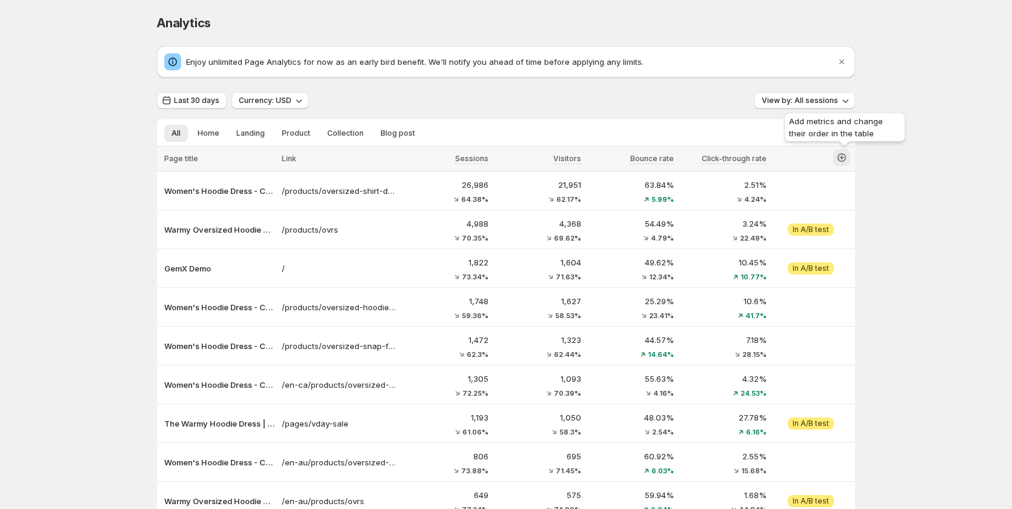
click at [848, 156] on icon "button" at bounding box center [842, 158] width 12 height 12
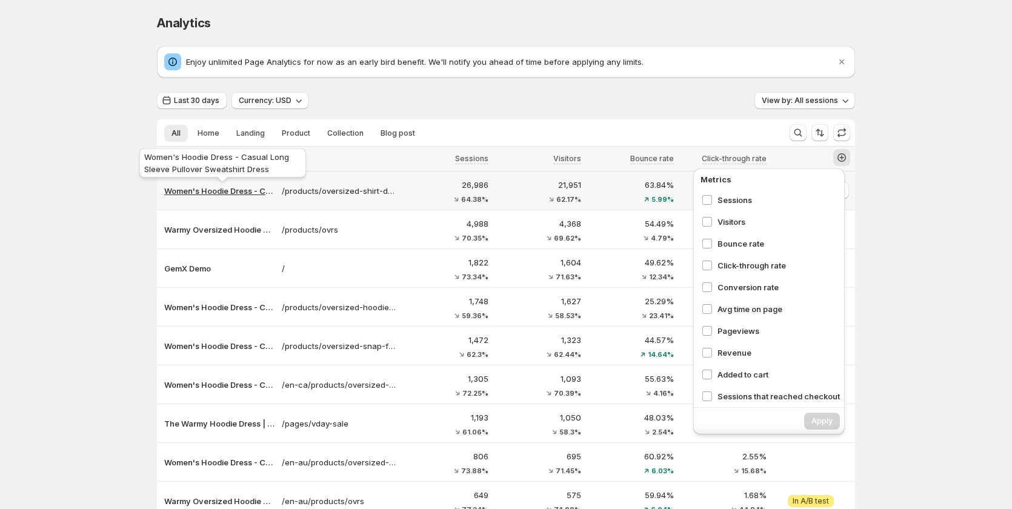
click at [241, 190] on p "Women's Hoodie Dress - Casual Long Sleeve Pullover Sweatshirt Dress" at bounding box center [219, 191] width 110 height 12
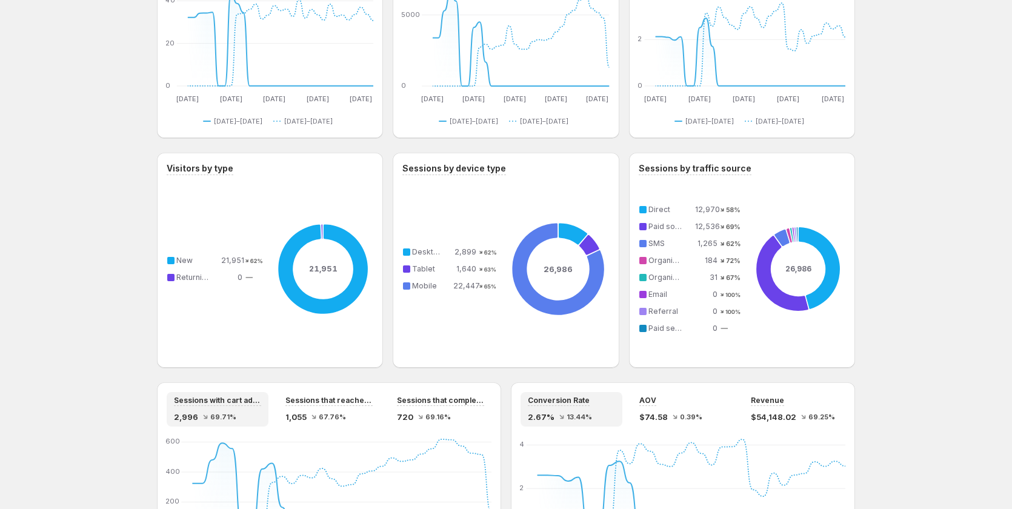
scroll to position [849, 0]
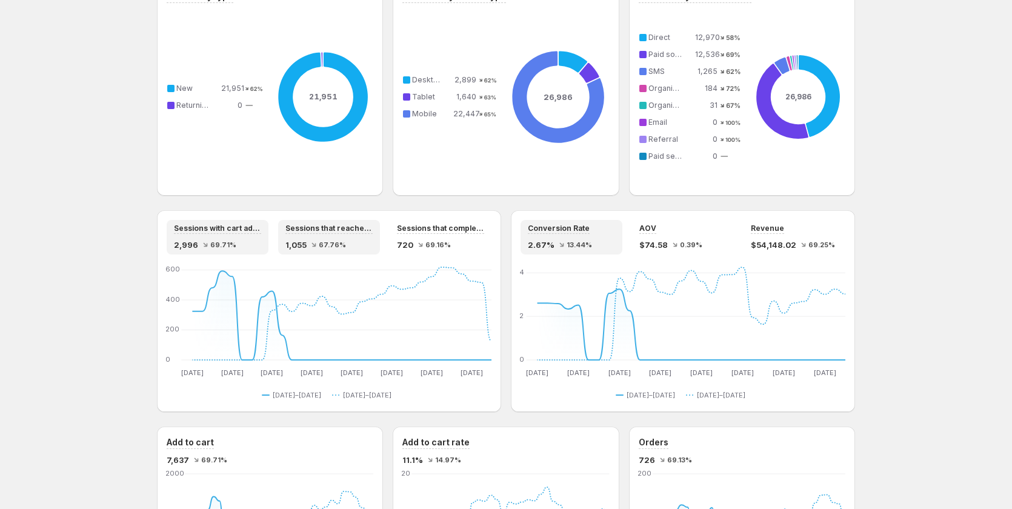
click at [299, 249] on span "1,055" at bounding box center [296, 245] width 21 height 12
click at [406, 244] on span "720" at bounding box center [405, 245] width 16 height 12
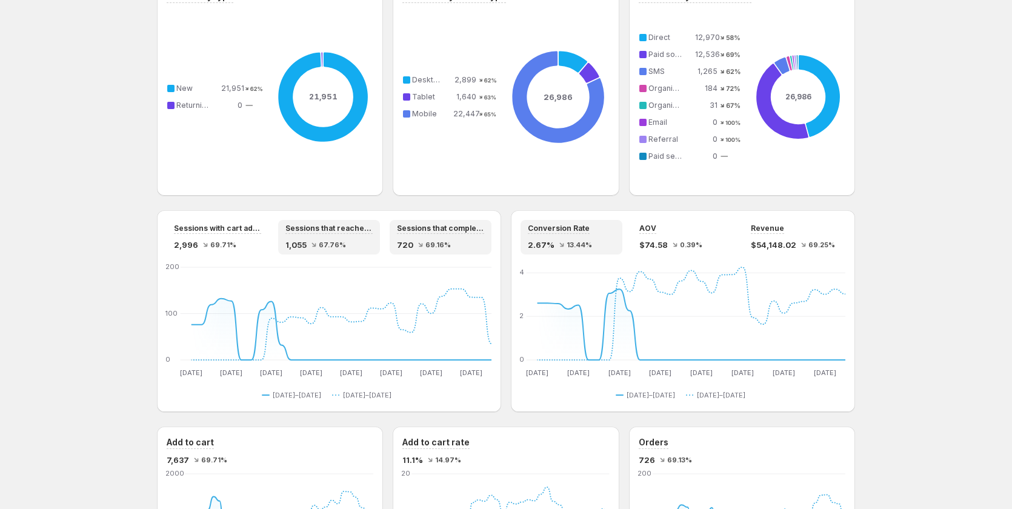
click at [342, 249] on div "1,055 67.76%" at bounding box center [329, 245] width 87 height 12
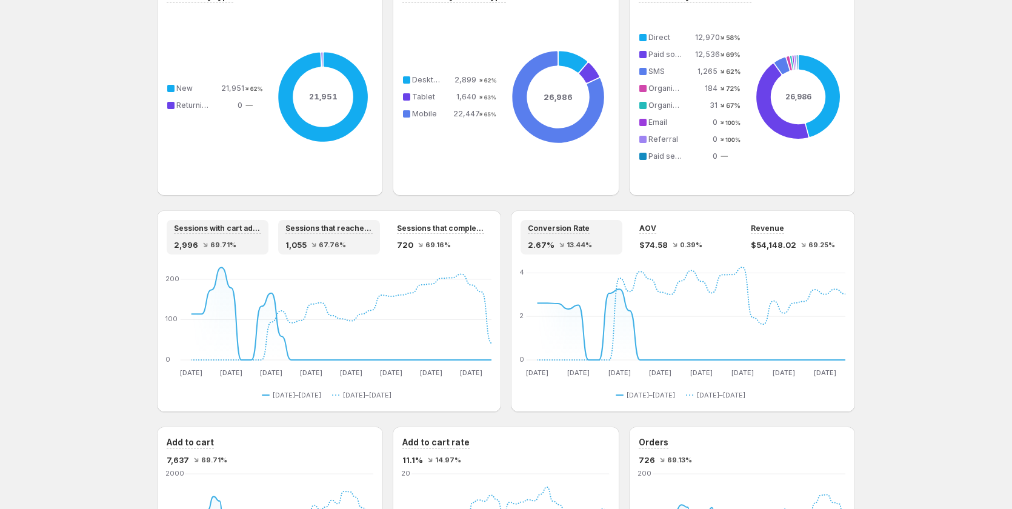
click at [259, 247] on div "2,996 69.71%" at bounding box center [217, 245] width 87 height 12
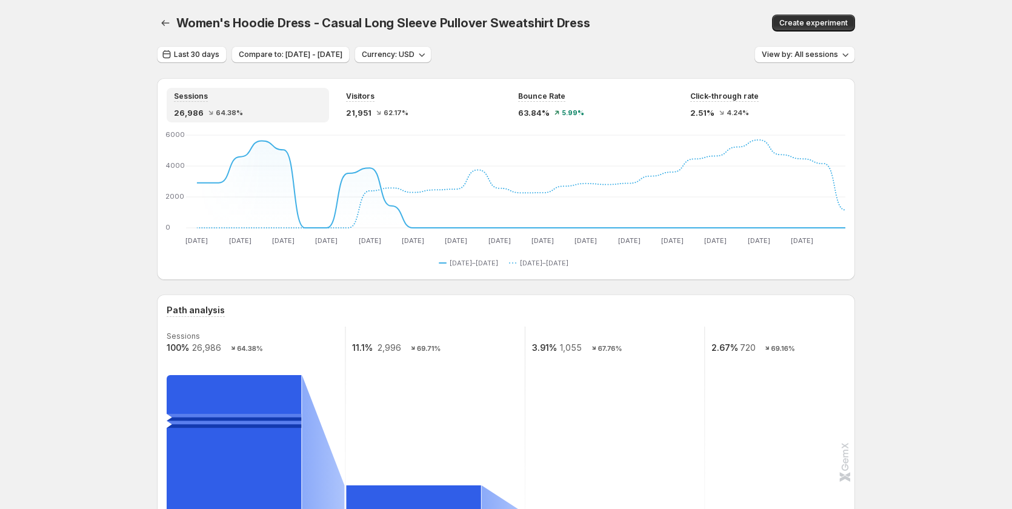
scroll to position [242, 0]
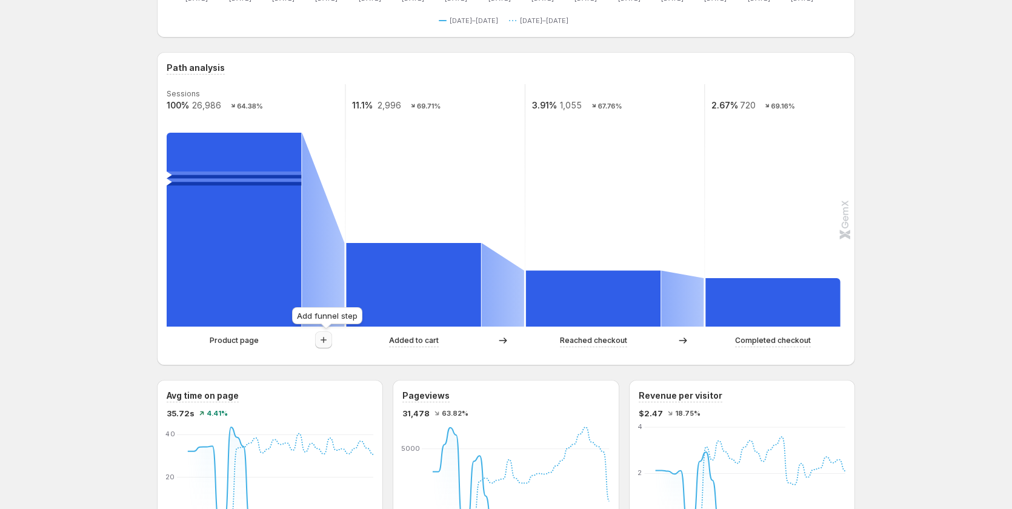
click at [321, 338] on icon "button" at bounding box center [324, 340] width 12 height 12
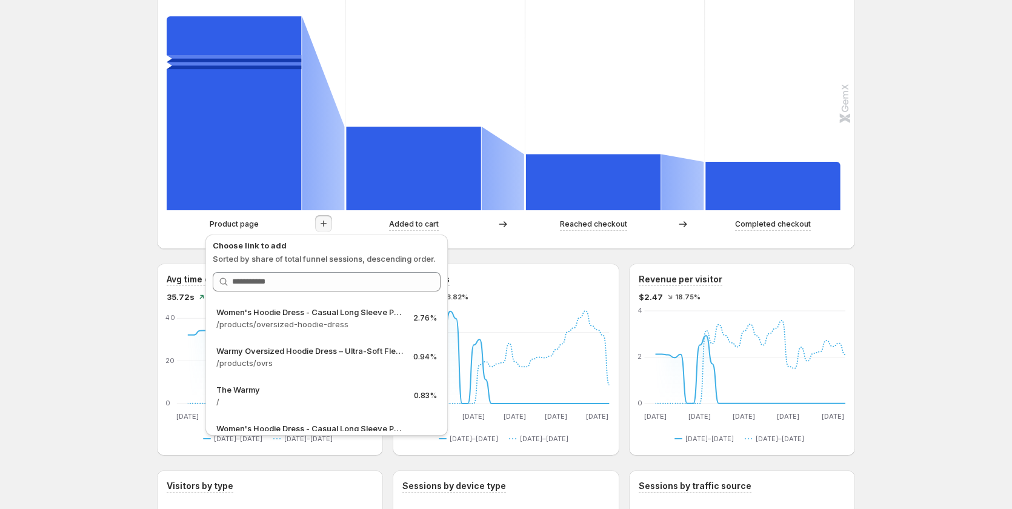
scroll to position [364, 0]
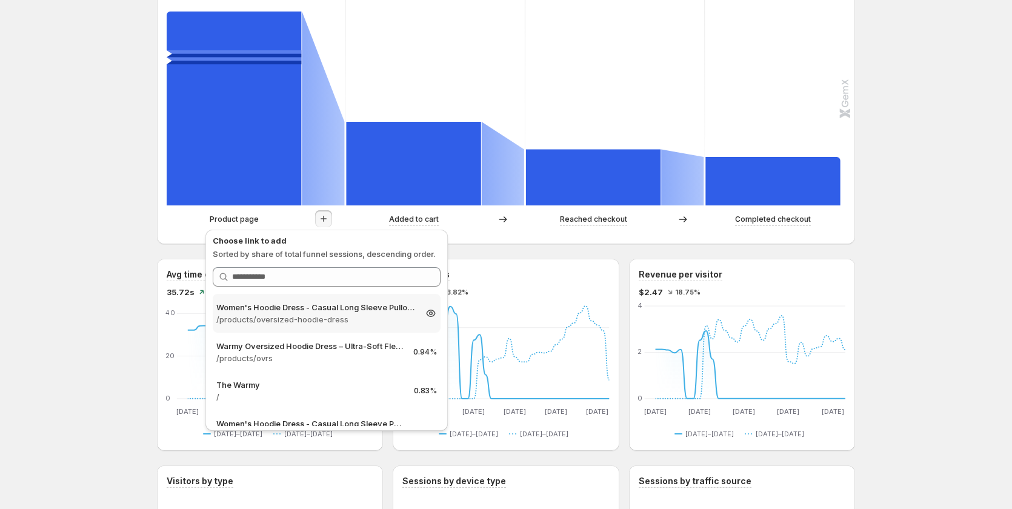
click at [271, 316] on p "/products/oversized-hoodie-dress" at bounding box center [315, 319] width 199 height 12
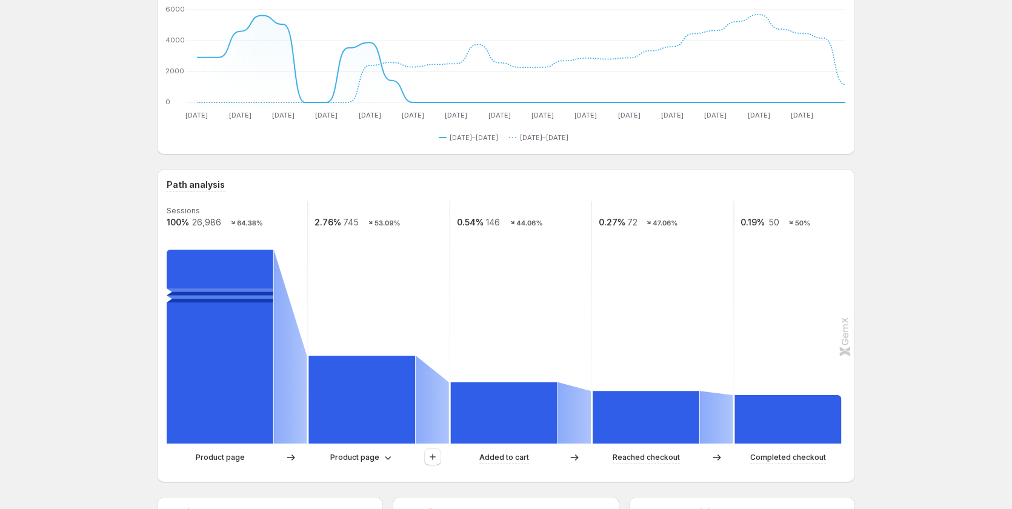
scroll to position [121, 0]
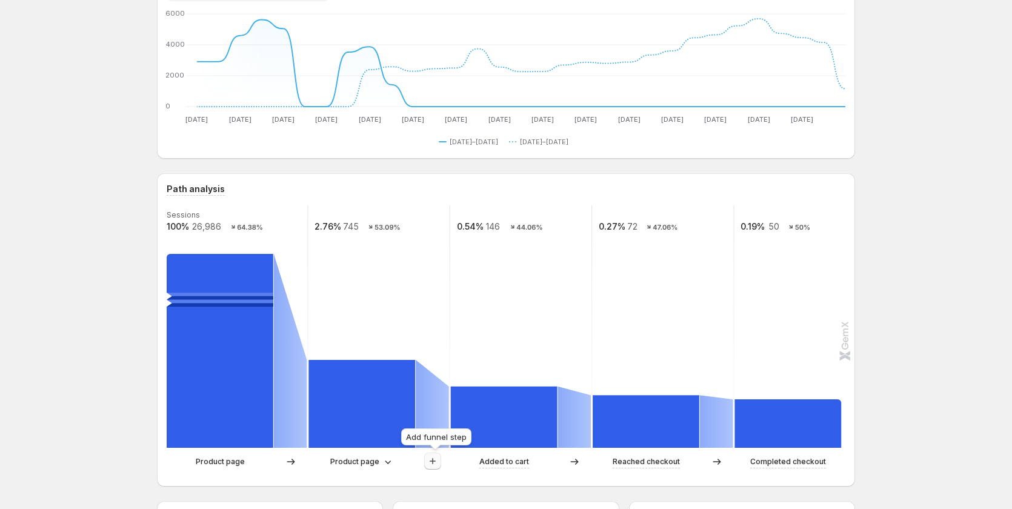
click at [429, 461] on button "button" at bounding box center [432, 461] width 17 height 17
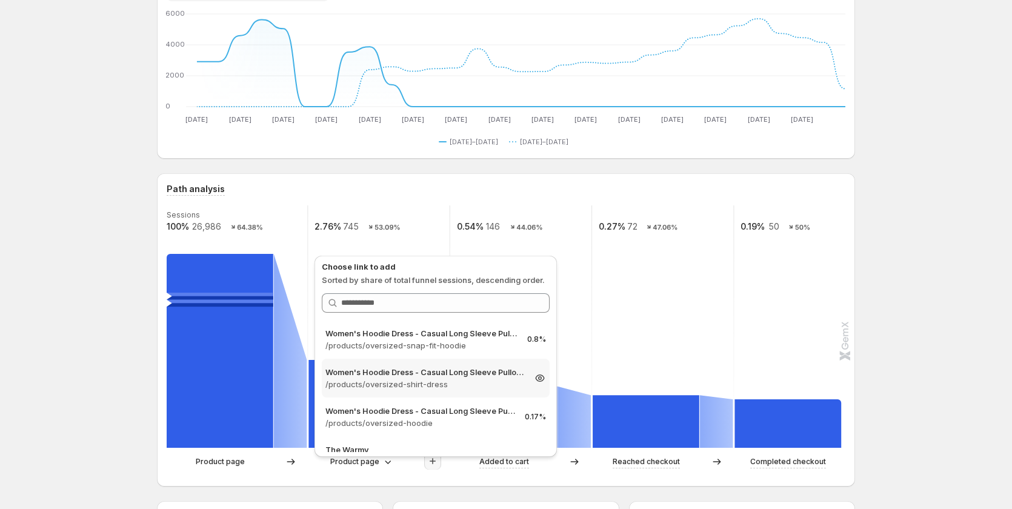
click at [433, 375] on p "Women's Hoodie Dress - Casual Long Sleeve Pullover Sweatshirt Dress" at bounding box center [425, 372] width 199 height 12
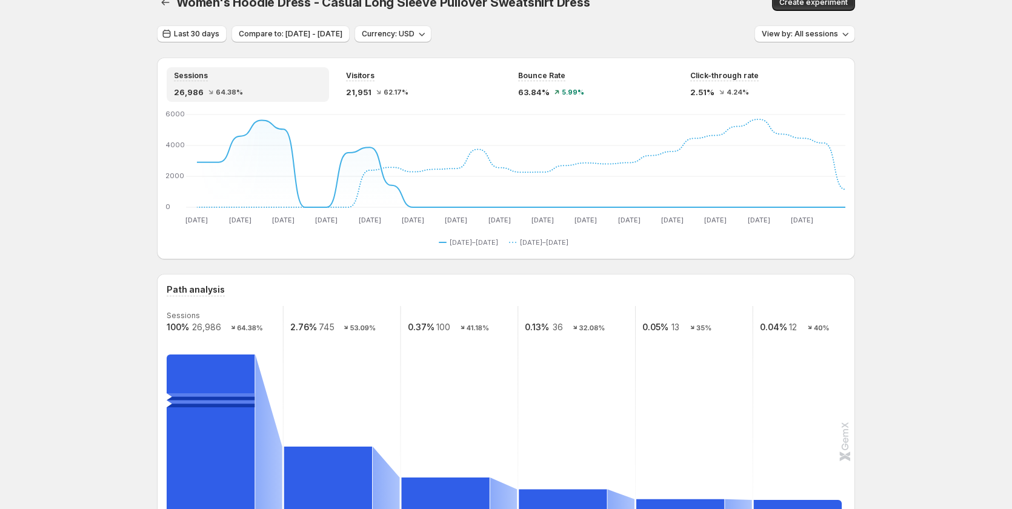
scroll to position [0, 0]
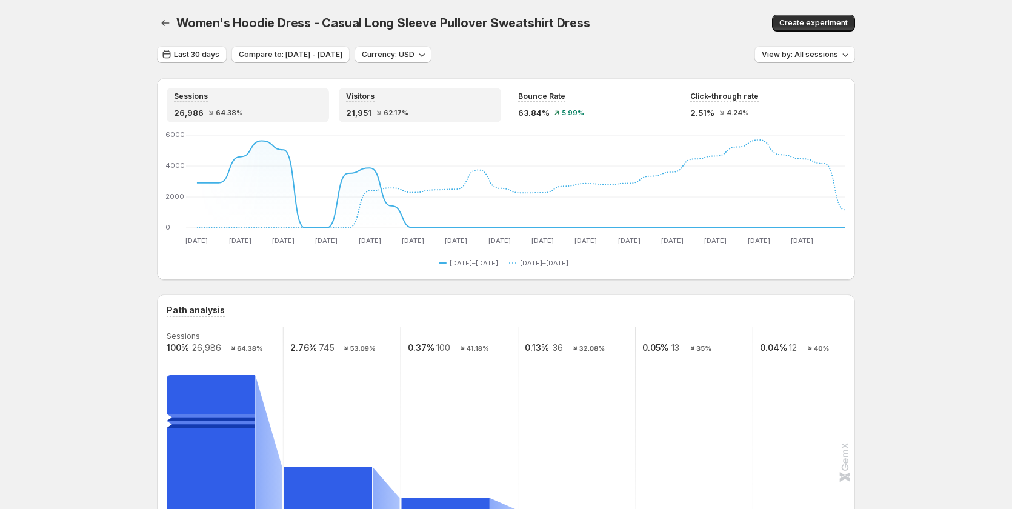
click at [416, 90] on div "Visitors 21,951 62.17%" at bounding box center [420, 105] width 162 height 35
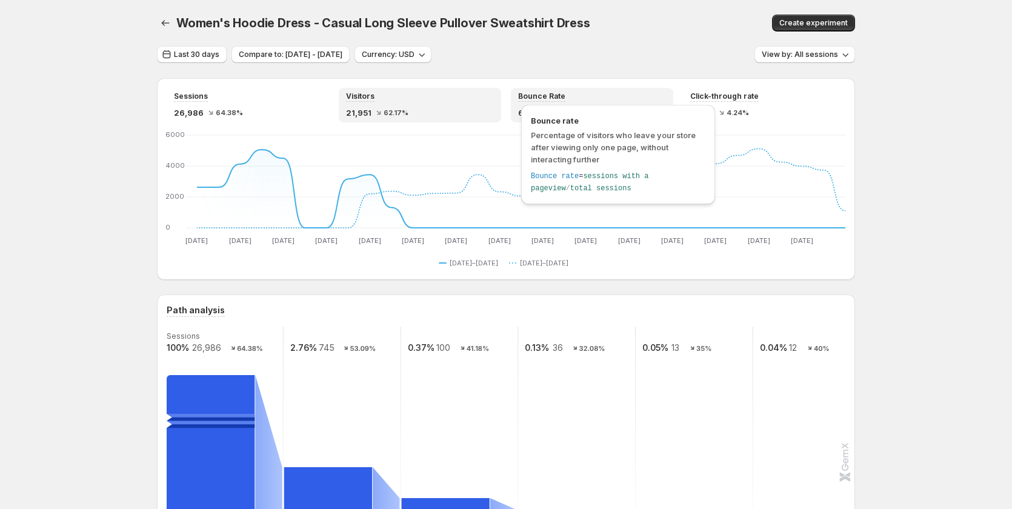
click at [555, 101] on span "Bounce Rate" at bounding box center [541, 97] width 47 height 10
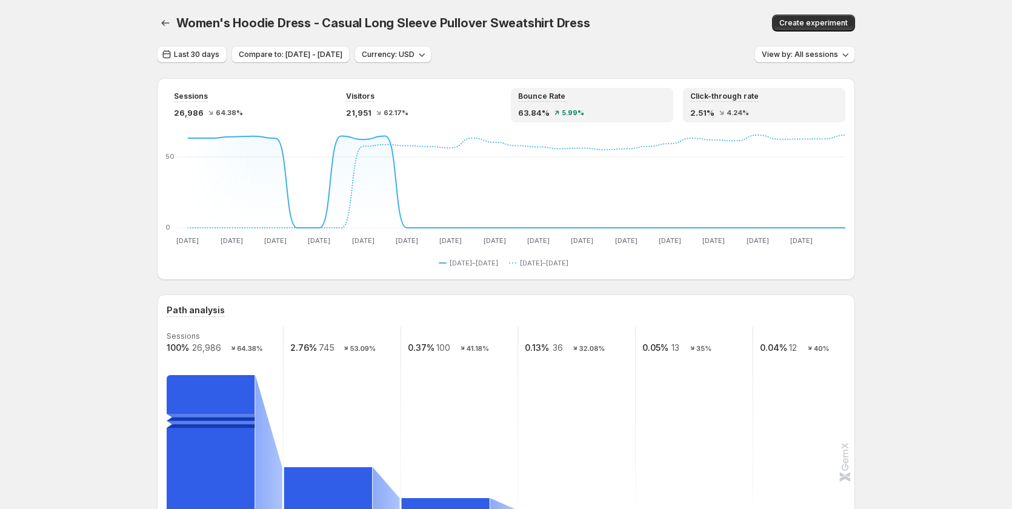
click at [732, 108] on div "2.51% 4.24%" at bounding box center [764, 113] width 148 height 12
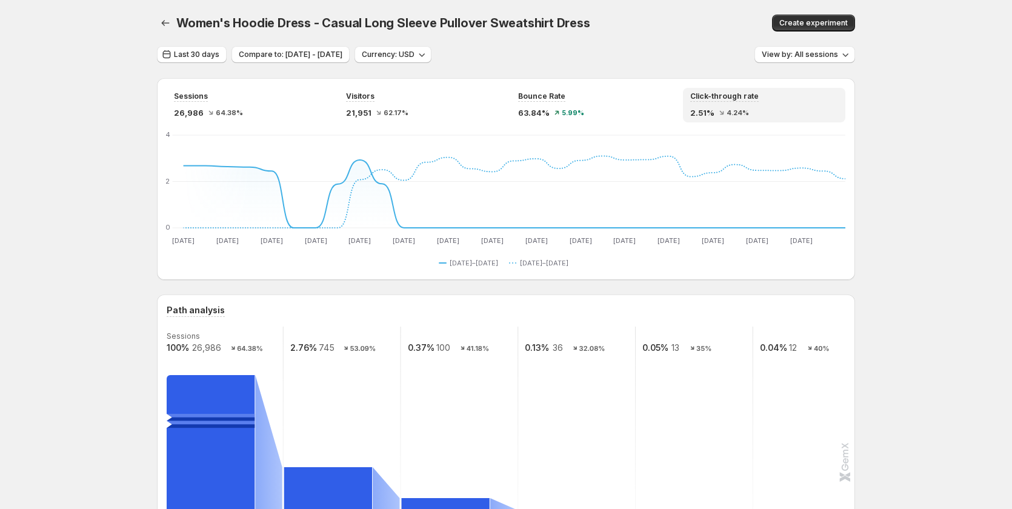
click at [513, 104] on div "Sessions 26,986 64.38% Visitors 21,951 62.17% Bounce Rate 63.84% 5.99% Click-th…" at bounding box center [506, 105] width 679 height 35
click at [392, 98] on div "Visitors" at bounding box center [420, 97] width 148 height 10
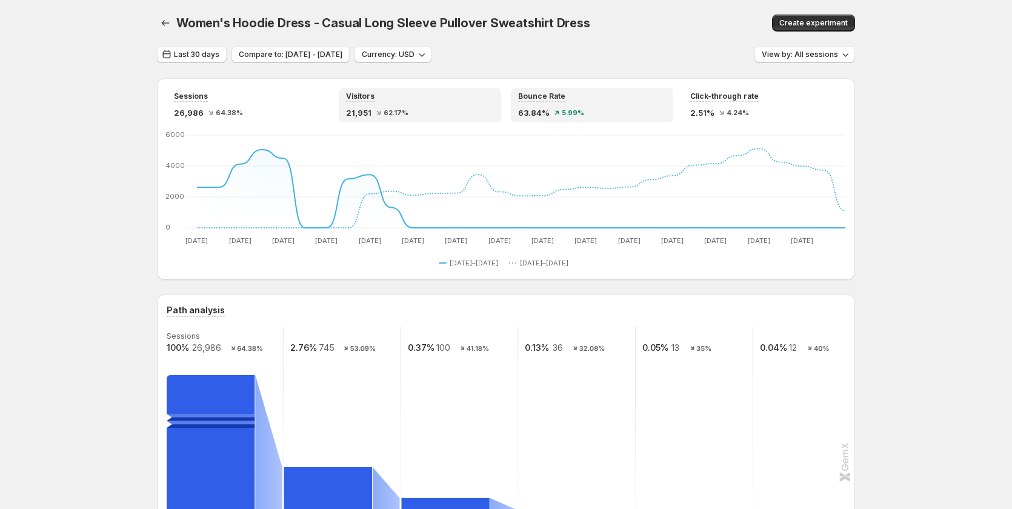
click at [572, 95] on div "Bounce Rate" at bounding box center [592, 97] width 148 height 10
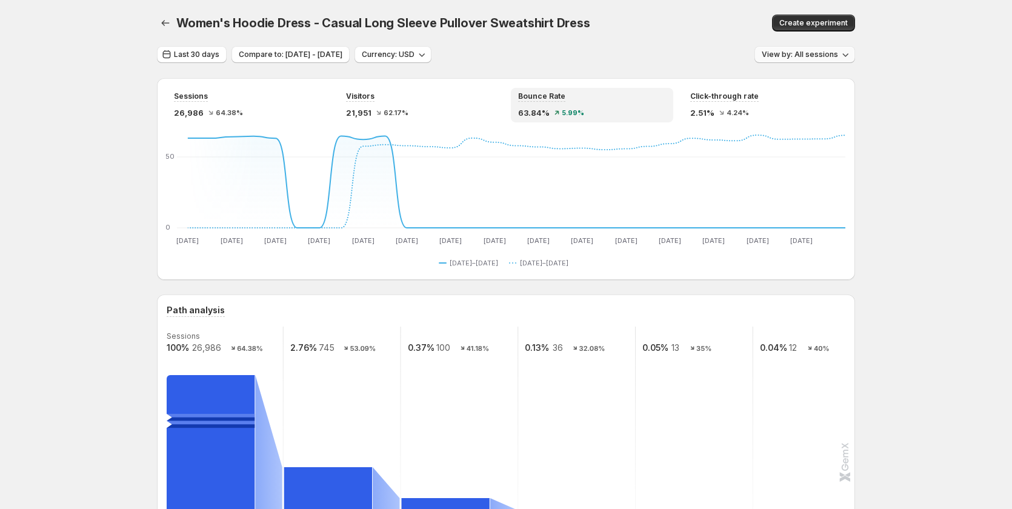
click at [829, 59] on button "View by: All sessions" at bounding box center [805, 54] width 101 height 17
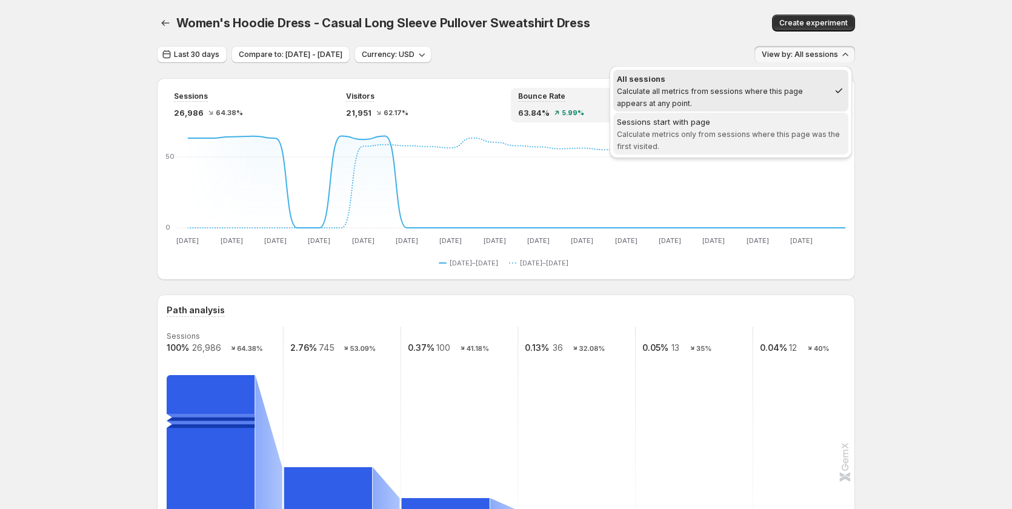
click at [815, 127] on div "Sessions start with page" at bounding box center [731, 122] width 228 height 12
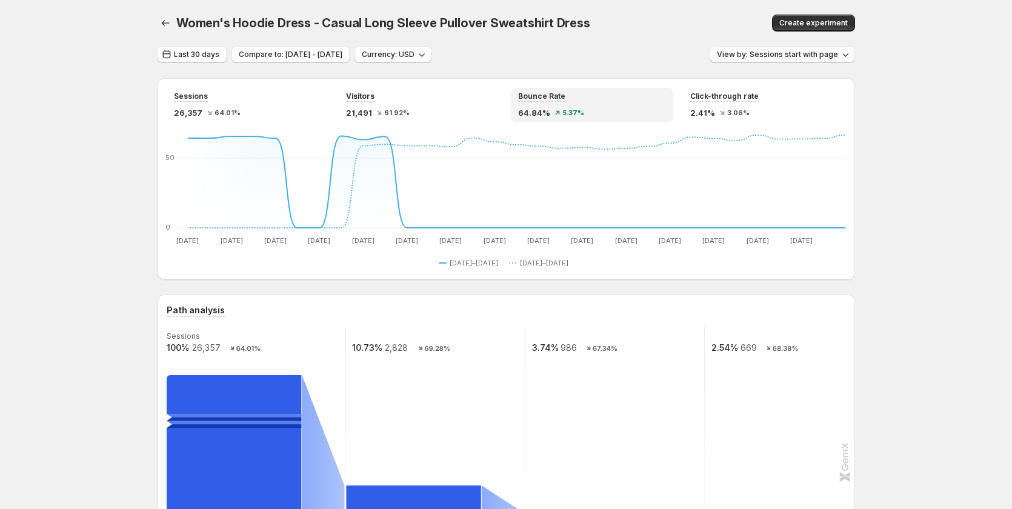
click at [804, 61] on button "View by: Sessions start with page" at bounding box center [782, 54] width 145 height 17
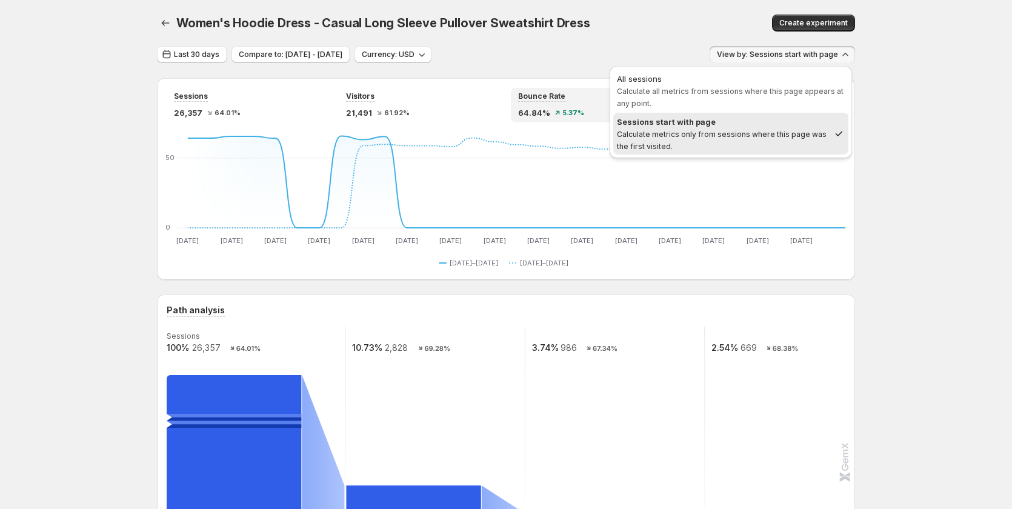
click at [783, 102] on span "All sessions Calculate all metrics from sessions where this page appears at any…" at bounding box center [731, 91] width 228 height 36
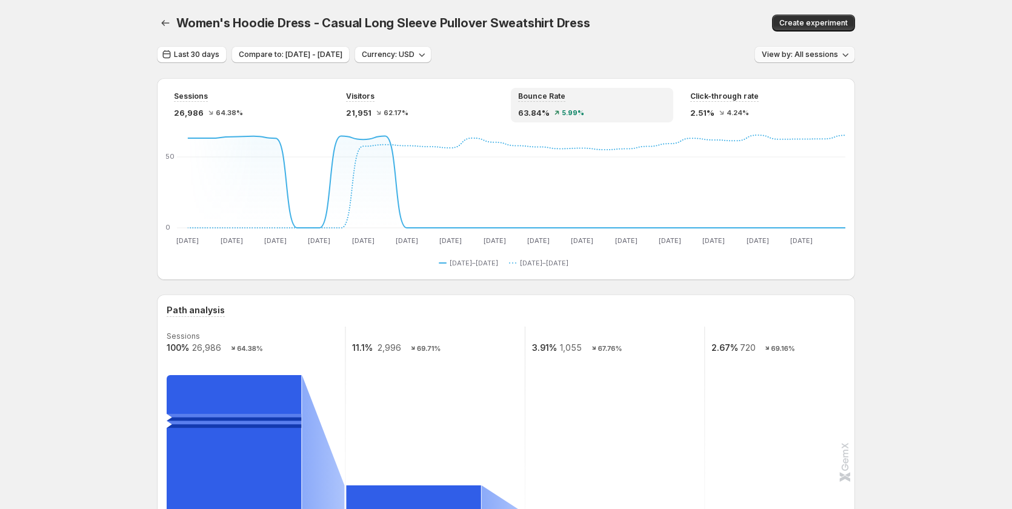
click at [803, 54] on span "View by: All sessions" at bounding box center [800, 55] width 76 height 10
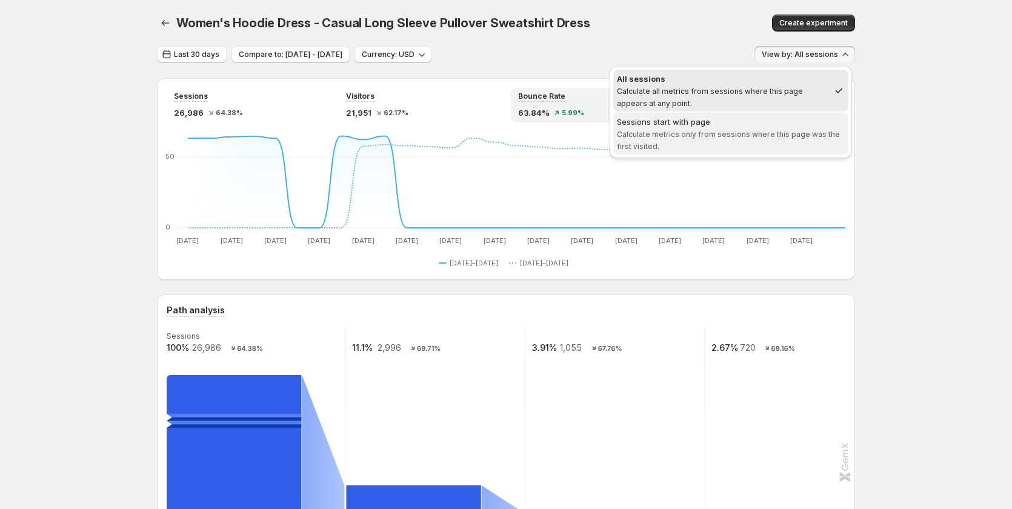
click at [788, 127] on div "Sessions start with page" at bounding box center [731, 122] width 228 height 12
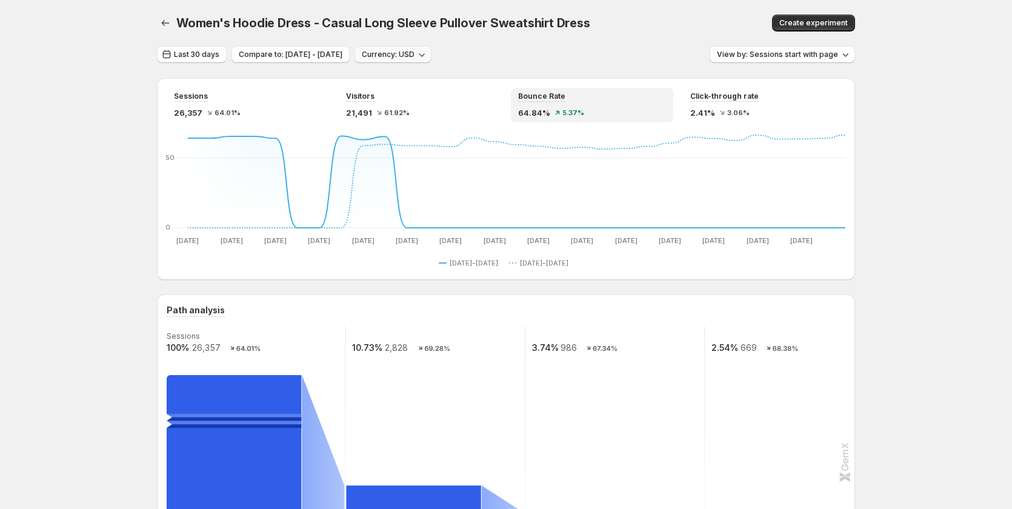
click at [415, 58] on span "Currency: USD" at bounding box center [388, 55] width 53 height 10
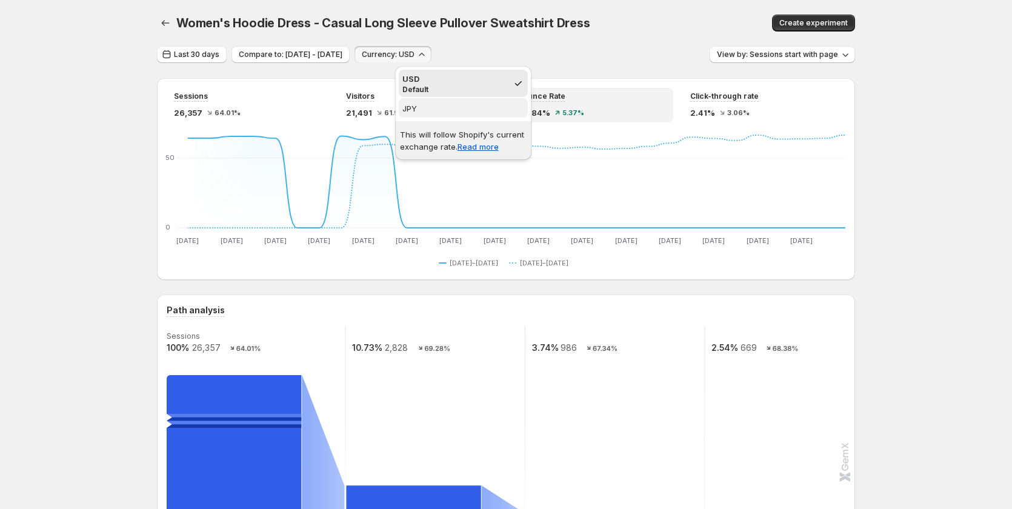
click at [435, 105] on span "JPY" at bounding box center [464, 108] width 122 height 12
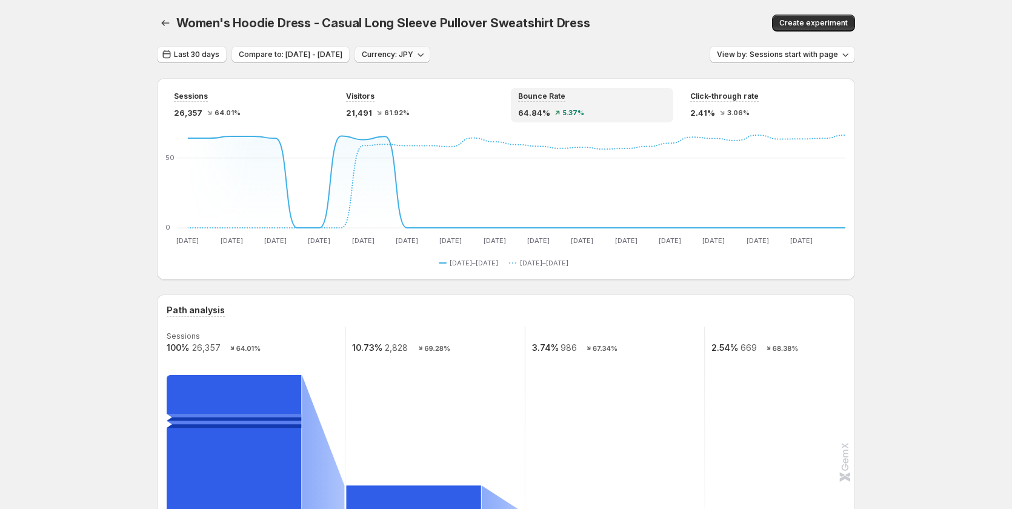
click at [413, 56] on span "Currency: JPY" at bounding box center [388, 55] width 52 height 10
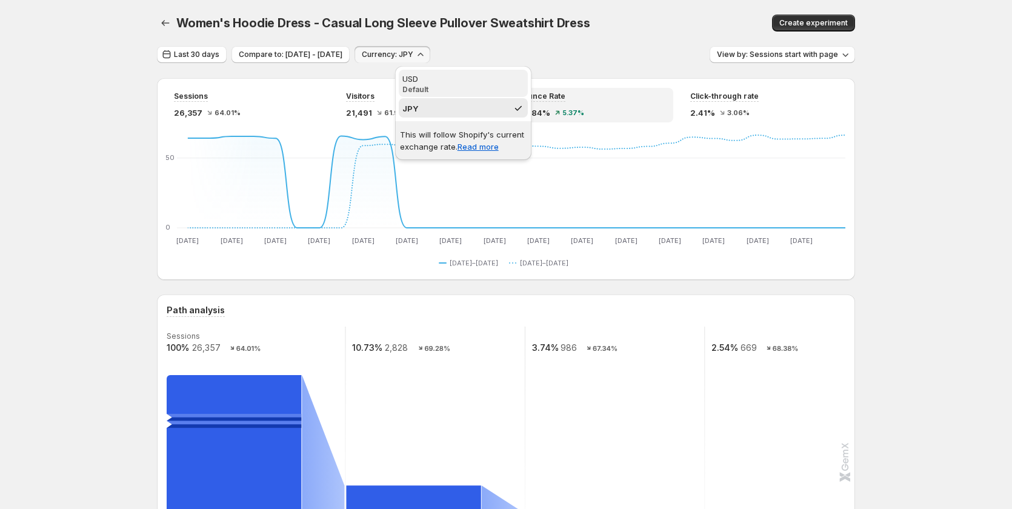
click at [453, 89] on p "Default" at bounding box center [464, 90] width 122 height 10
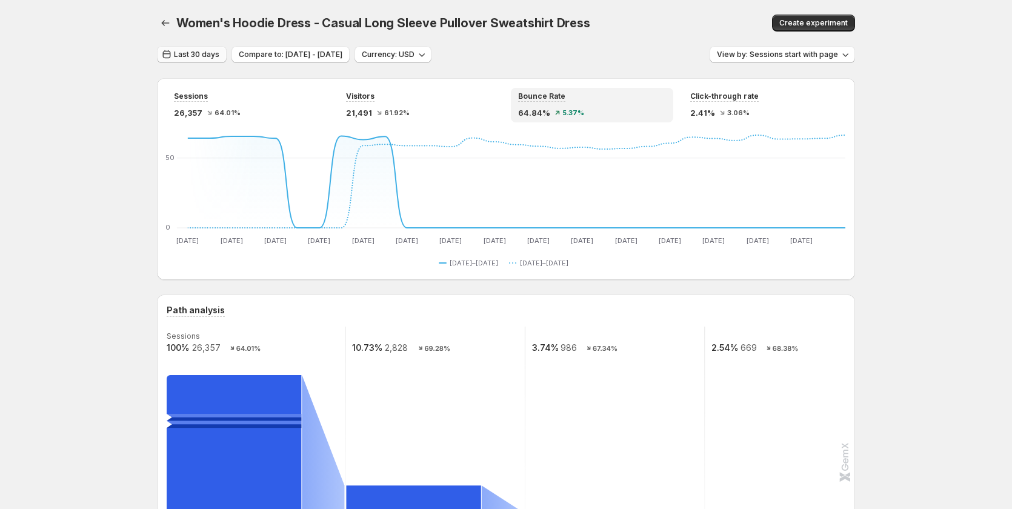
click at [212, 48] on button "Last 30 days" at bounding box center [192, 54] width 70 height 17
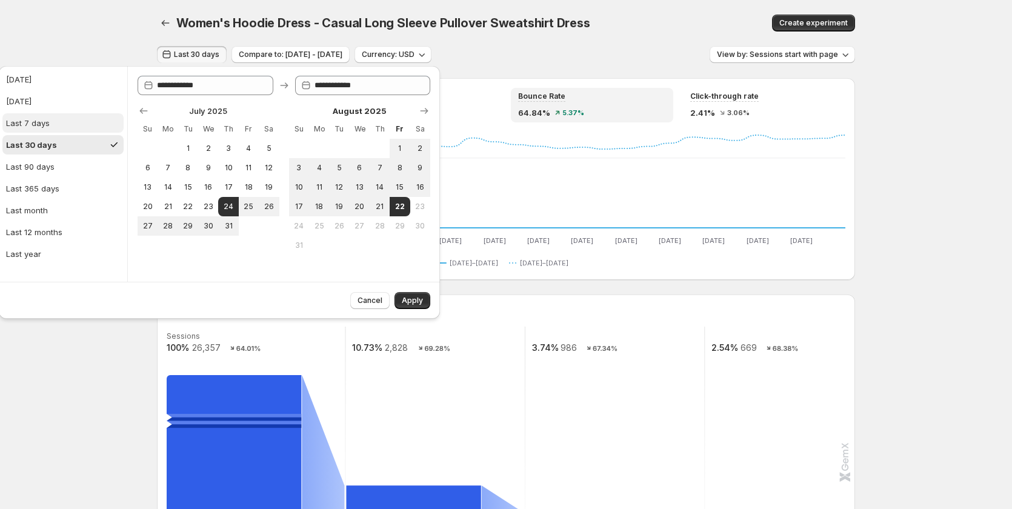
click at [42, 124] on div "Last 7 days" at bounding box center [28, 123] width 44 height 12
type input "**********"
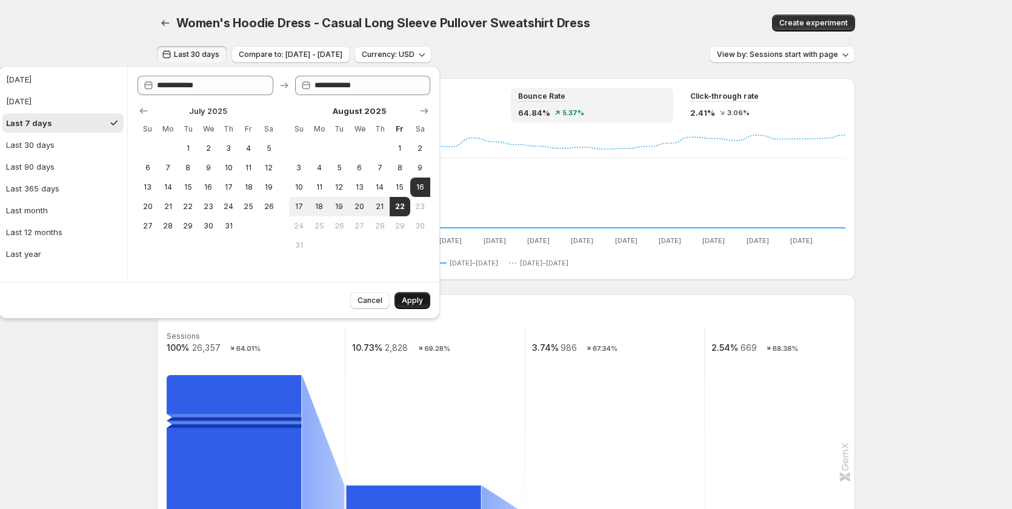
click at [403, 302] on span "Apply" at bounding box center [412, 301] width 21 height 10
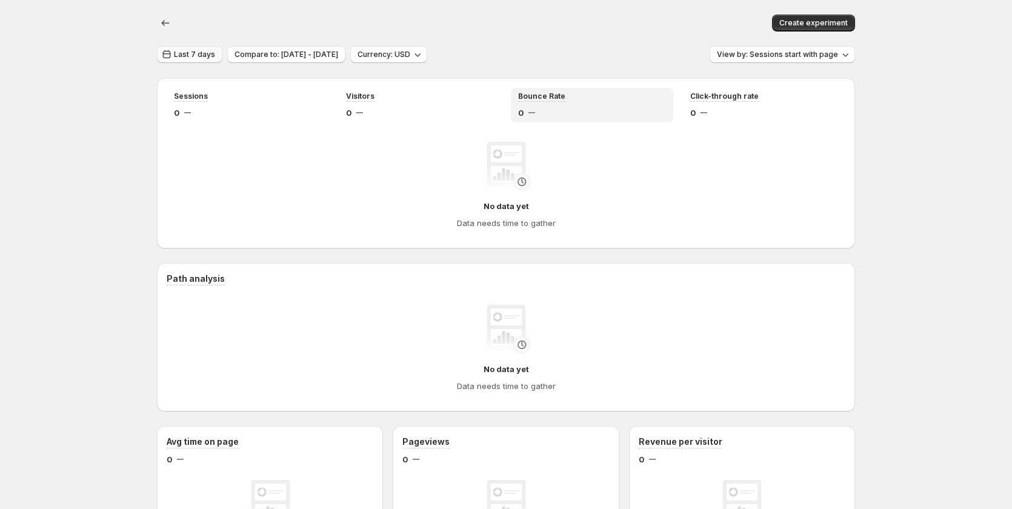
click at [194, 59] on span "Last 7 days" at bounding box center [194, 55] width 41 height 10
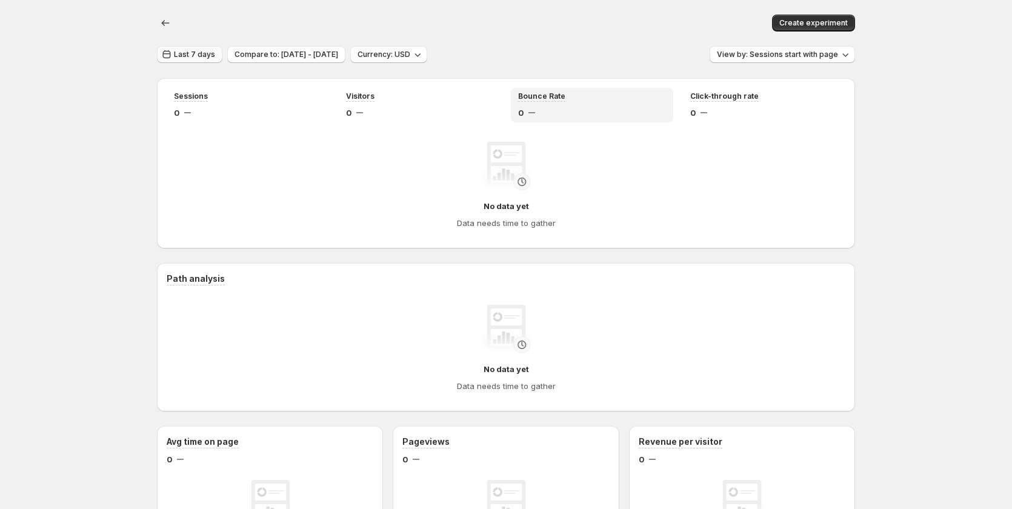
click at [181, 52] on span "Last 7 days" at bounding box center [194, 55] width 41 height 10
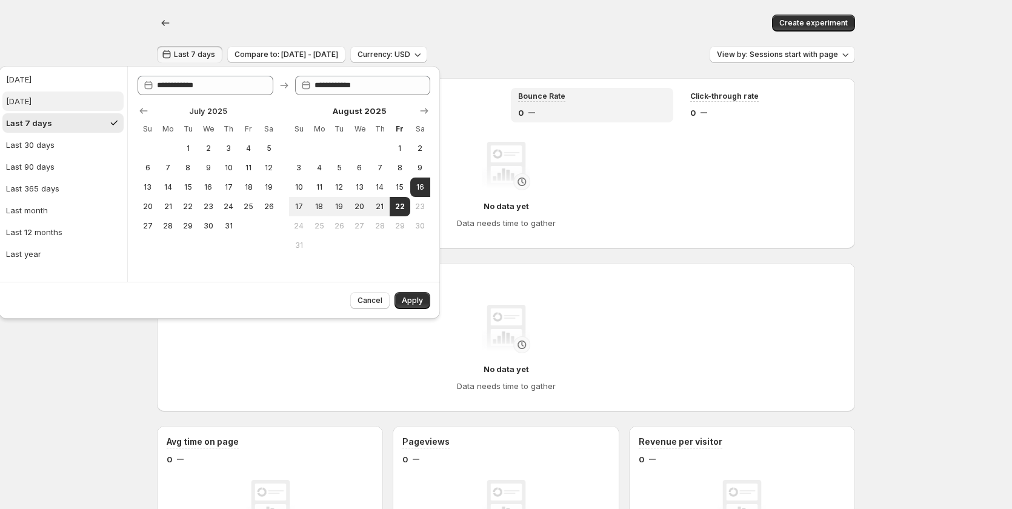
click at [47, 103] on button "Yesterday" at bounding box center [62, 101] width 121 height 19
type input "**********"
click at [409, 301] on span "Apply" at bounding box center [412, 301] width 21 height 10
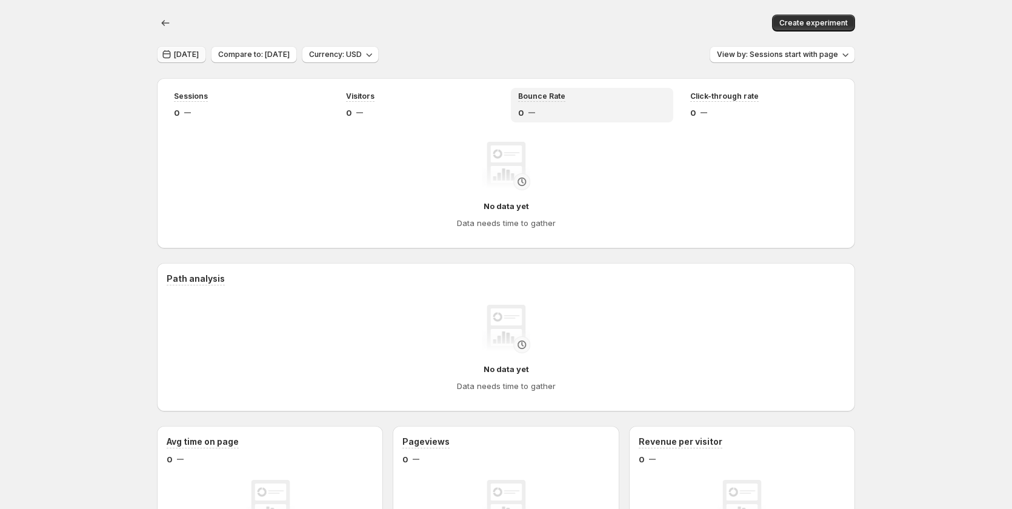
click at [177, 54] on span "Yesterday" at bounding box center [186, 55] width 25 height 10
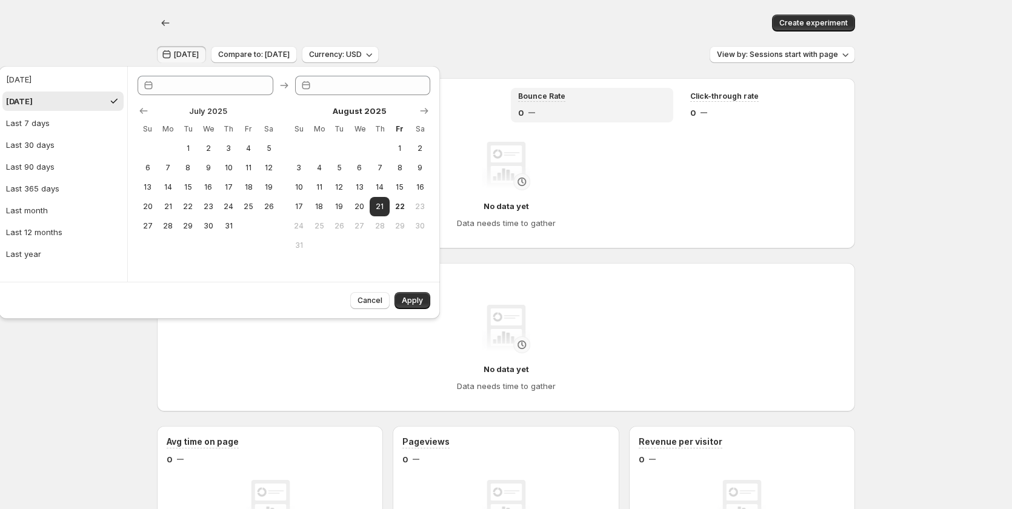
type input "**********"
click at [298, 169] on span "3" at bounding box center [299, 168] width 10 height 10
type input "**********"
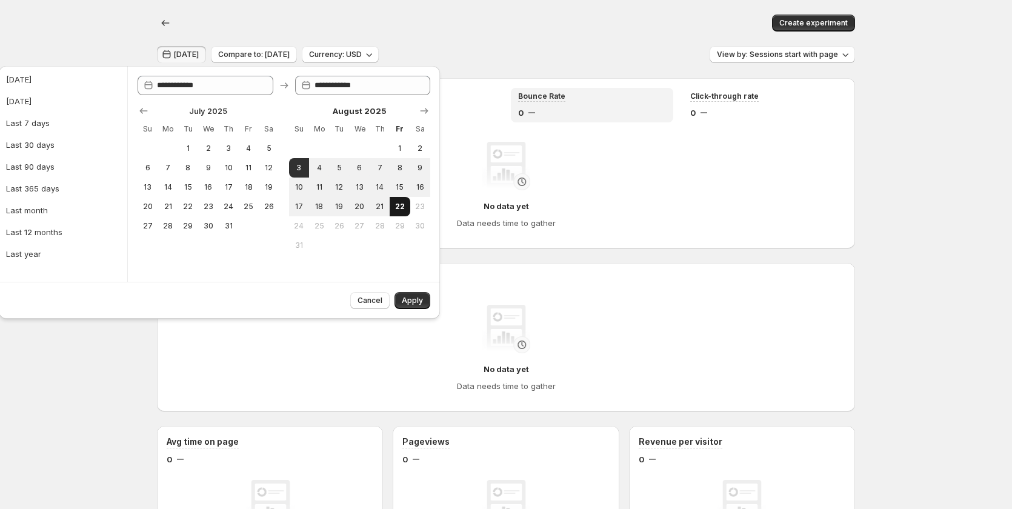
click at [399, 210] on span "22" at bounding box center [400, 207] width 10 height 10
type input "**********"
click at [412, 301] on span "Apply" at bounding box center [412, 301] width 21 height 10
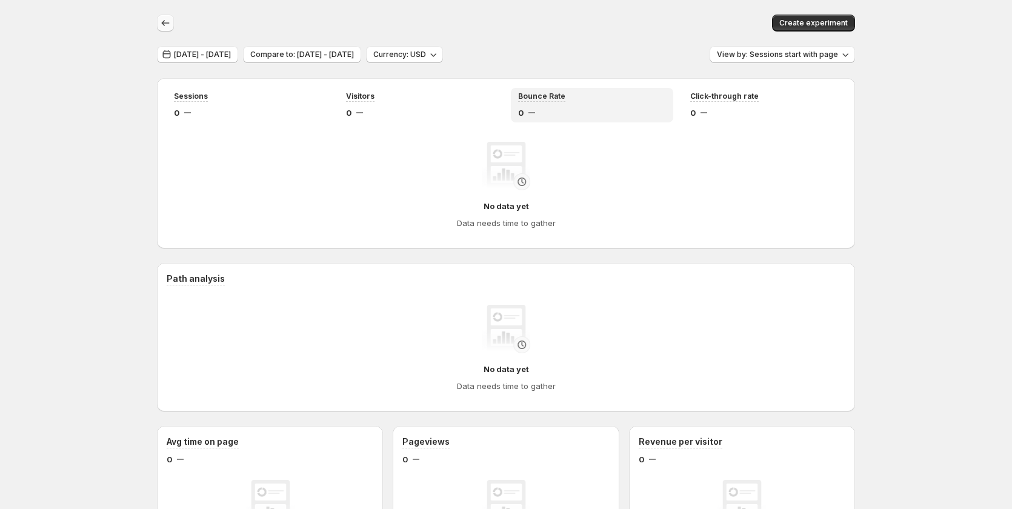
click at [164, 23] on icon "button" at bounding box center [165, 23] width 12 height 12
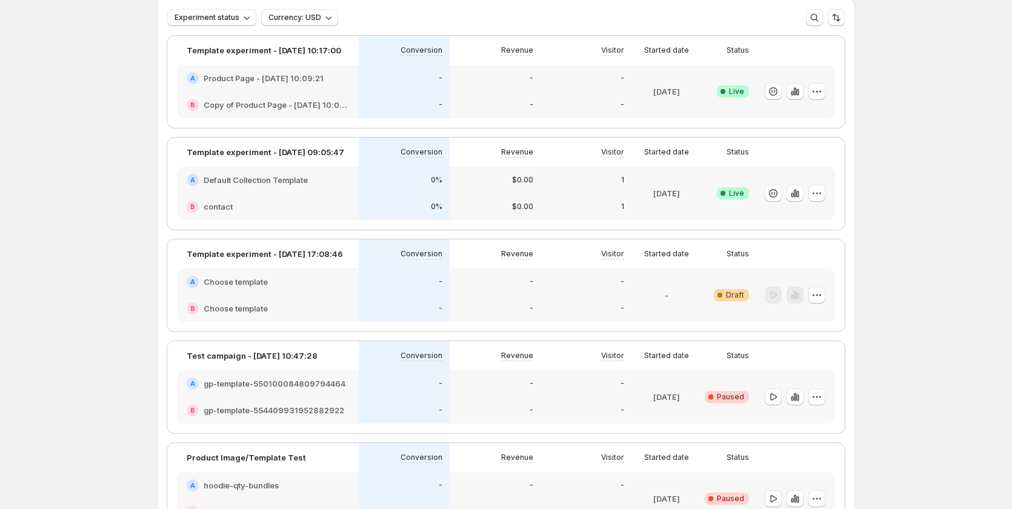
scroll to position [121, 0]
click at [352, 301] on div "B Choose template" at bounding box center [268, 307] width 182 height 27
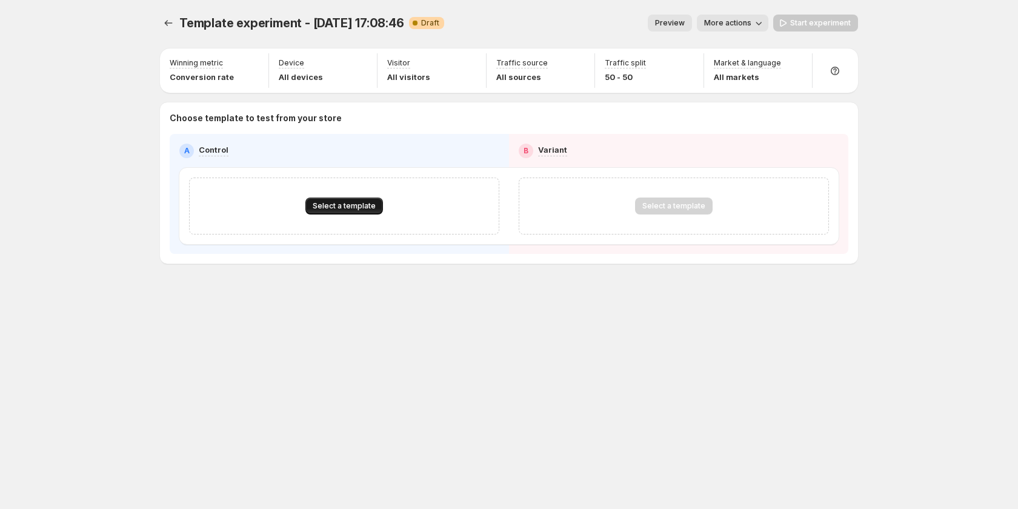
click at [341, 206] on span "Select a template" at bounding box center [344, 206] width 63 height 10
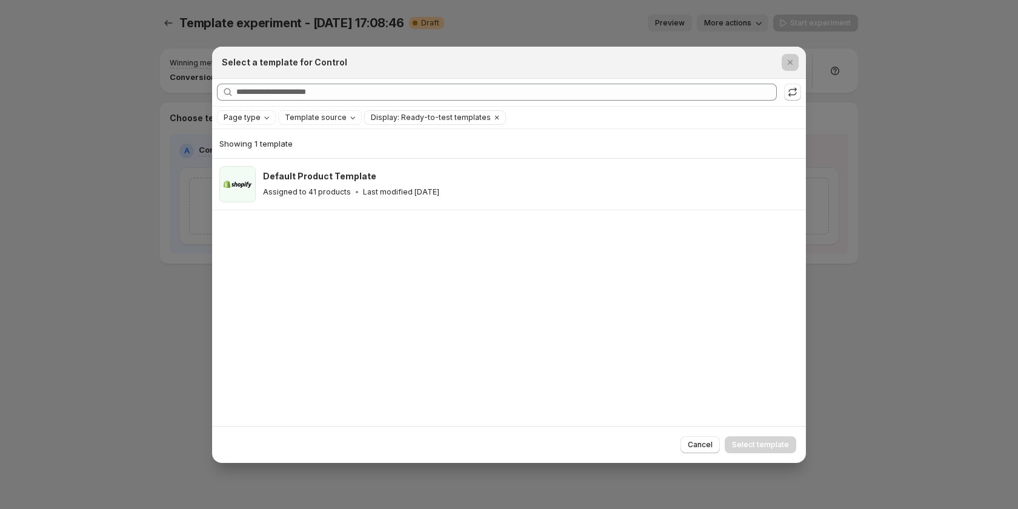
click at [122, 333] on div at bounding box center [509, 254] width 1018 height 509
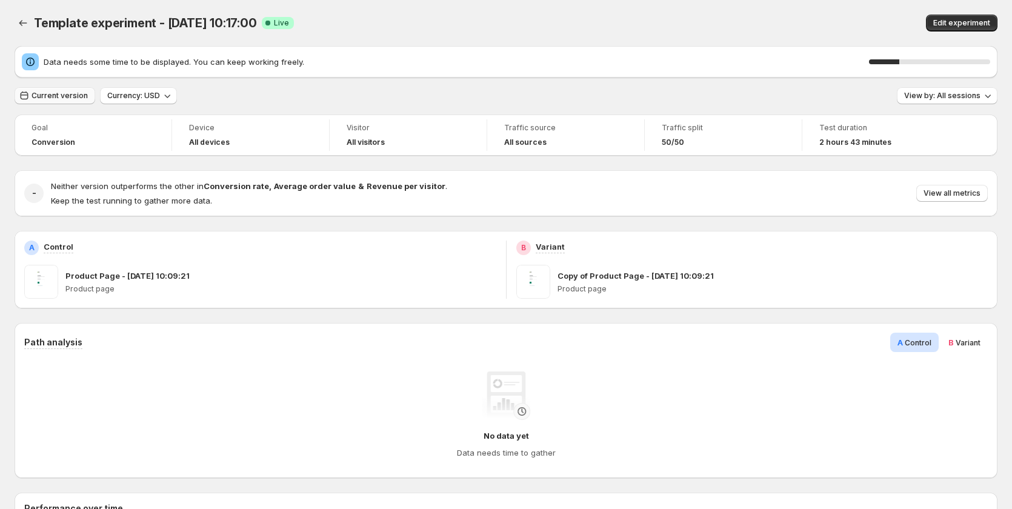
click at [72, 90] on button "Current version" at bounding box center [55, 95] width 81 height 17
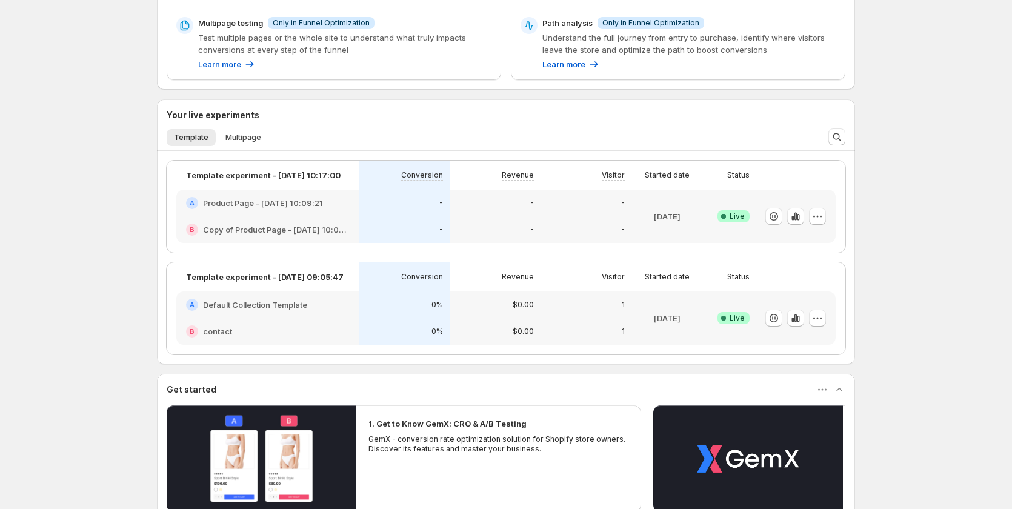
scroll to position [424, 0]
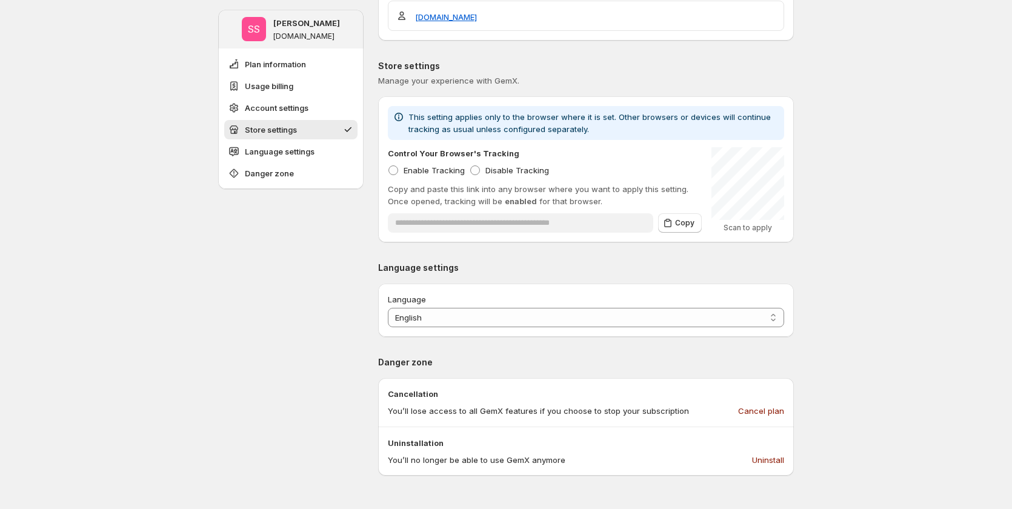
scroll to position [727, 0]
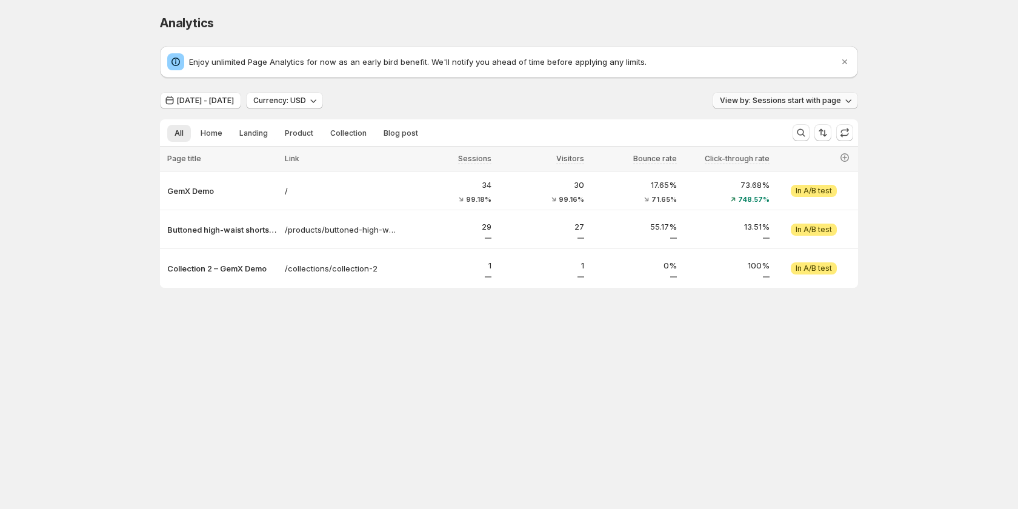
click at [746, 102] on span "View by: Sessions start with page" at bounding box center [780, 101] width 121 height 10
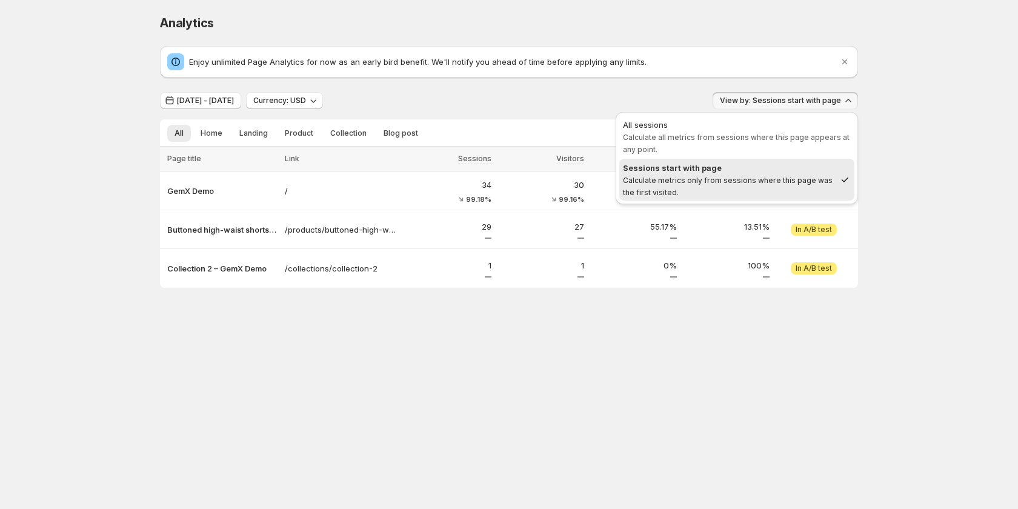
click at [379, 377] on body "Analytics. This page is ready Analytics Enjoy unlimited Page Analytics for now …" at bounding box center [509, 254] width 1018 height 509
